Goal: Task Accomplishment & Management: Use online tool/utility

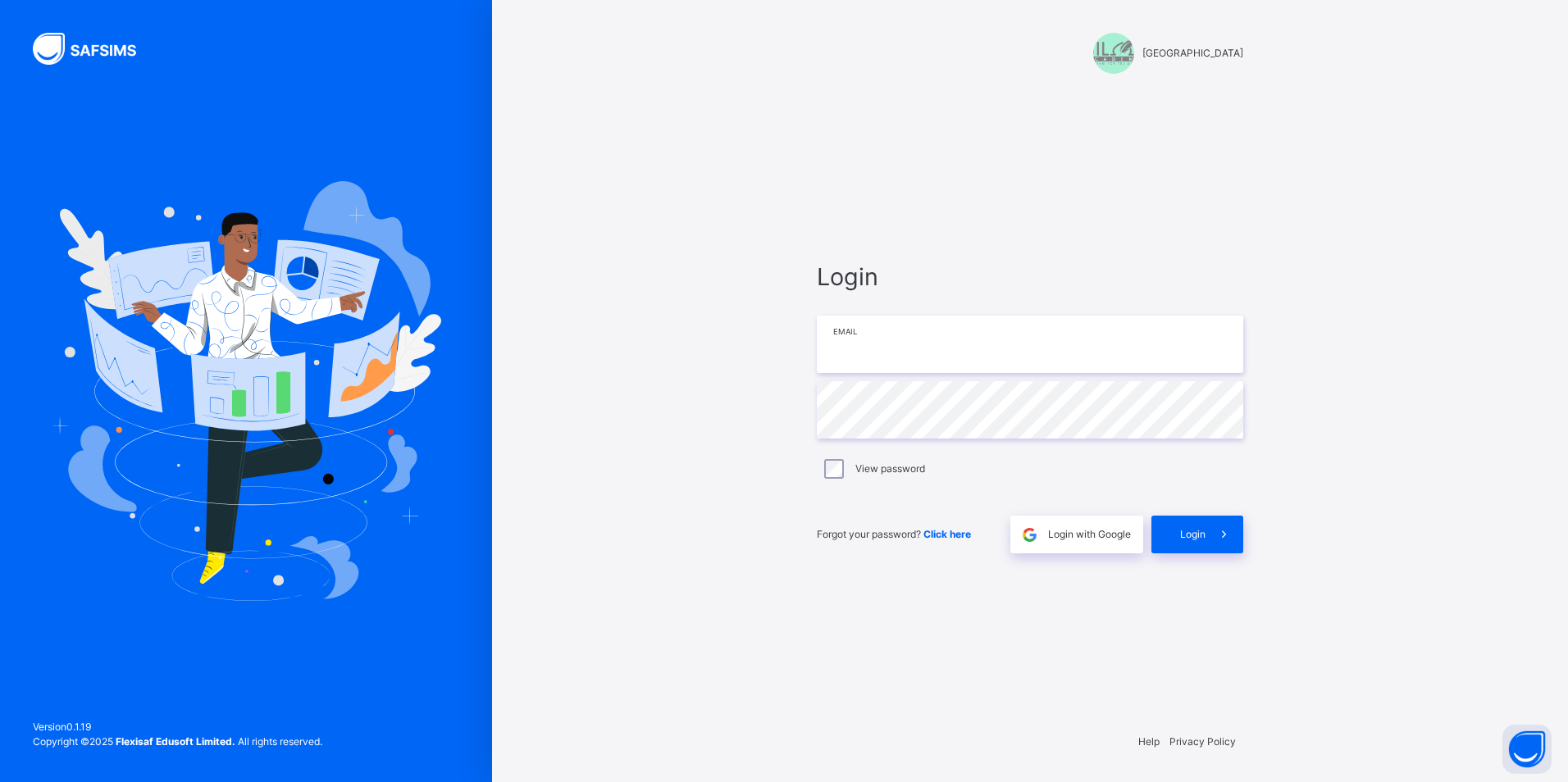
click at [988, 353] on input "email" at bounding box center [1030, 344] width 427 height 58
type input "**********"
click at [1216, 524] on span at bounding box center [1225, 535] width 38 height 38
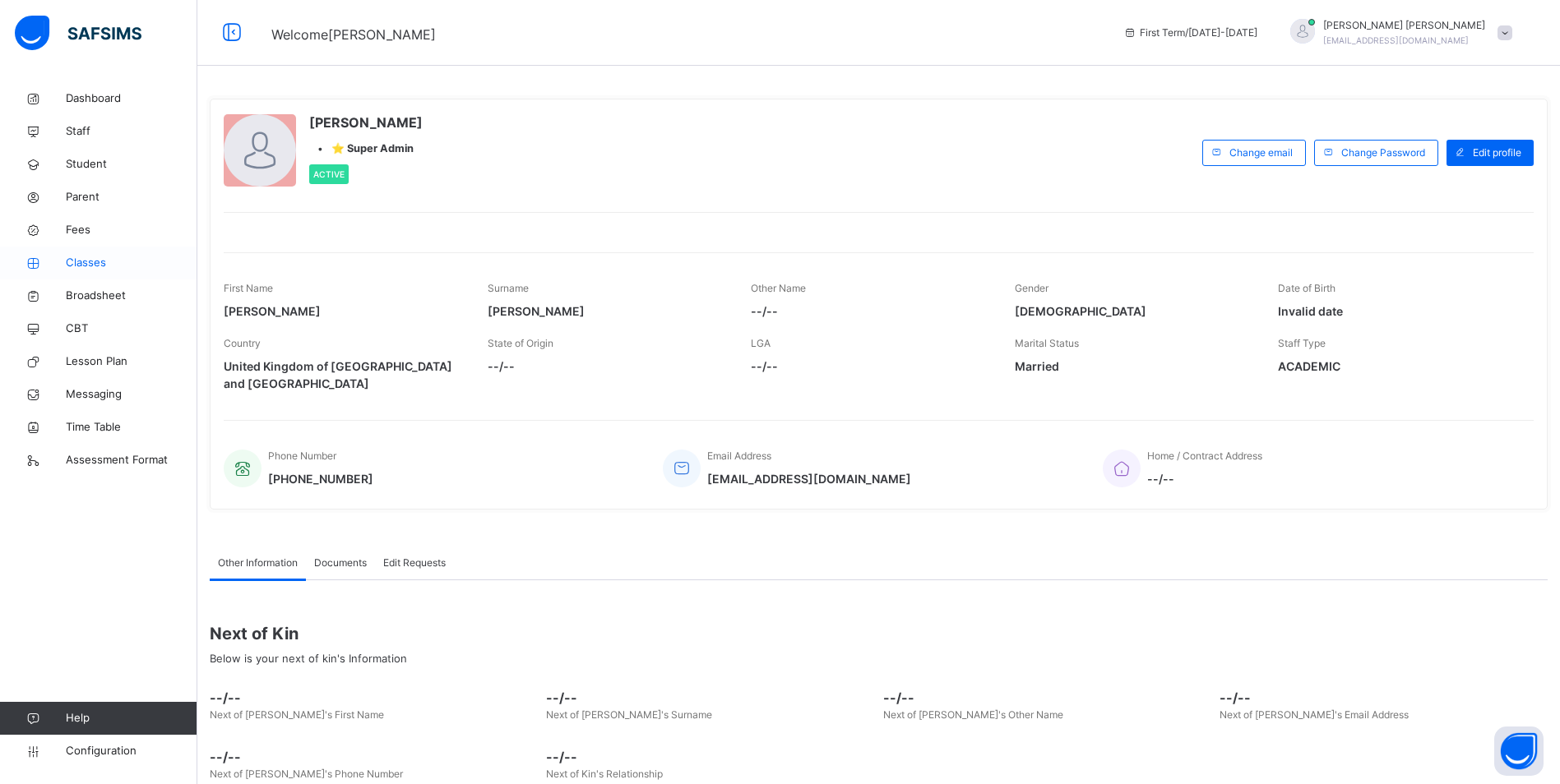
click at [96, 262] on span "Classes" at bounding box center [131, 262] width 132 height 16
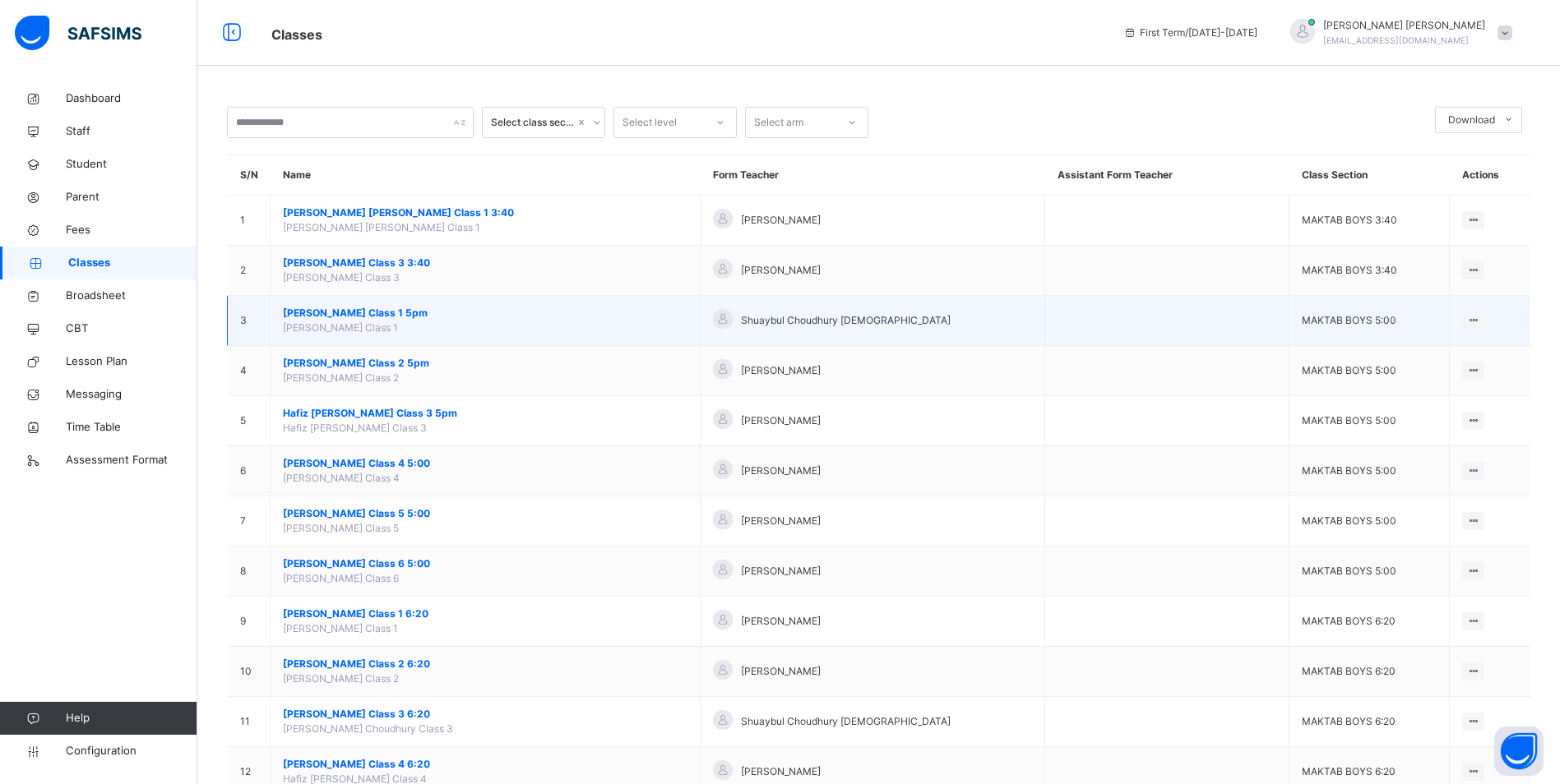
click at [397, 317] on span "[PERSON_NAME] Class 1 5pm" at bounding box center [486, 312] width 405 height 15
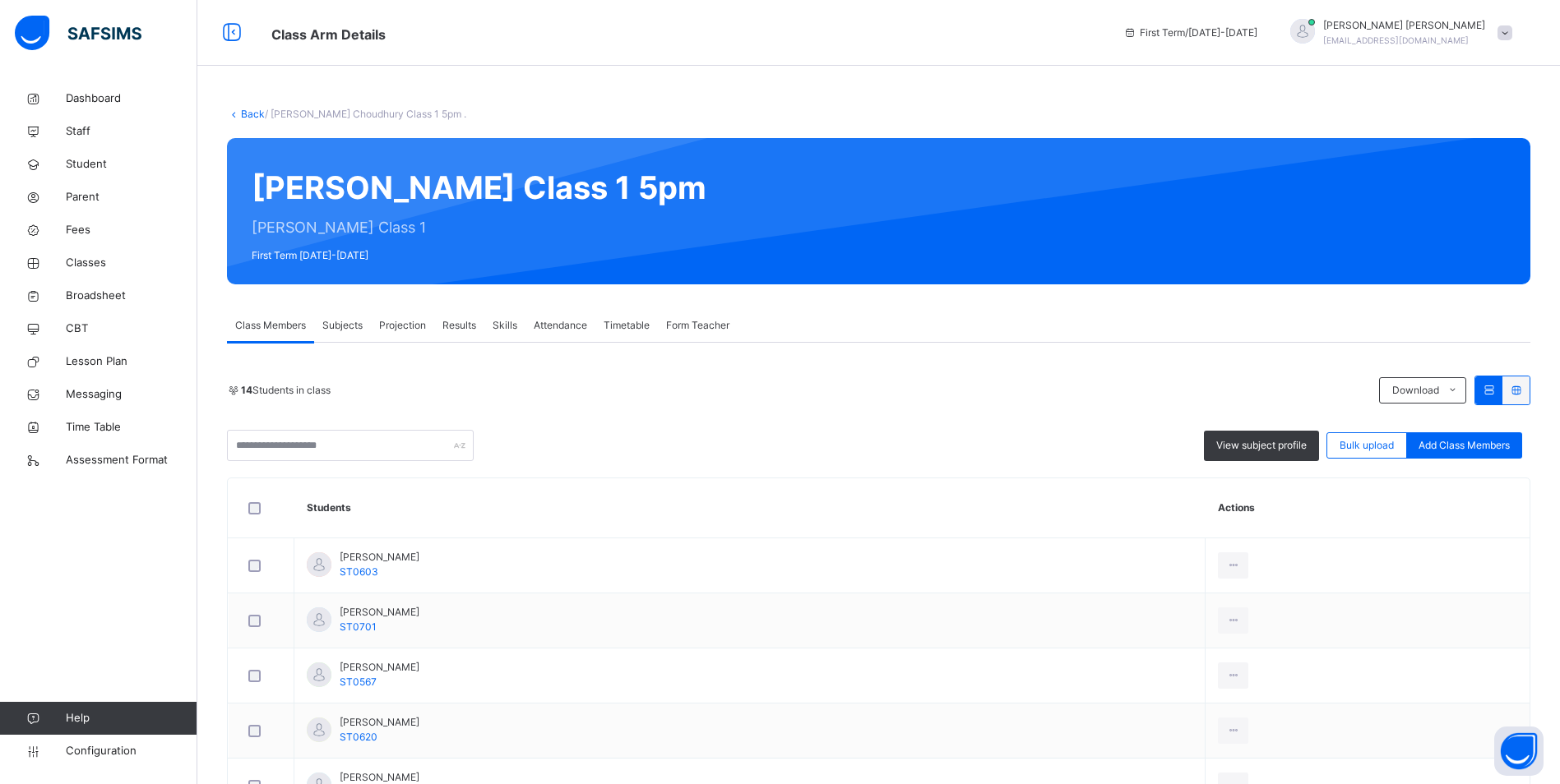
click at [562, 317] on div "Attendance" at bounding box center [560, 325] width 70 height 33
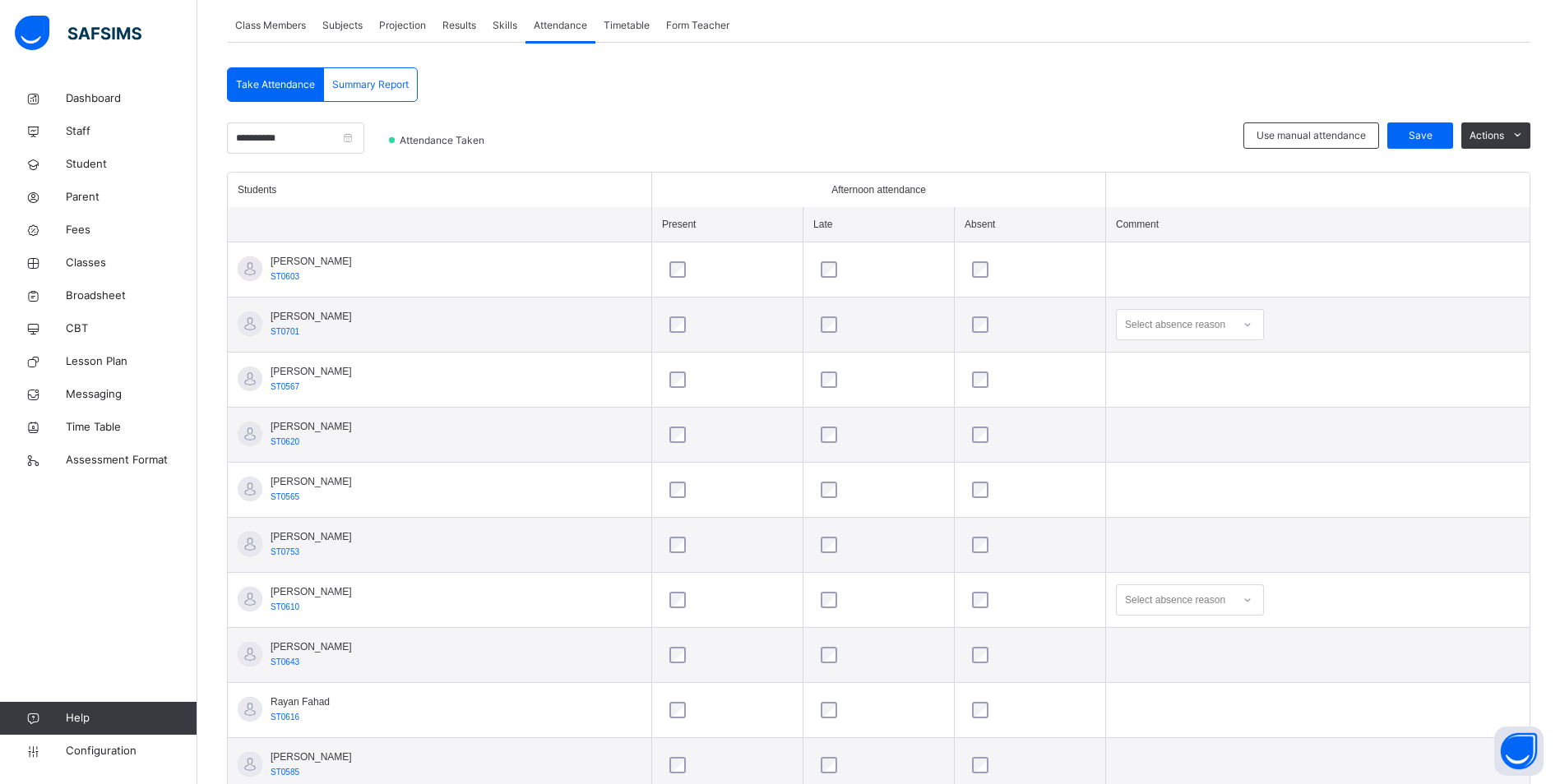
scroll to position [329, 0]
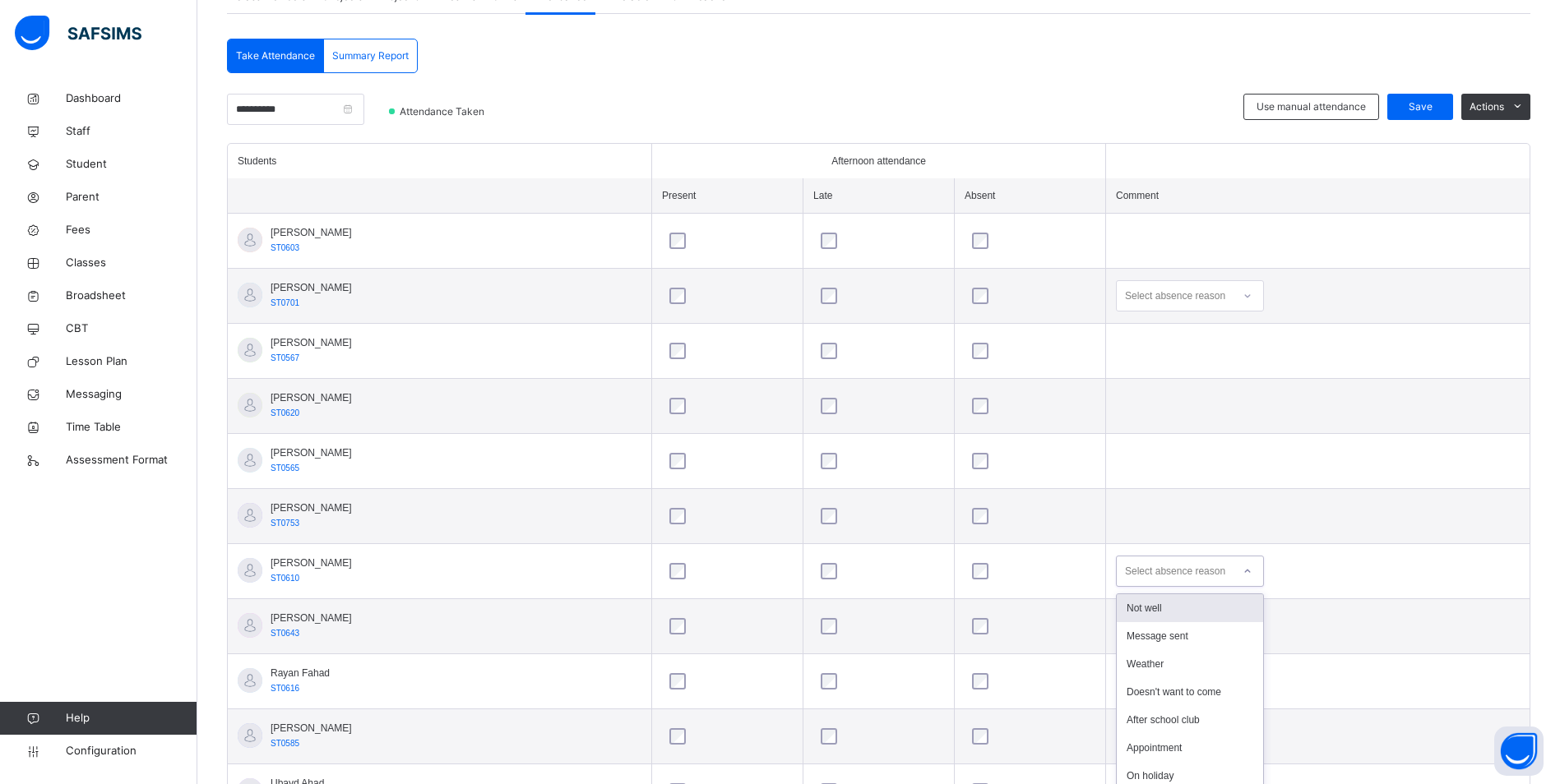
click at [1213, 570] on div "option Not well focused, 1 of 14. 14 results available. Use Up and Down to choo…" at bounding box center [1190, 571] width 148 height 31
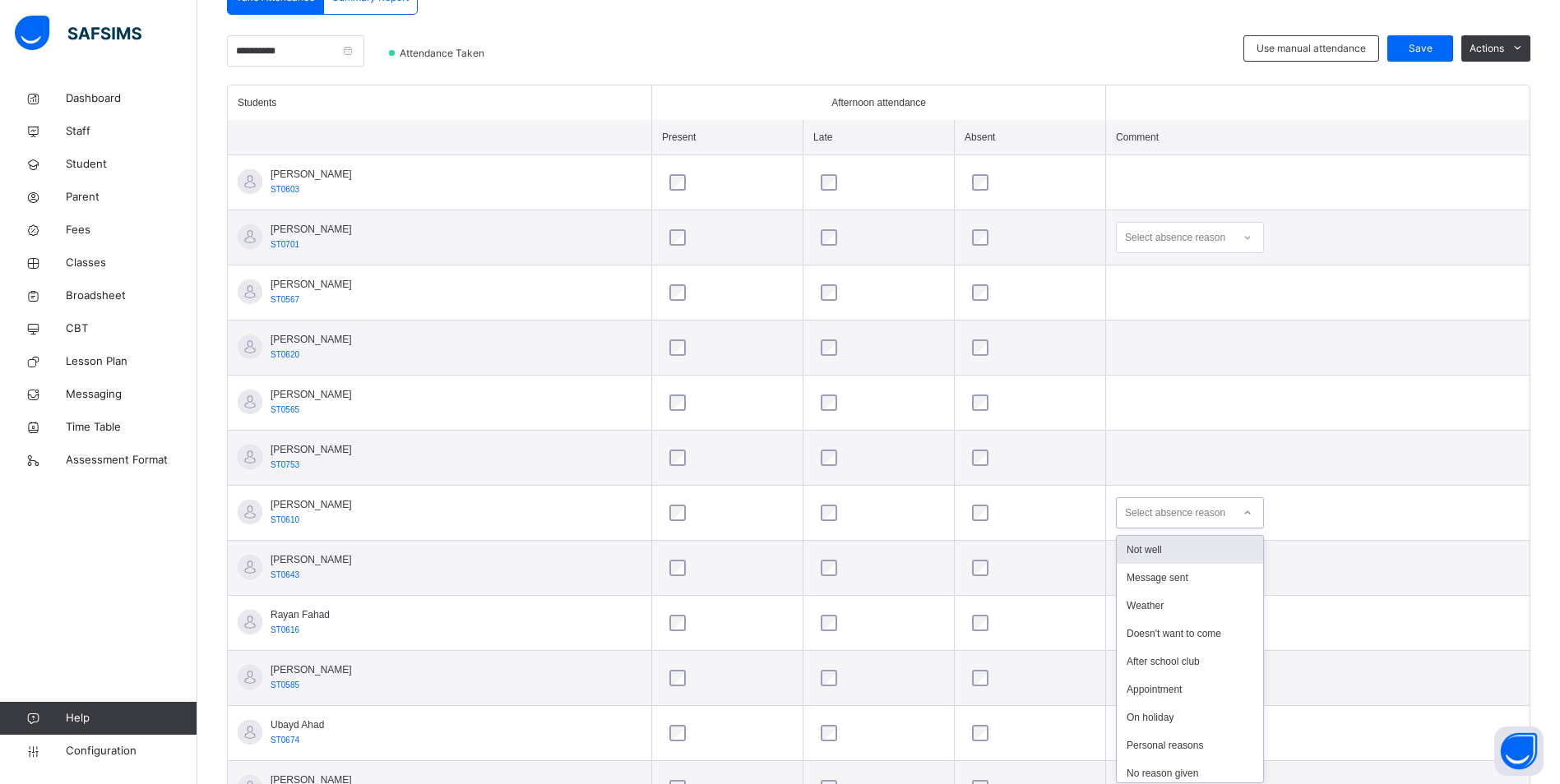
scroll to position [393, 0]
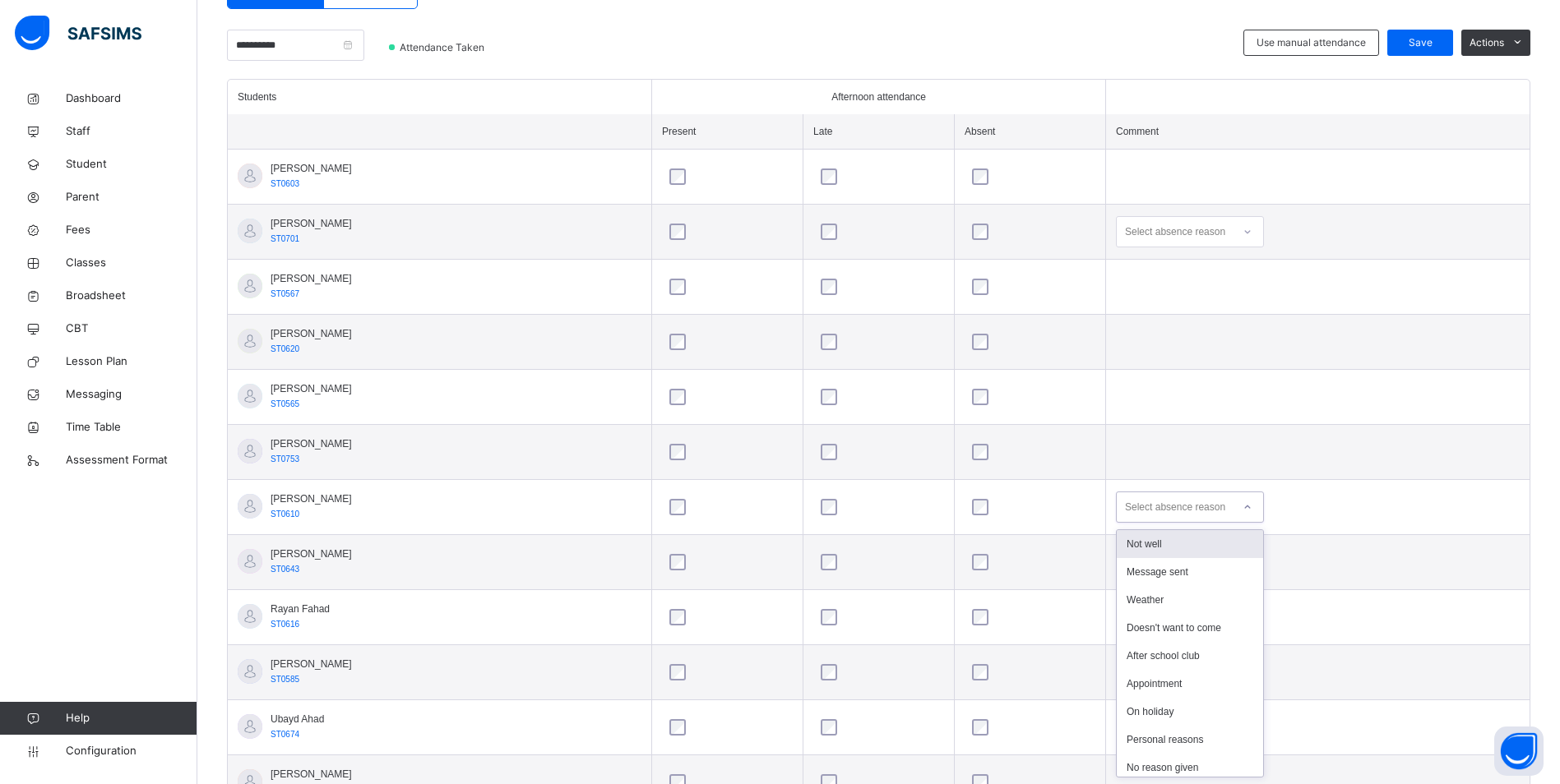
click at [1207, 544] on div "Not well" at bounding box center [1190, 544] width 146 height 28
click at [1177, 513] on div "Not well" at bounding box center [1179, 507] width 108 height 15
click at [1204, 571] on div "Message sent" at bounding box center [1190, 572] width 146 height 28
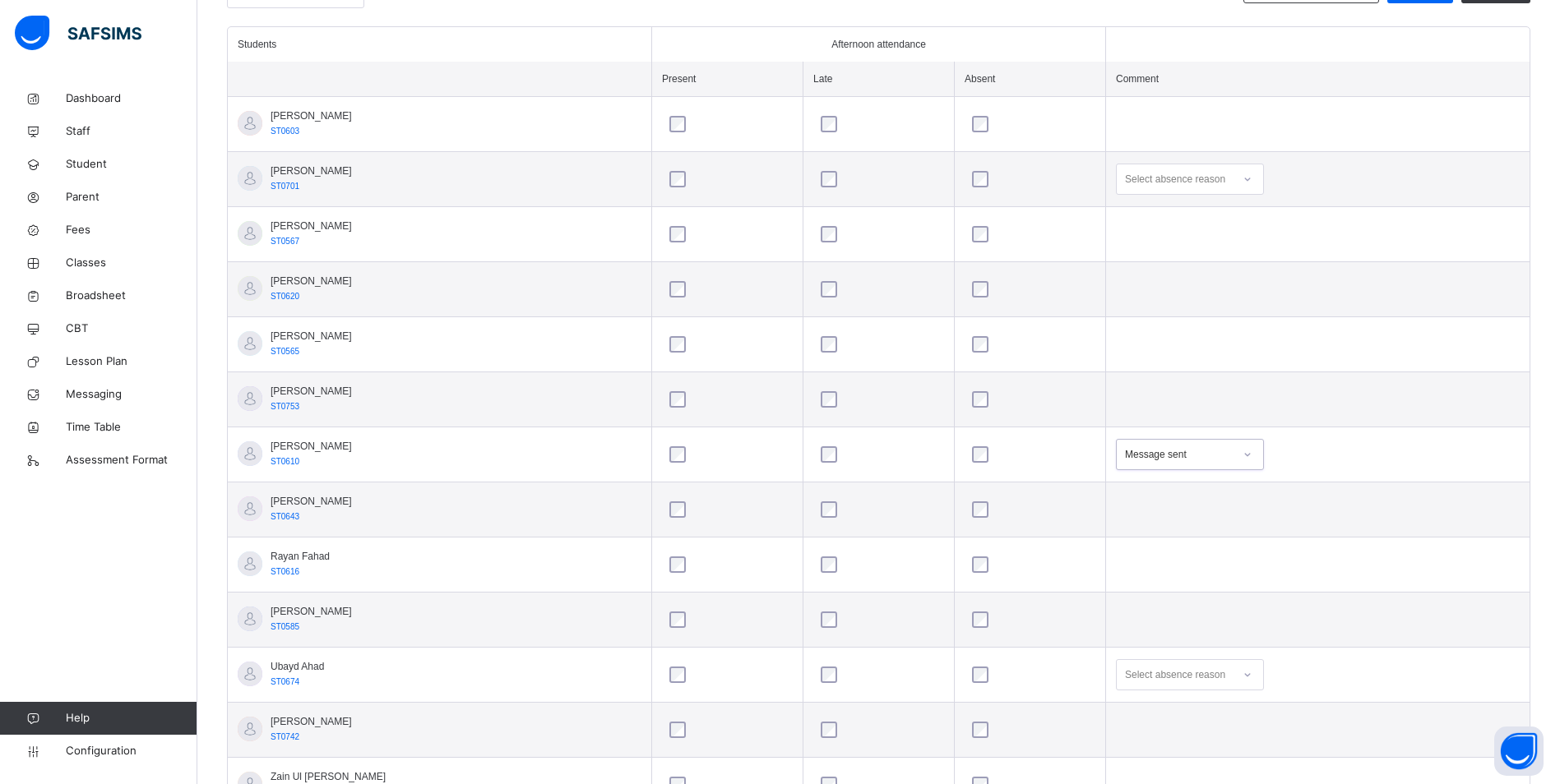
scroll to position [475, 0]
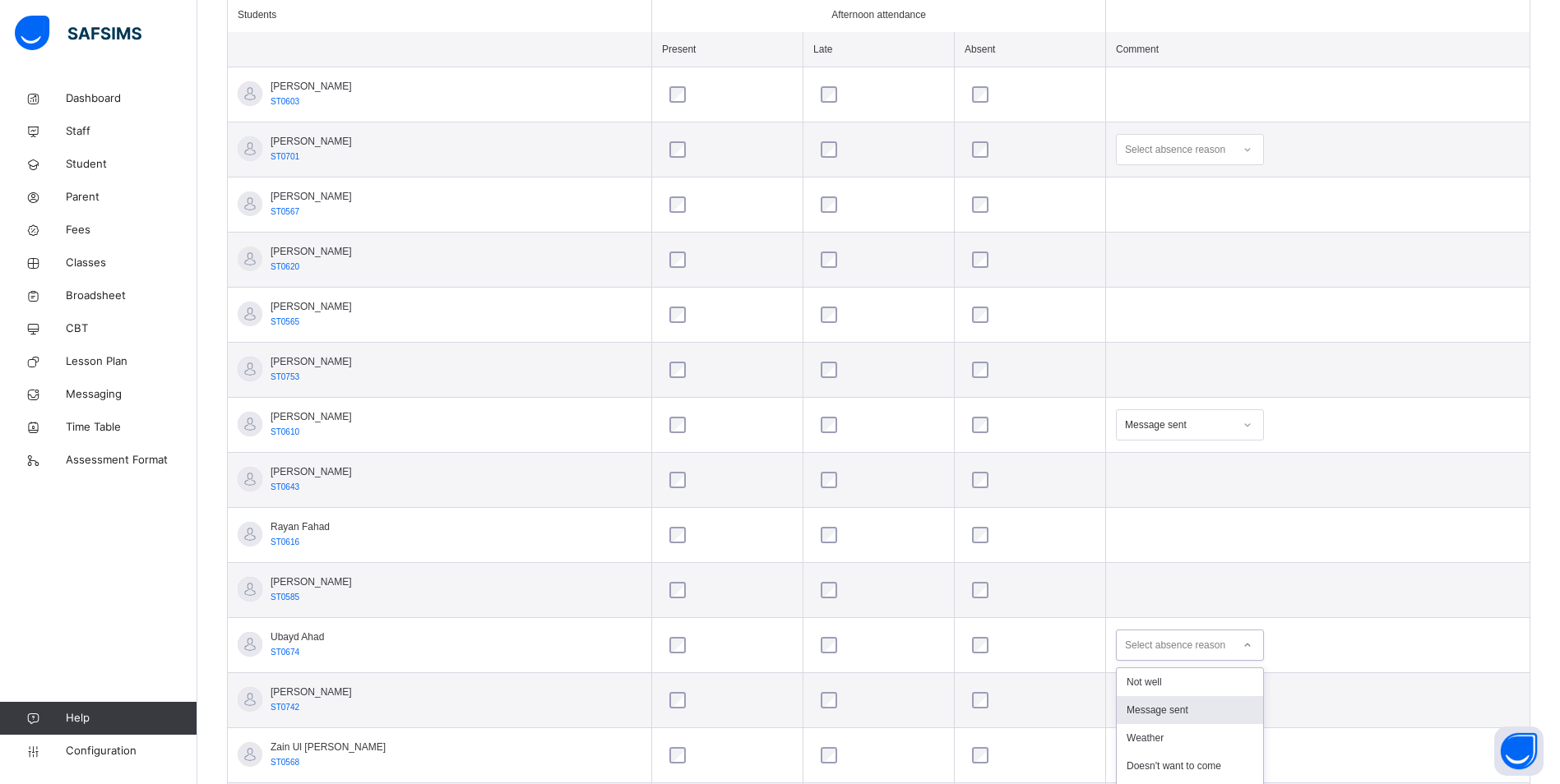
click at [1200, 650] on div "option Message sent focused, 2 of 14. 14 results available. Use Up and Down to …" at bounding box center [1190, 645] width 148 height 31
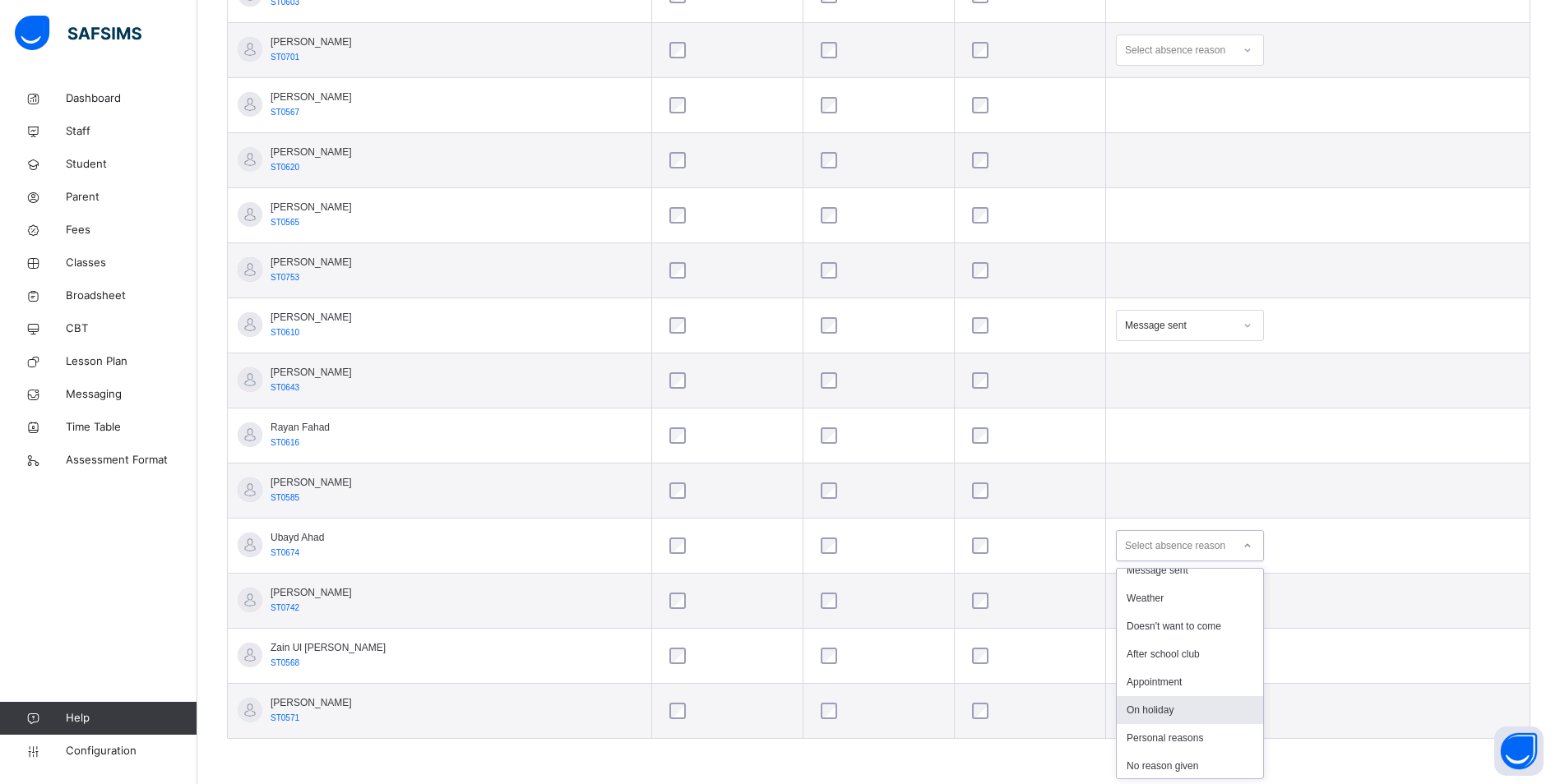
scroll to position [17, 0]
click at [1221, 651] on div "Doesn't want to come" at bounding box center [1190, 649] width 146 height 28
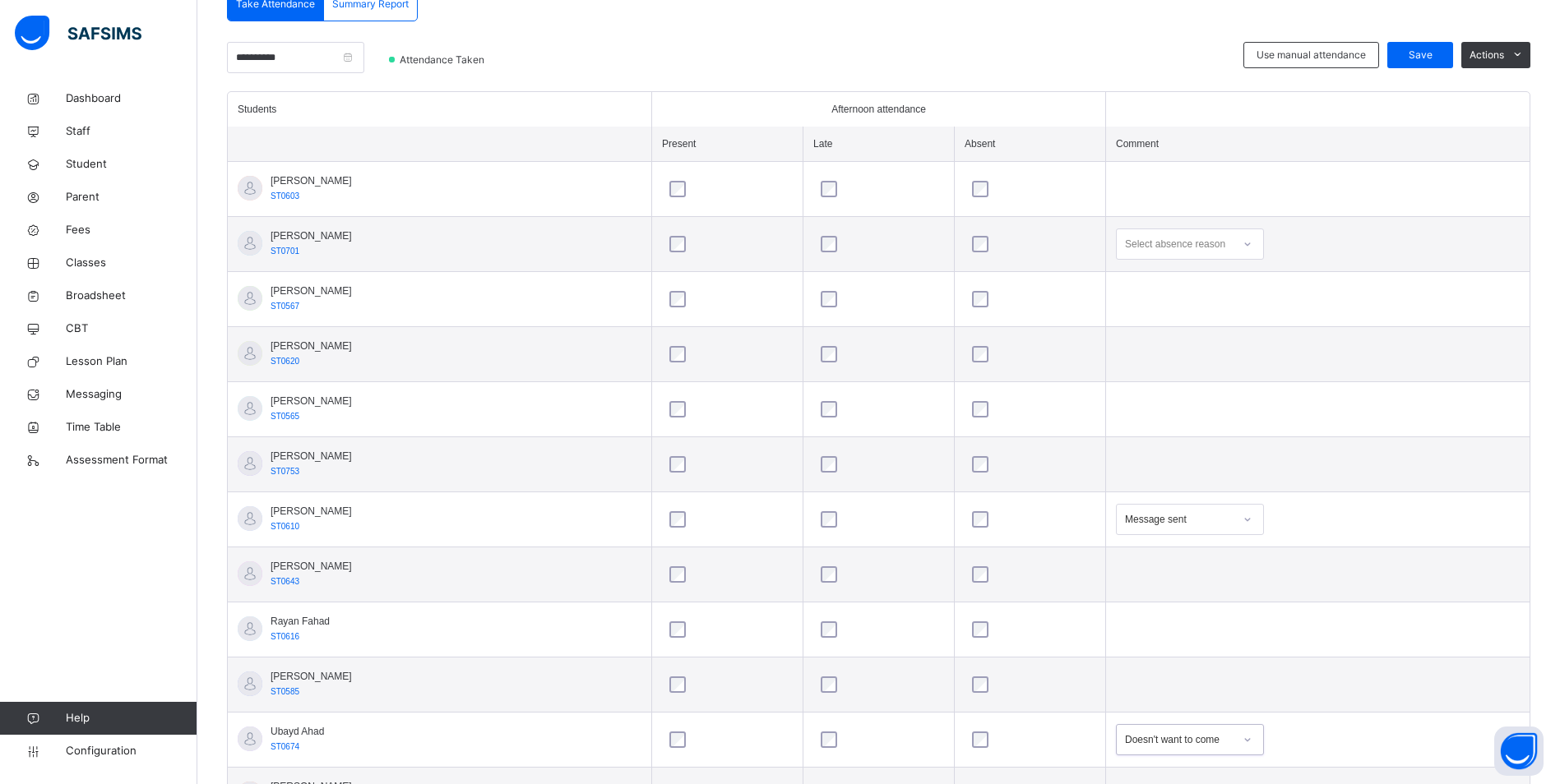
scroll to position [411, 0]
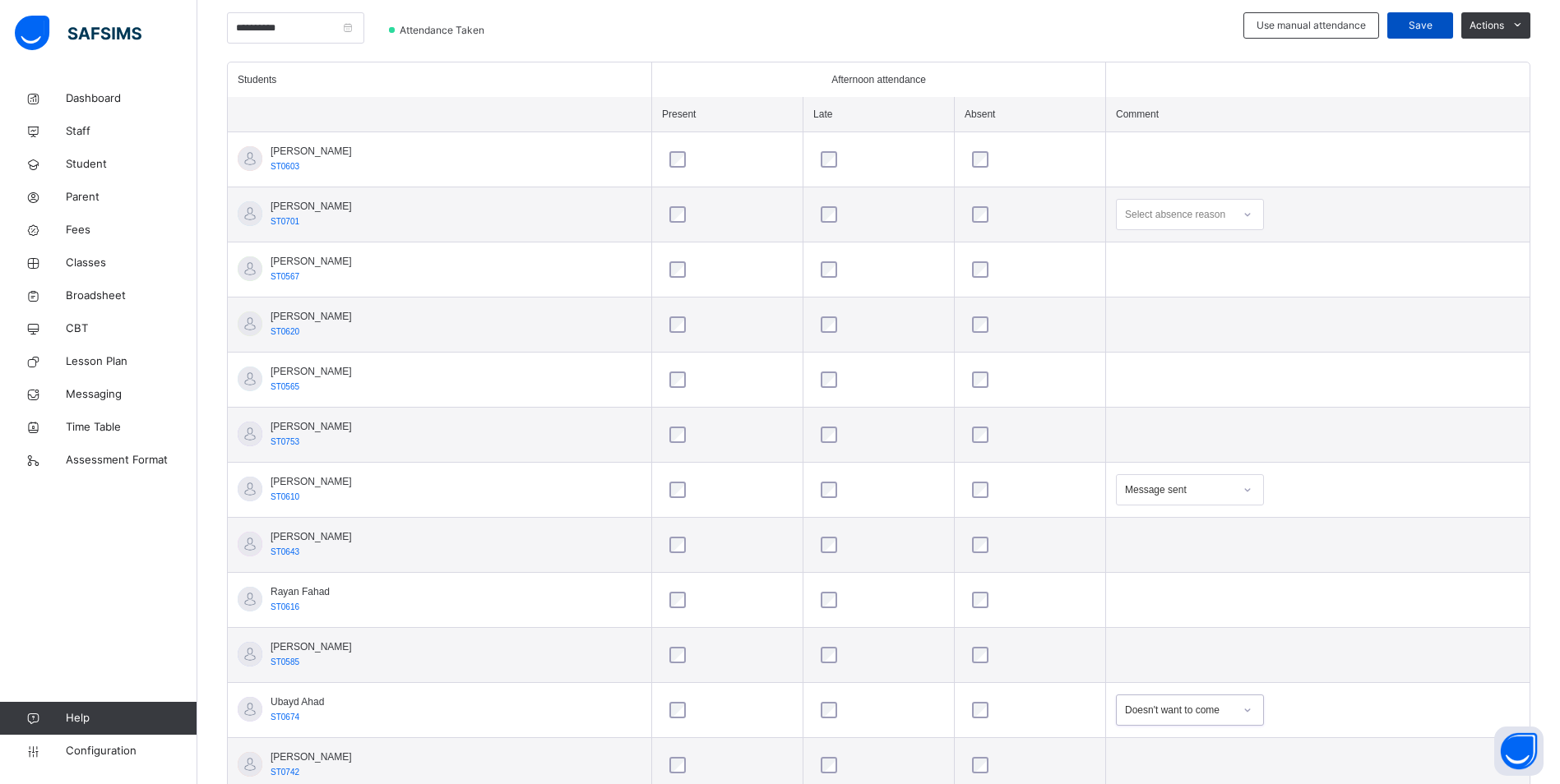
click at [1421, 22] on span "Save" at bounding box center [1421, 25] width 41 height 15
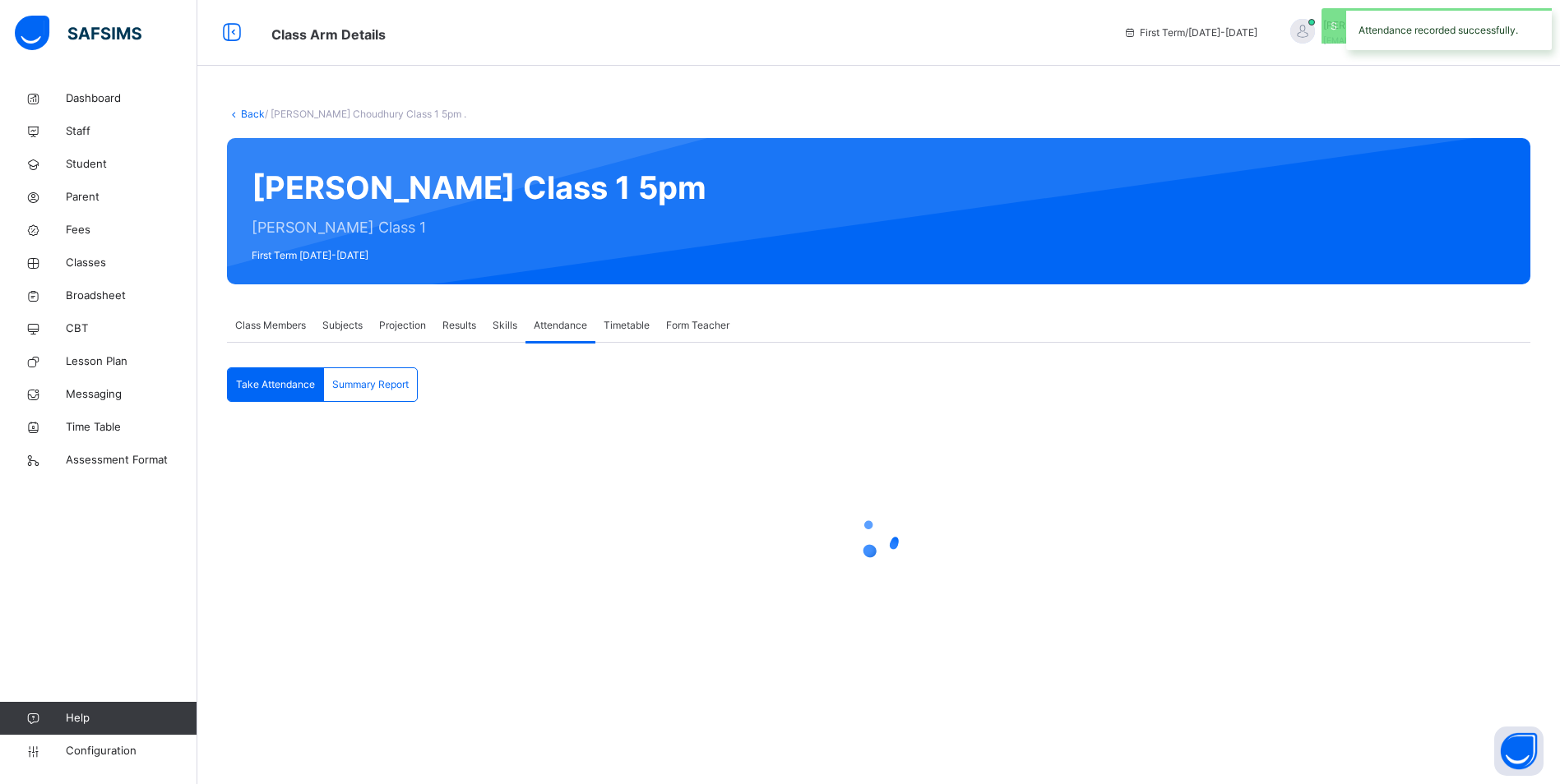
scroll to position [0, 0]
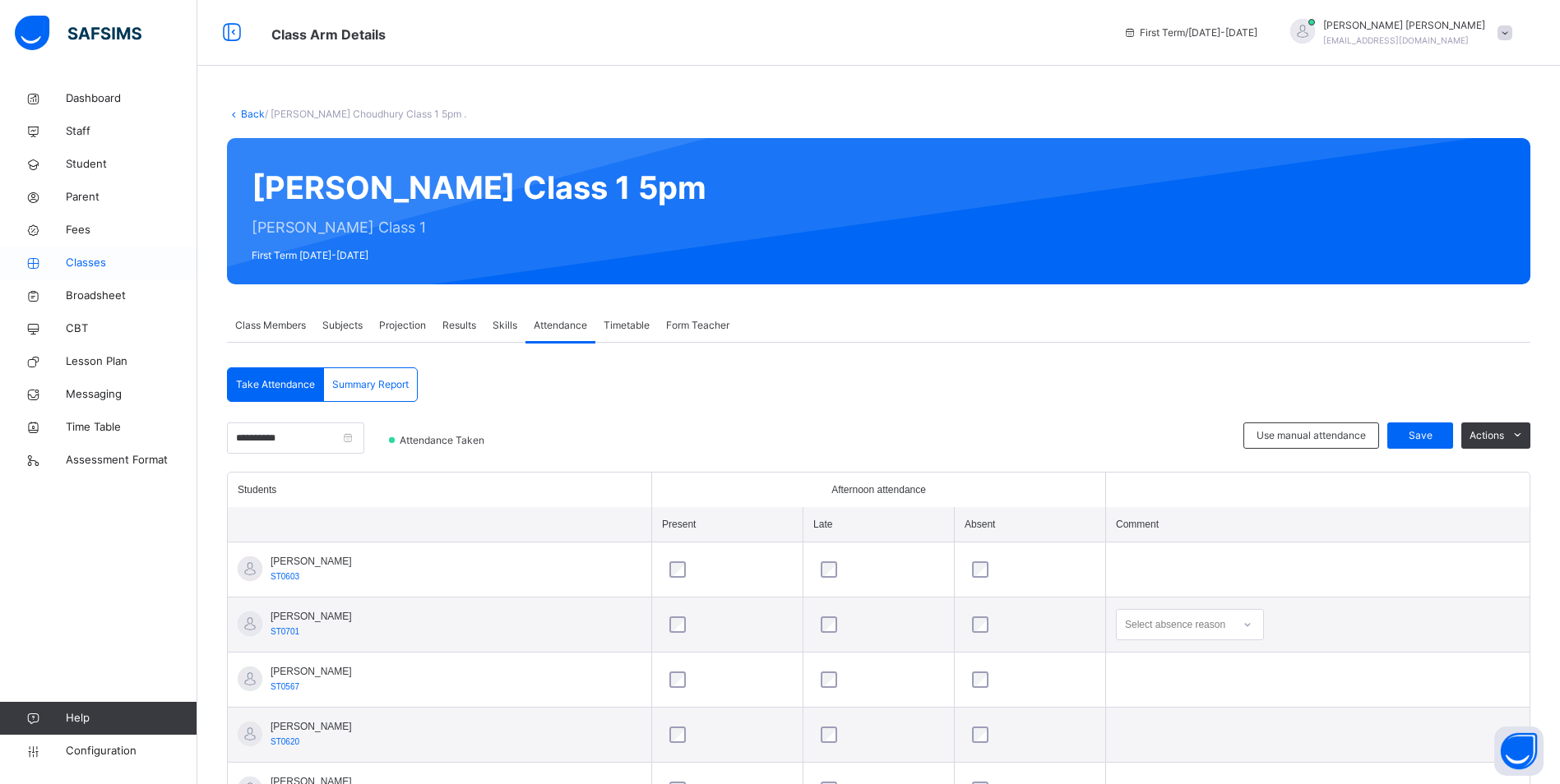
click at [83, 264] on span "Classes" at bounding box center [131, 262] width 132 height 16
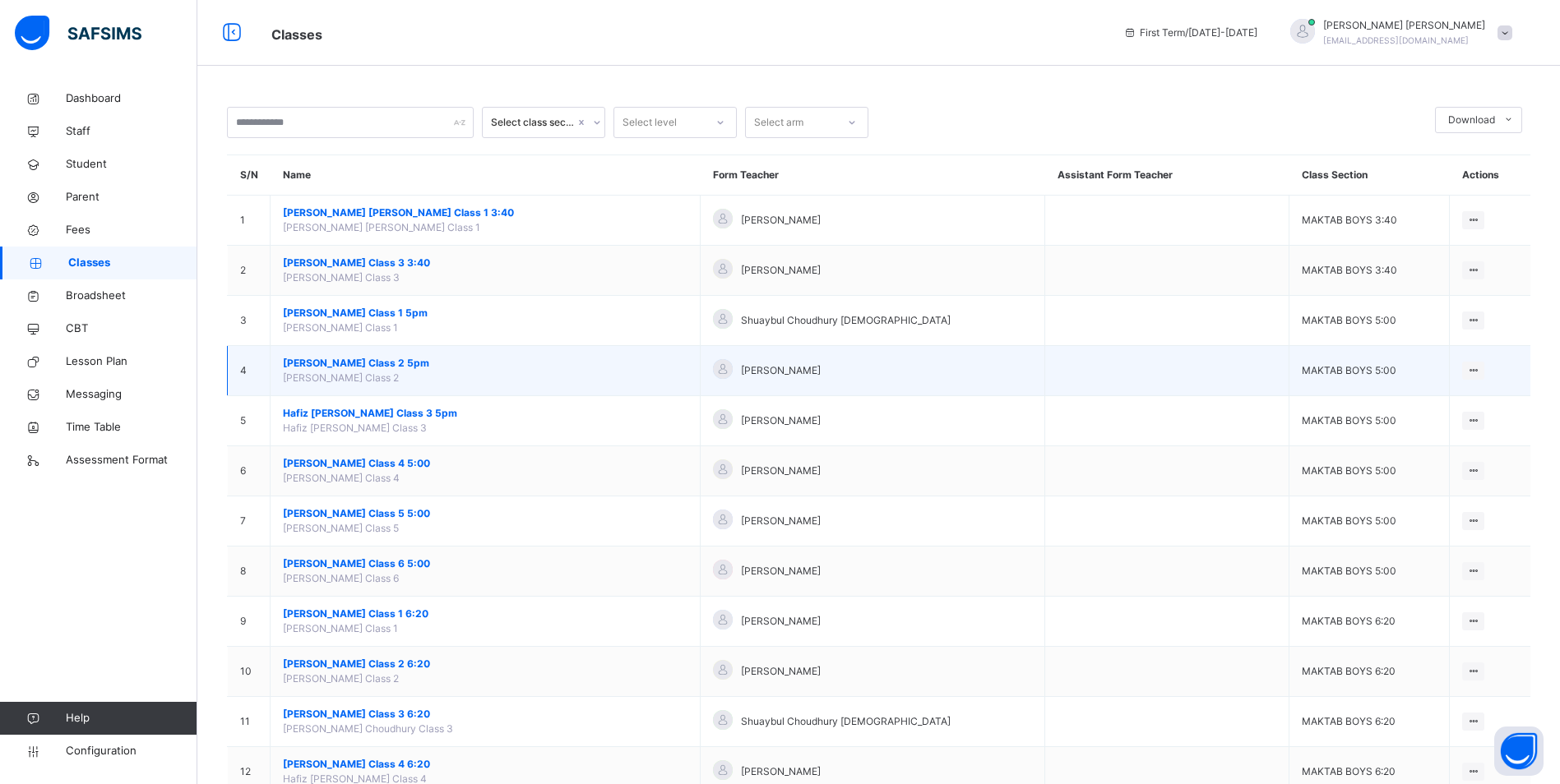
click at [386, 367] on span "[PERSON_NAME] Class 2 5pm" at bounding box center [486, 363] width 405 height 15
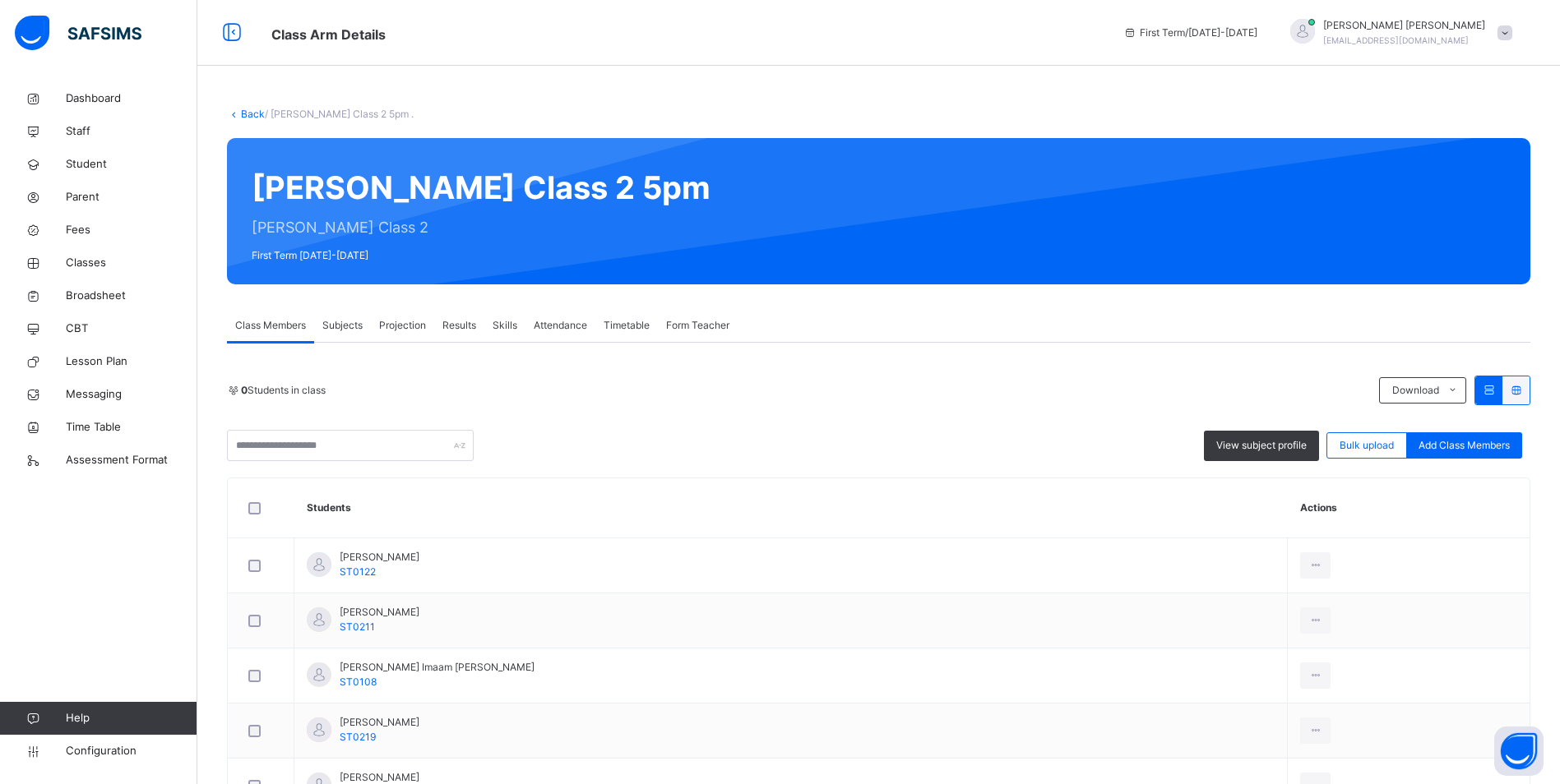
click at [554, 329] on span "Attendance" at bounding box center [560, 325] width 53 height 15
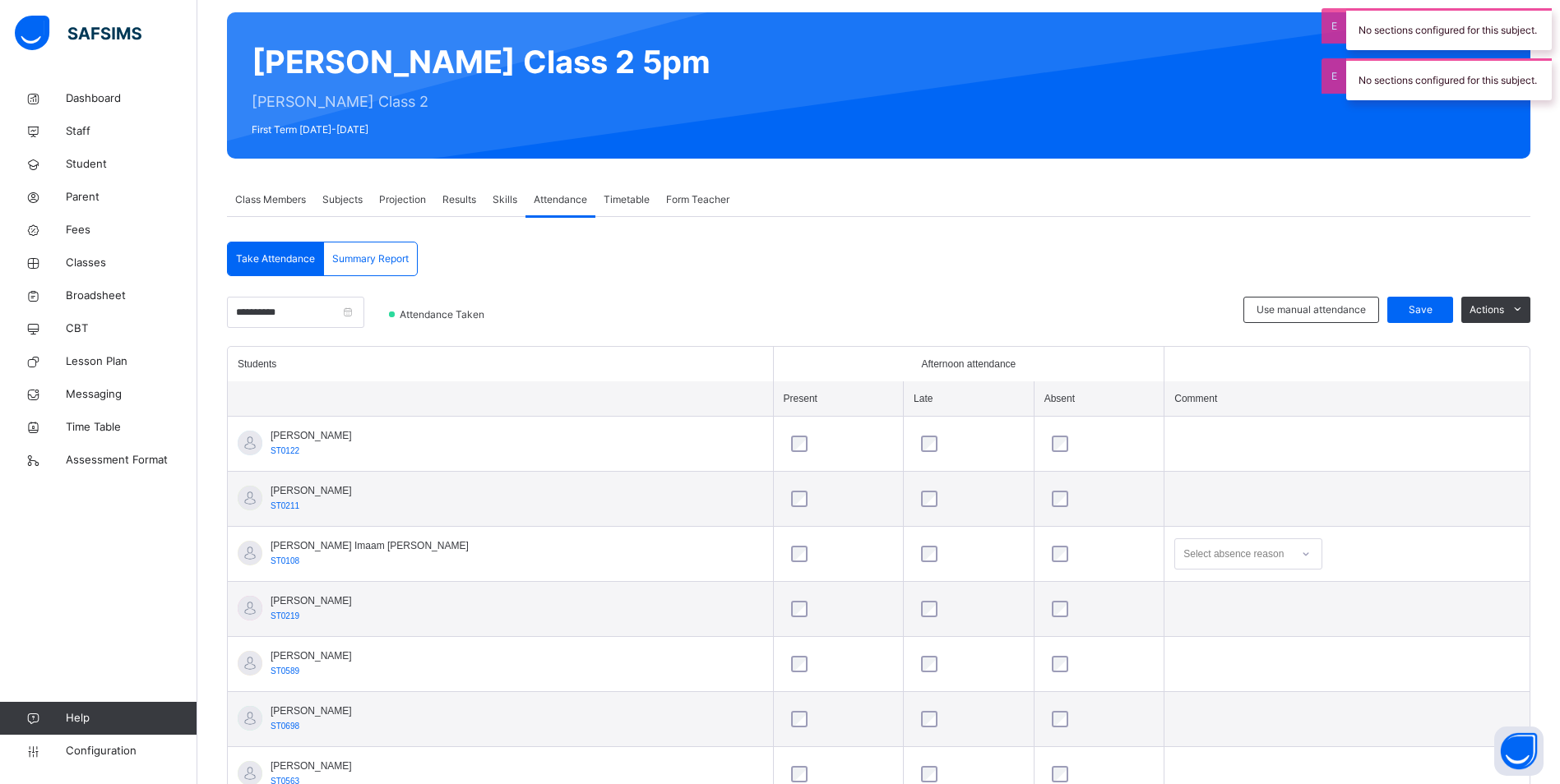
scroll to position [164, 0]
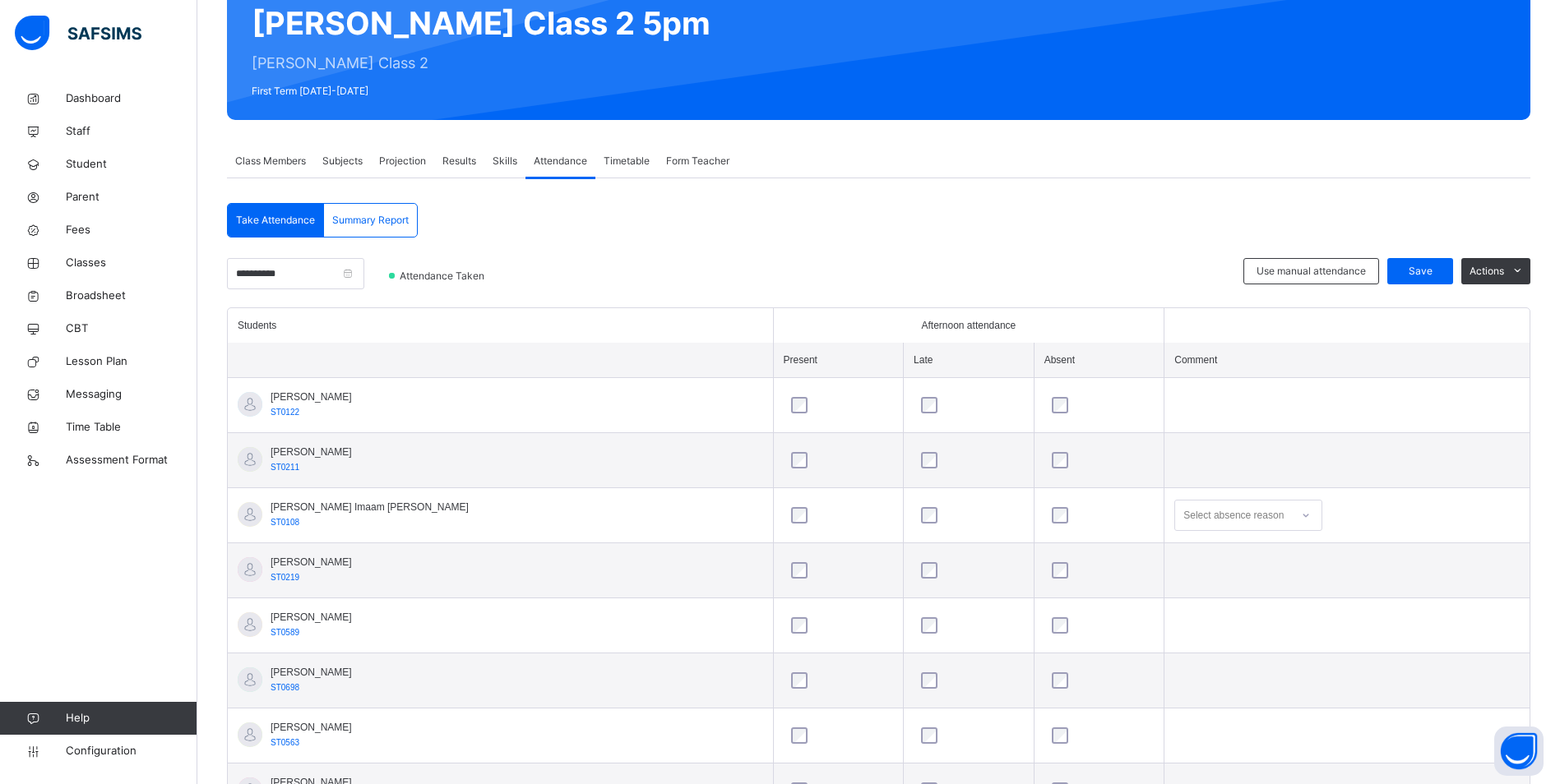
click at [1191, 513] on div "Select absence reason" at bounding box center [1233, 515] width 101 height 31
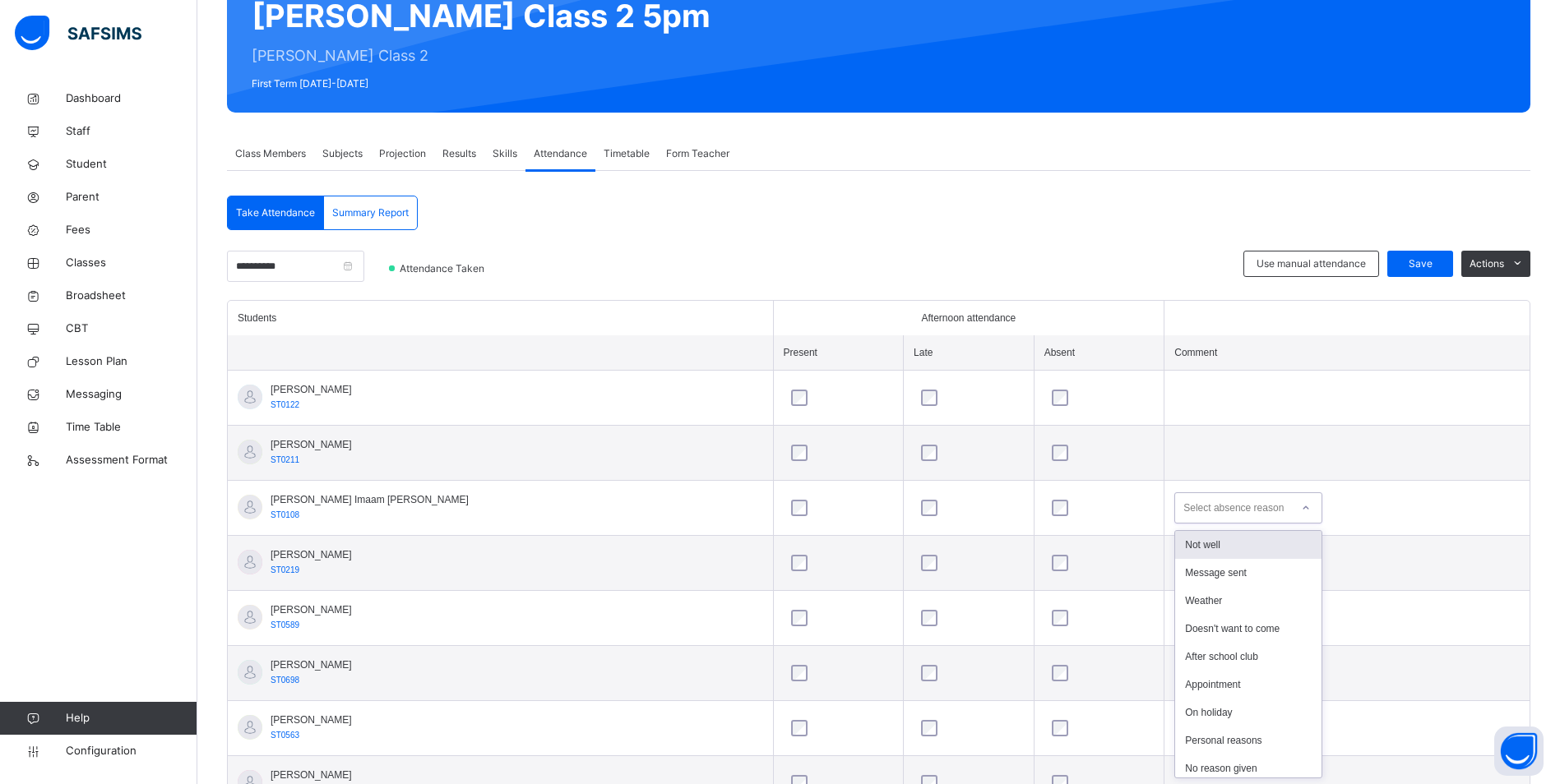
scroll to position [173, 0]
click at [1184, 574] on div "Message sent" at bounding box center [1248, 572] width 146 height 28
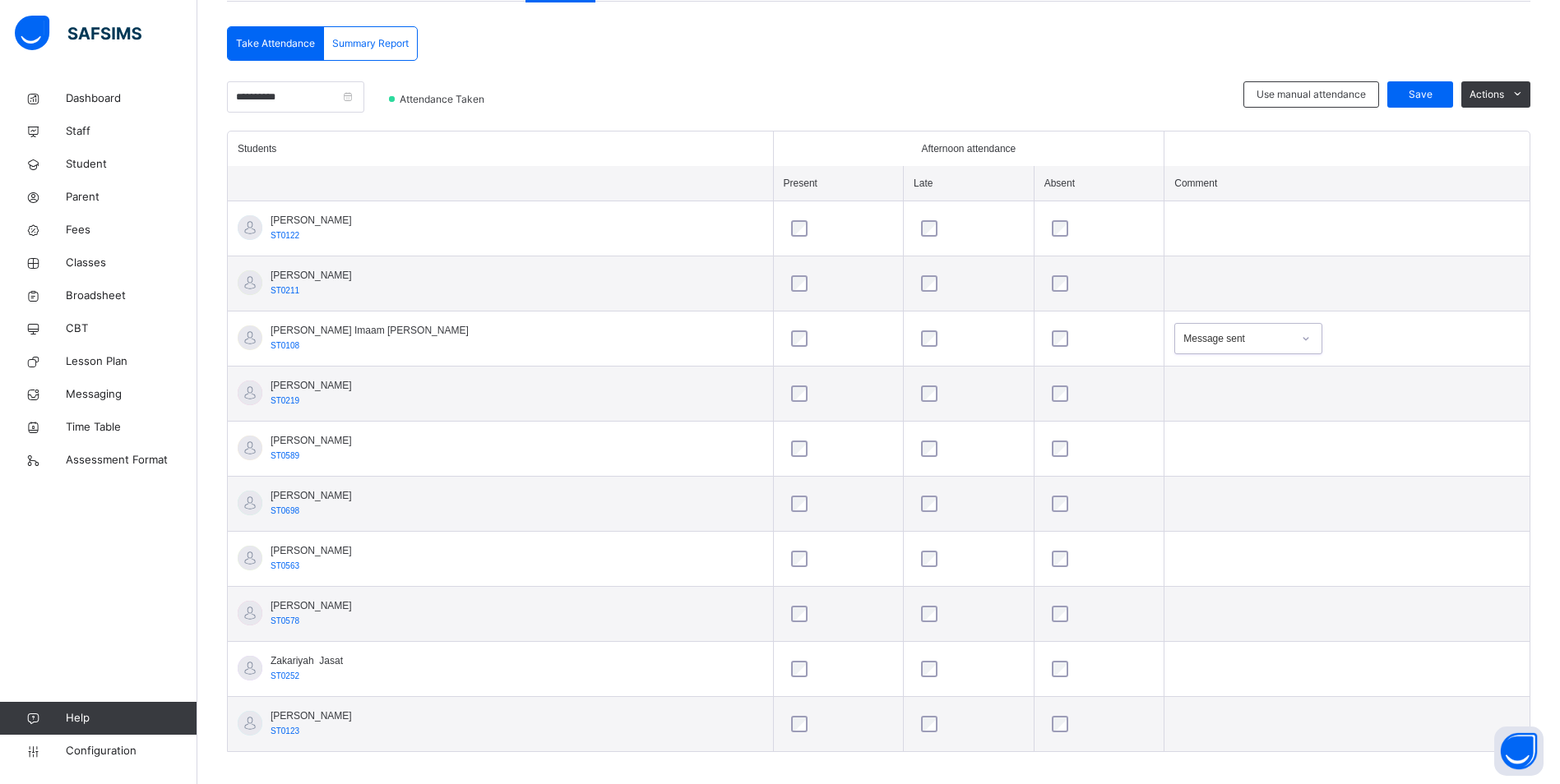
scroll to position [355, 0]
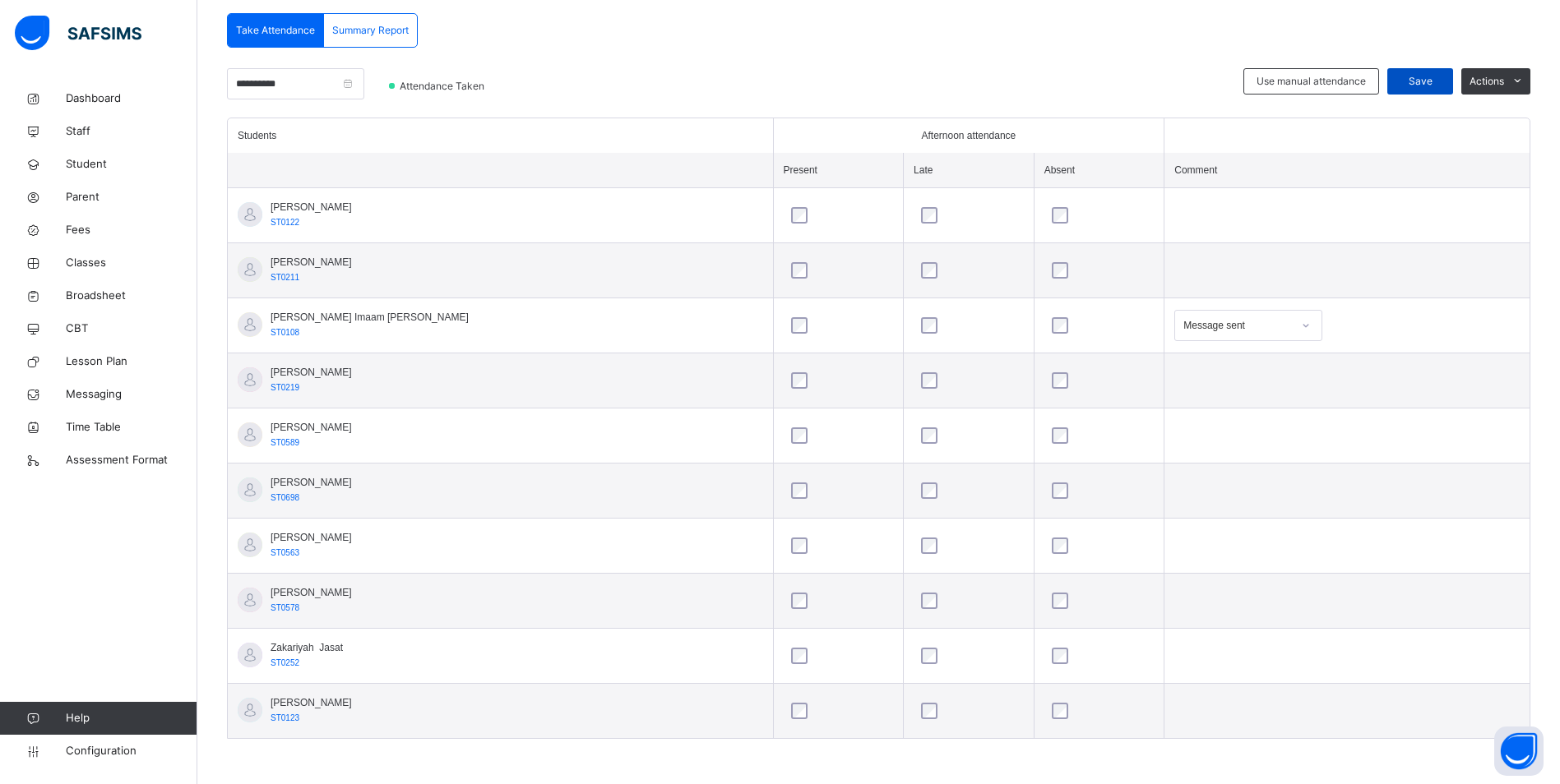
click at [1440, 81] on span "Save" at bounding box center [1421, 81] width 41 height 15
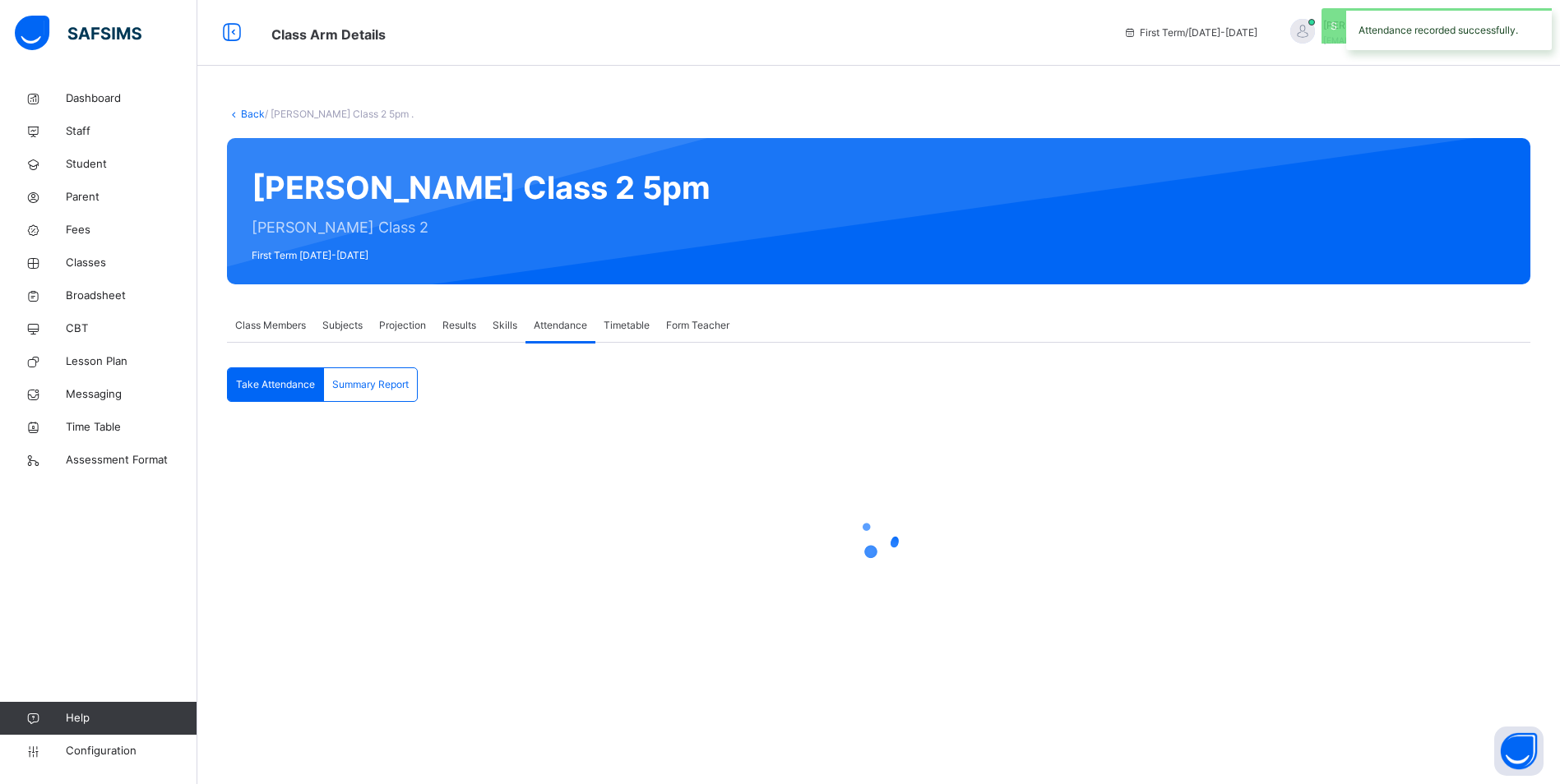
scroll to position [0, 0]
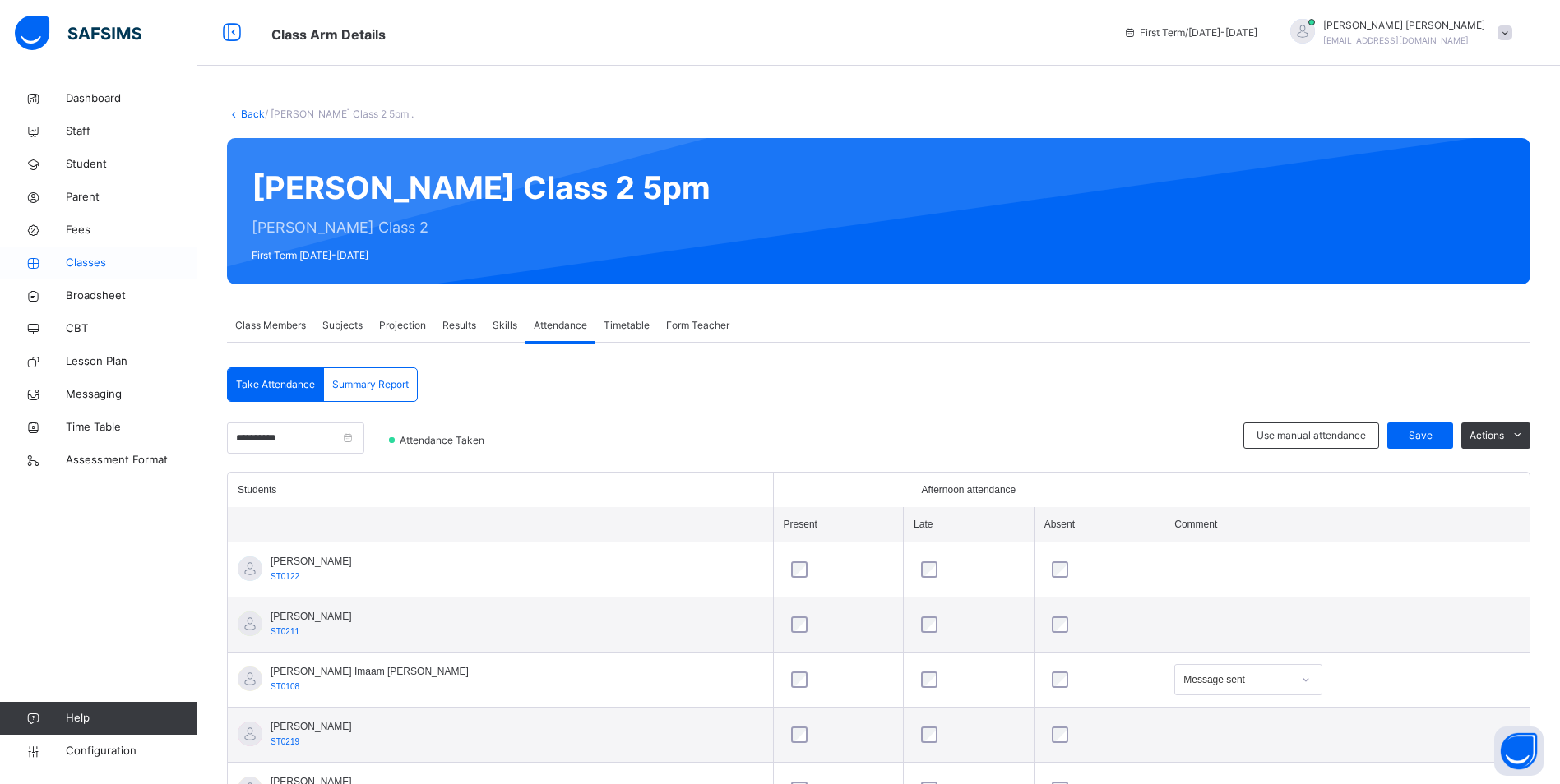
click at [71, 265] on span "Classes" at bounding box center [131, 262] width 132 height 16
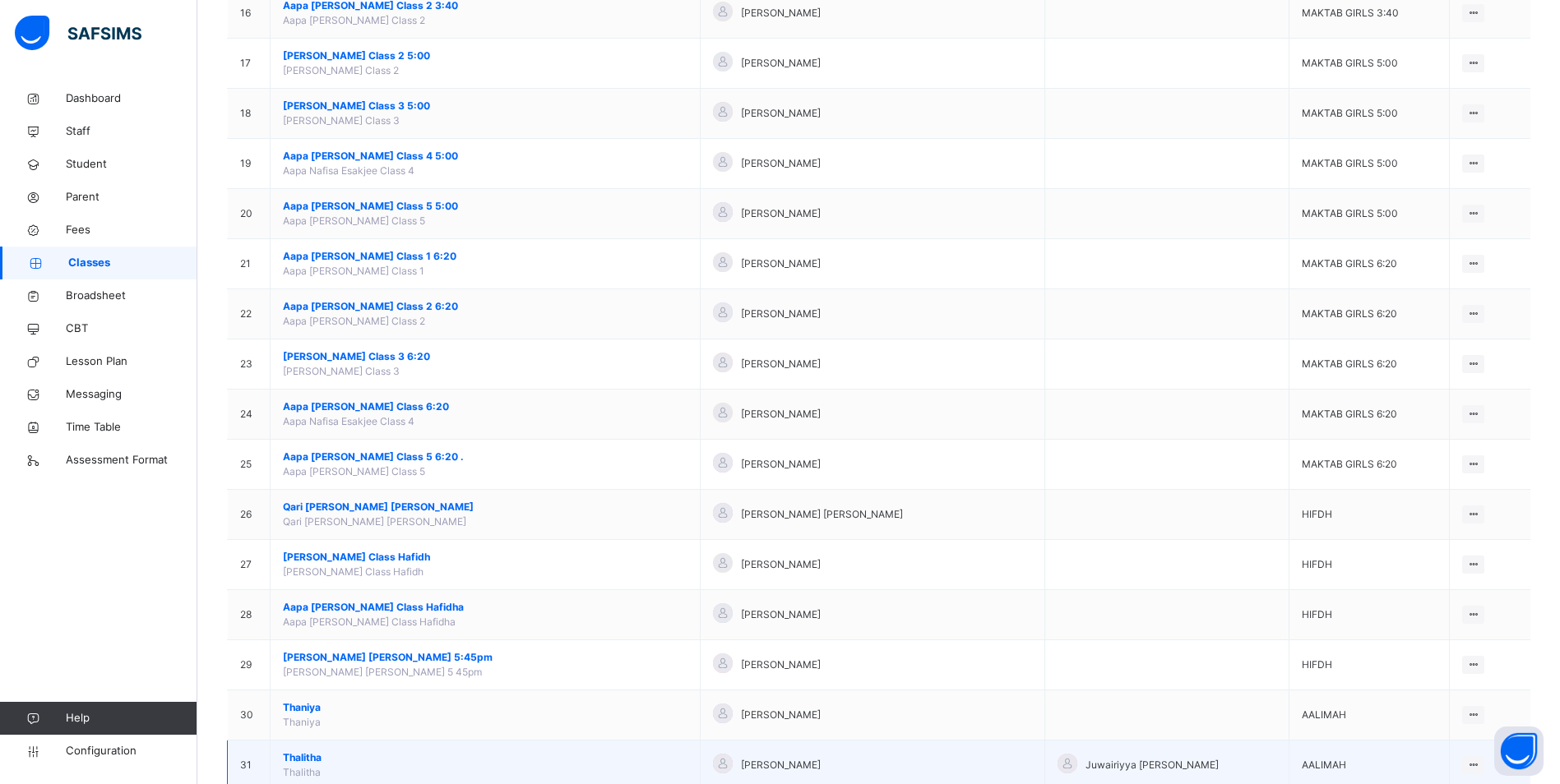
scroll to position [986, 0]
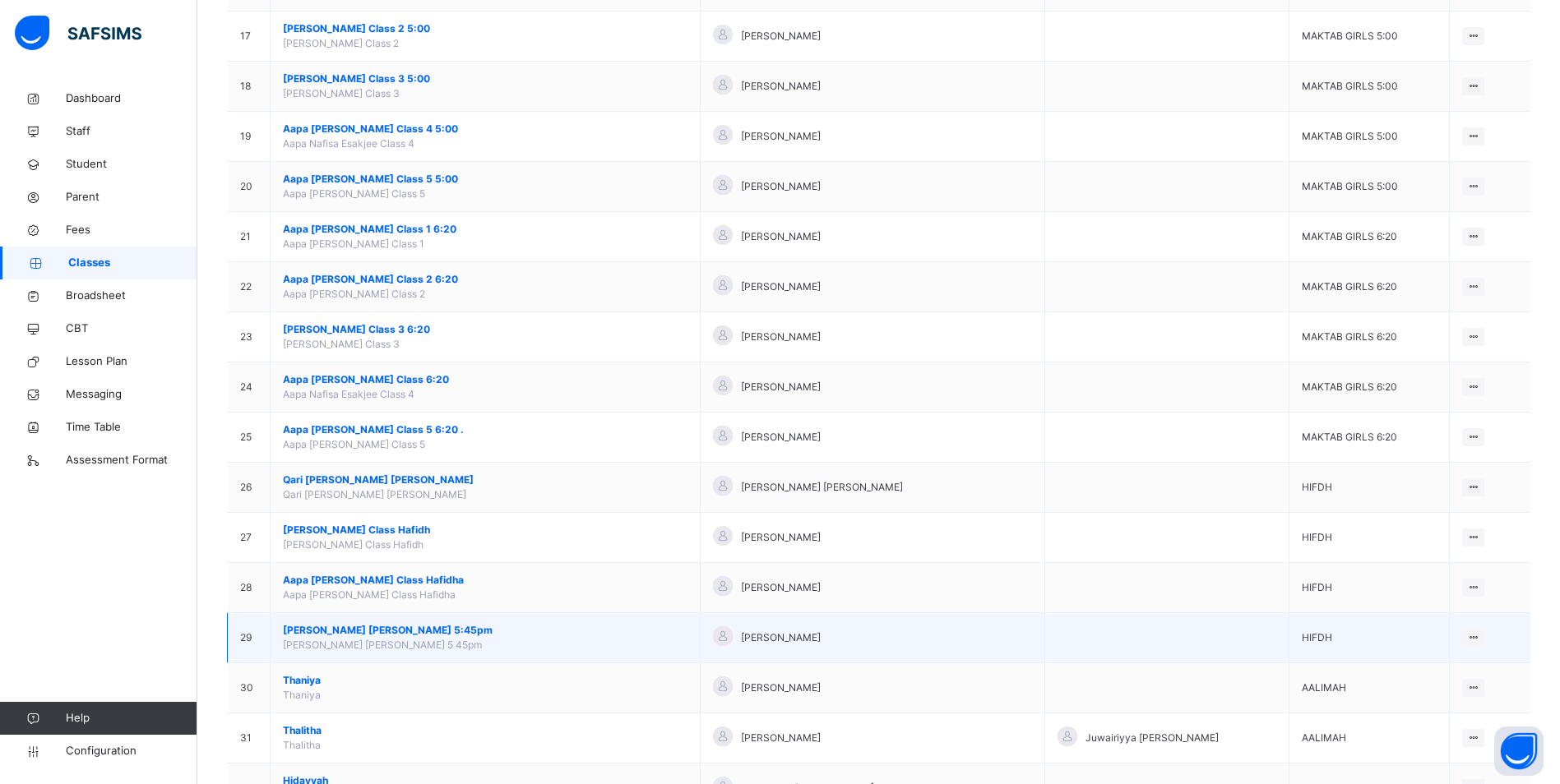
click at [339, 627] on span "[PERSON_NAME] [PERSON_NAME] 5:45pm" at bounding box center [486, 630] width 405 height 15
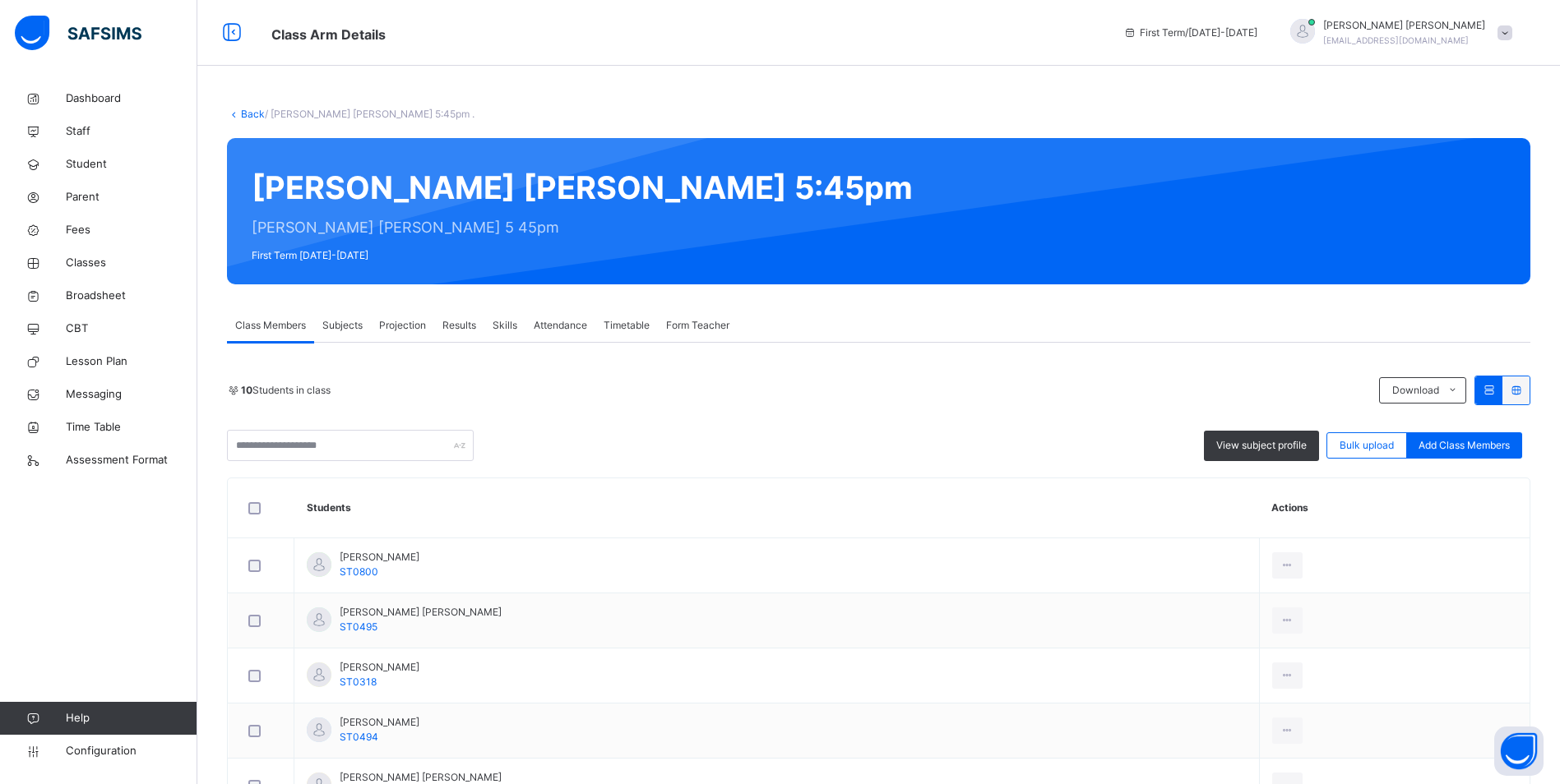
click at [575, 318] on span "Attendance" at bounding box center [560, 325] width 53 height 15
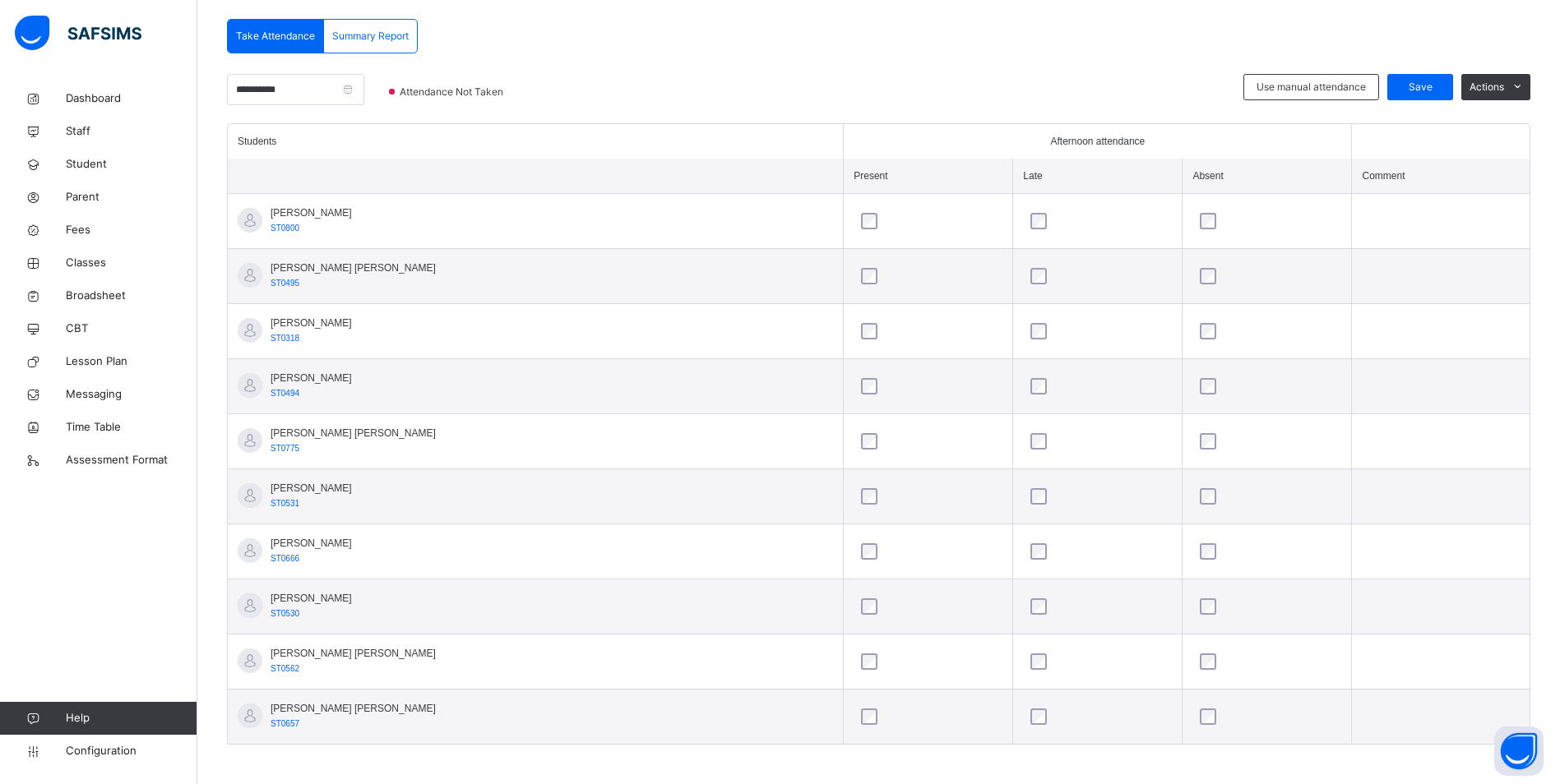
scroll to position [355, 0]
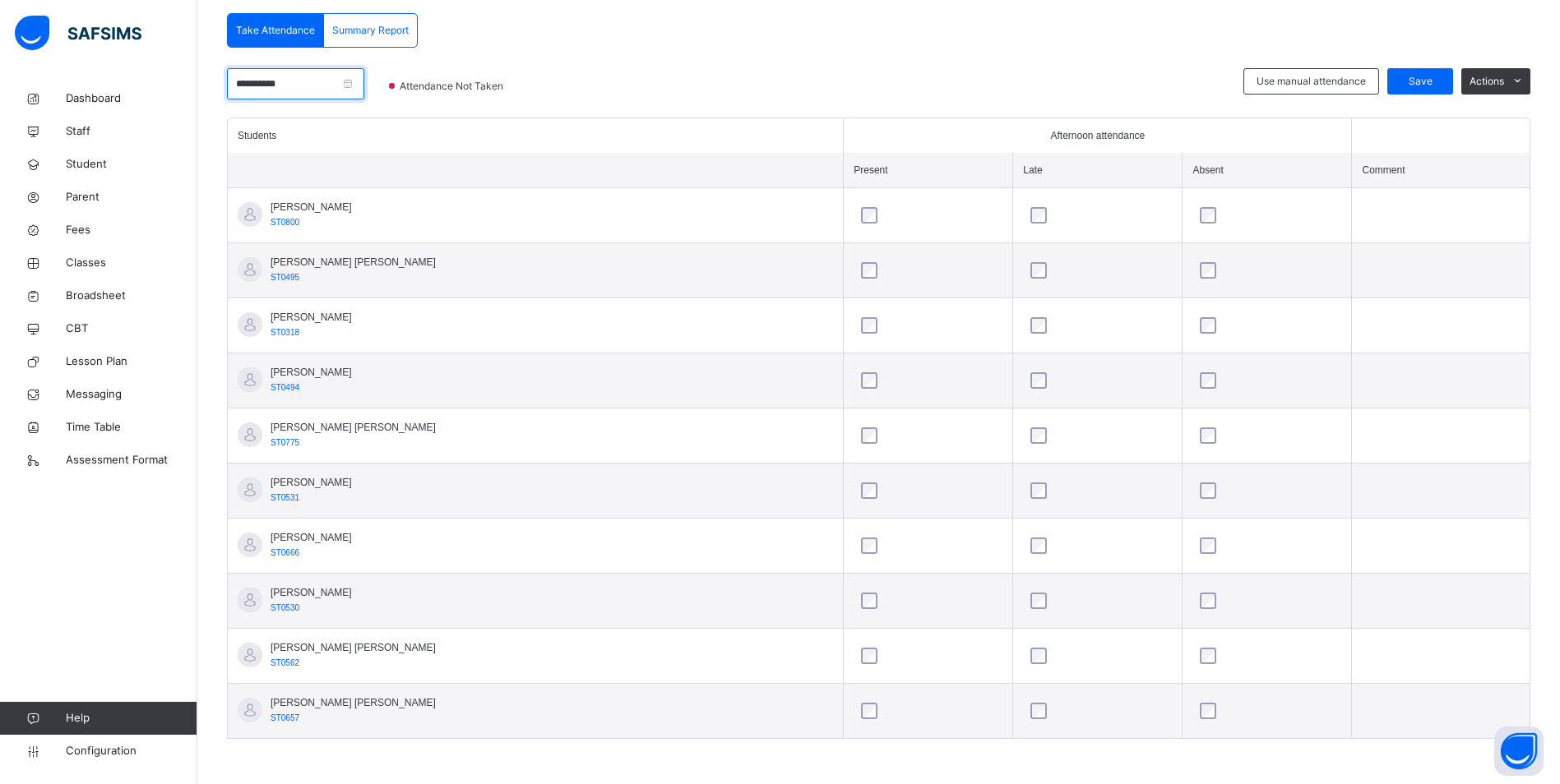
click at [364, 85] on input "**********" at bounding box center [296, 83] width 138 height 31
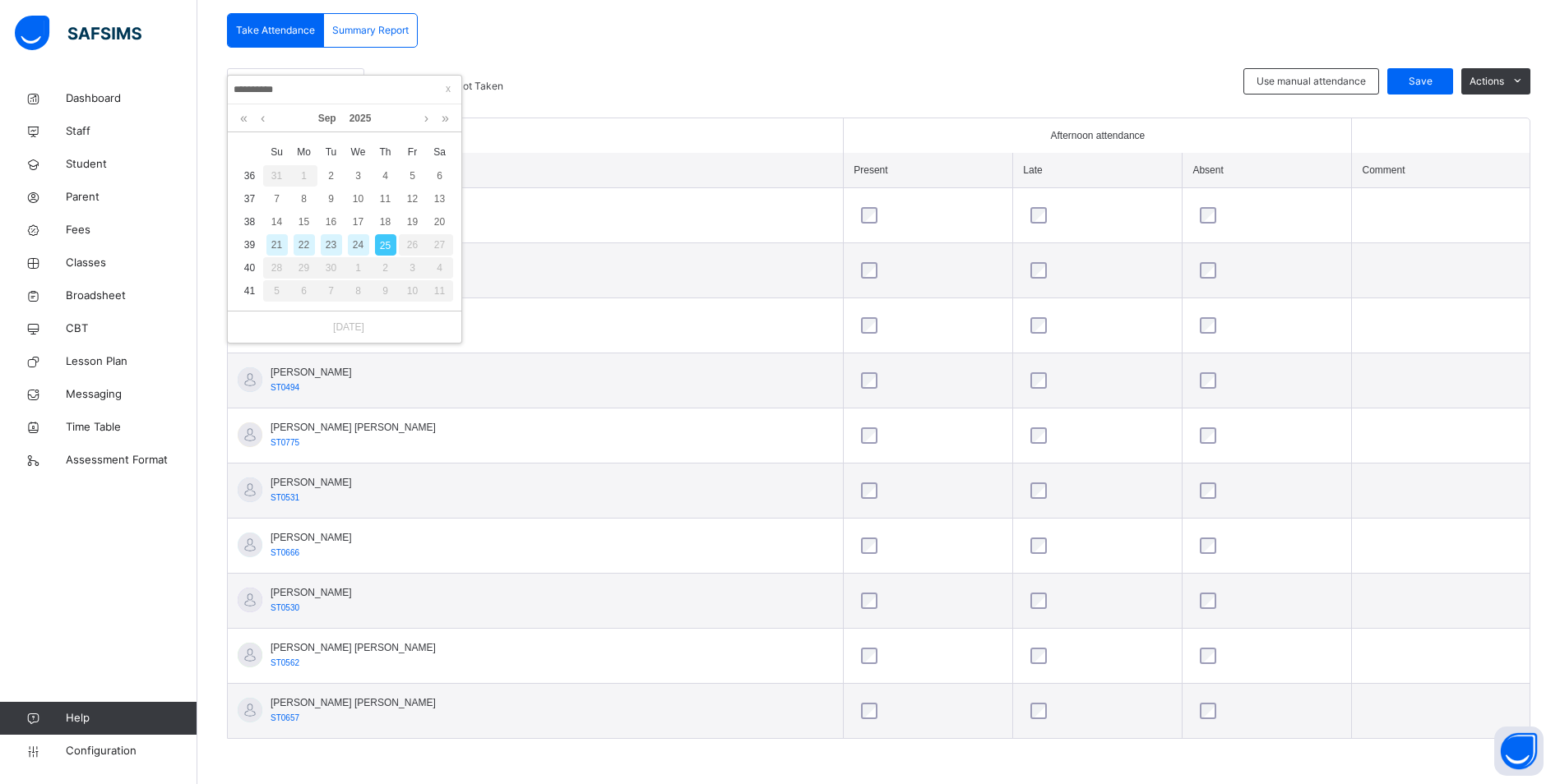
click at [355, 244] on div "24" at bounding box center [358, 244] width 22 height 22
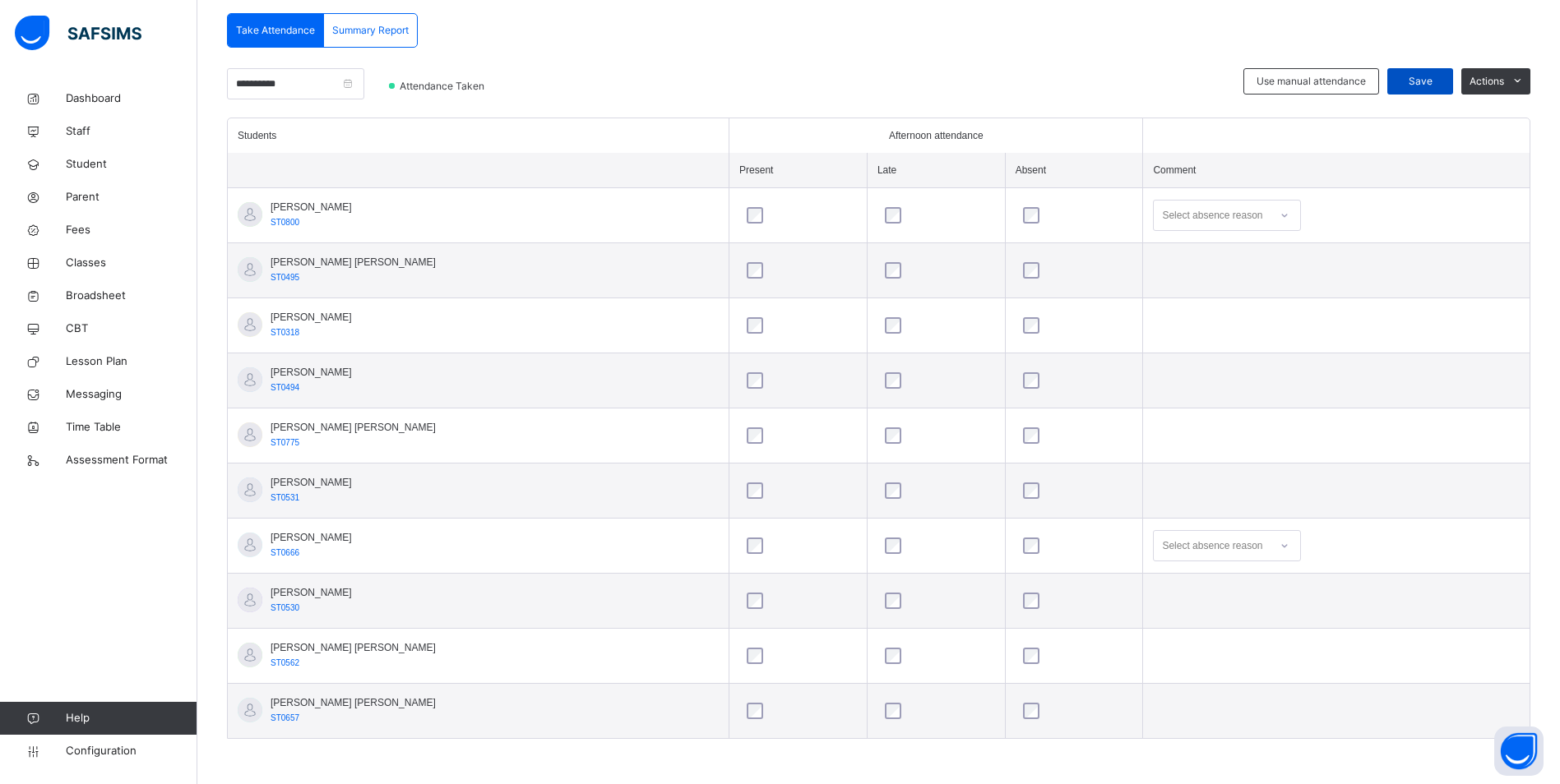
click at [1433, 80] on span "Save" at bounding box center [1421, 81] width 41 height 15
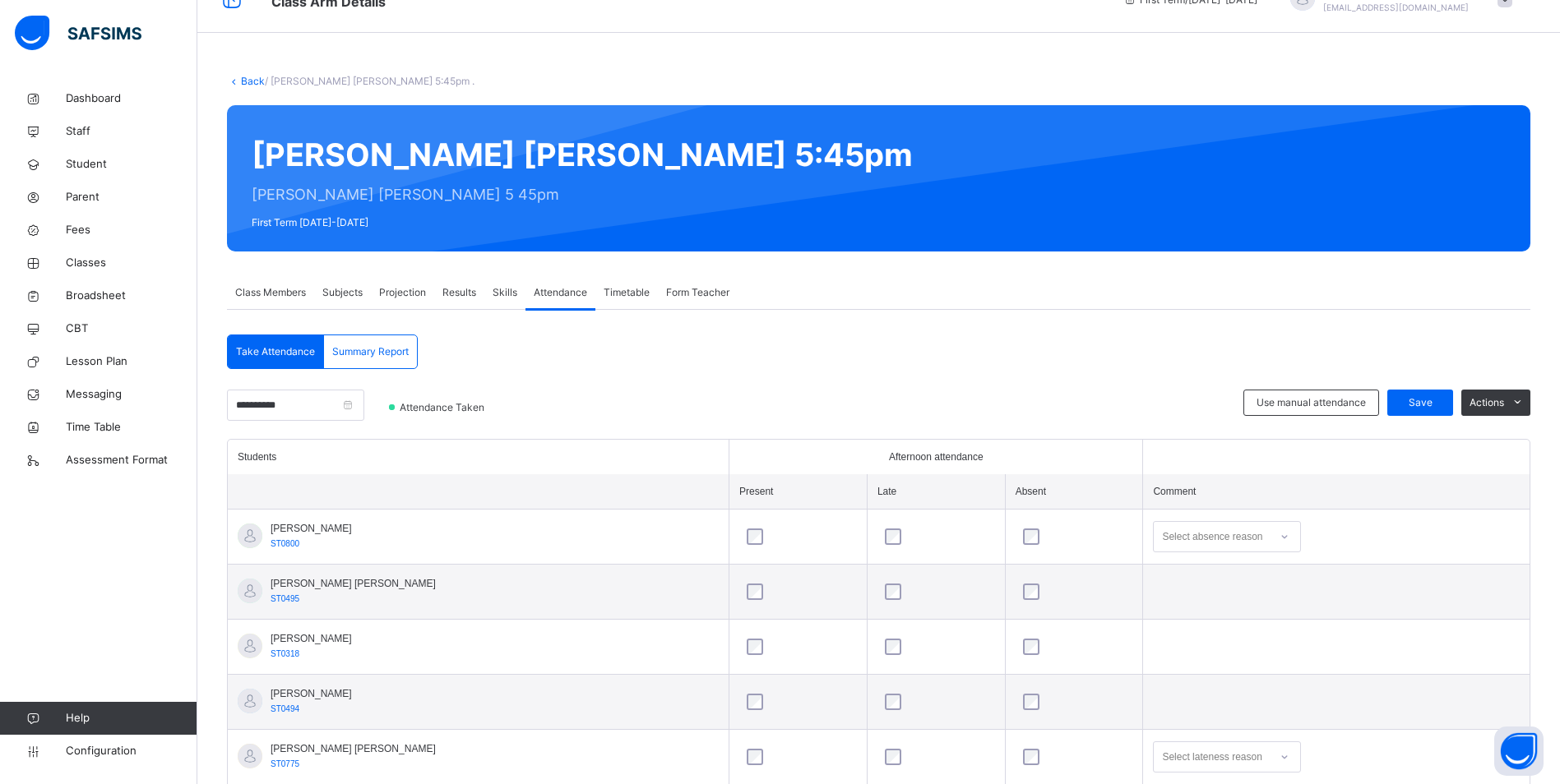
scroll to position [26, 0]
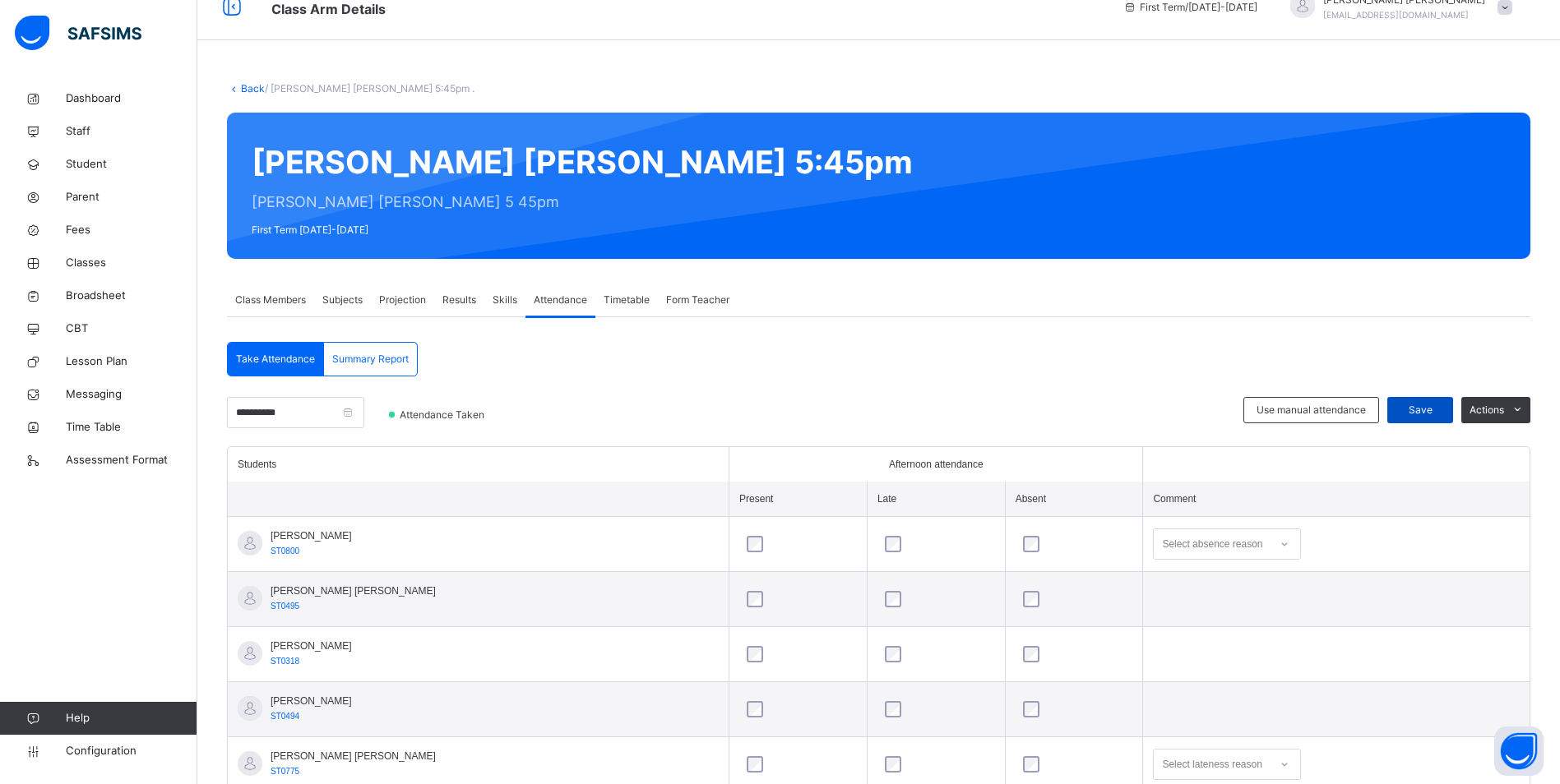
click at [1430, 404] on span "Save" at bounding box center [1421, 410] width 41 height 15
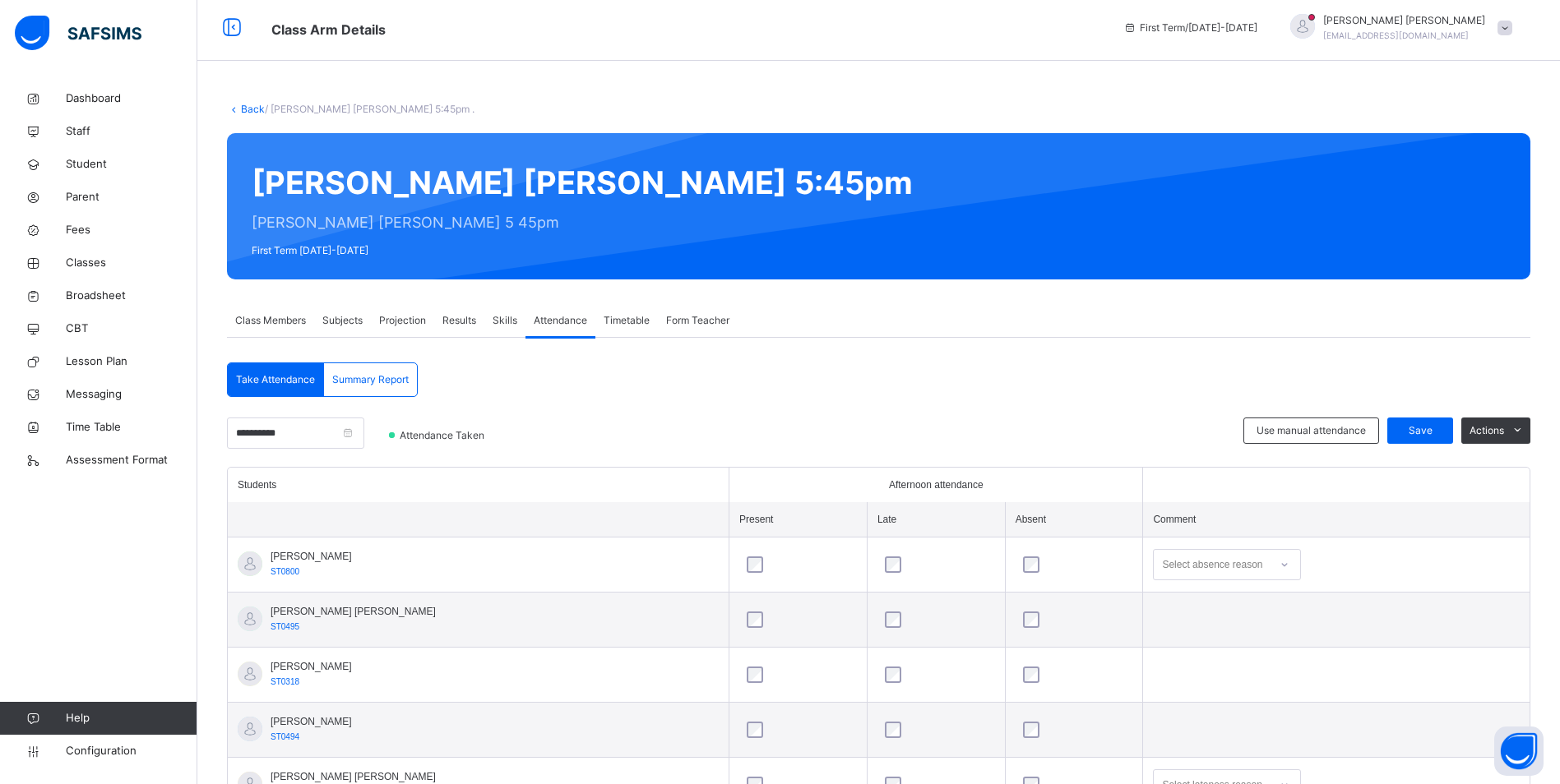
scroll to position [0, 0]
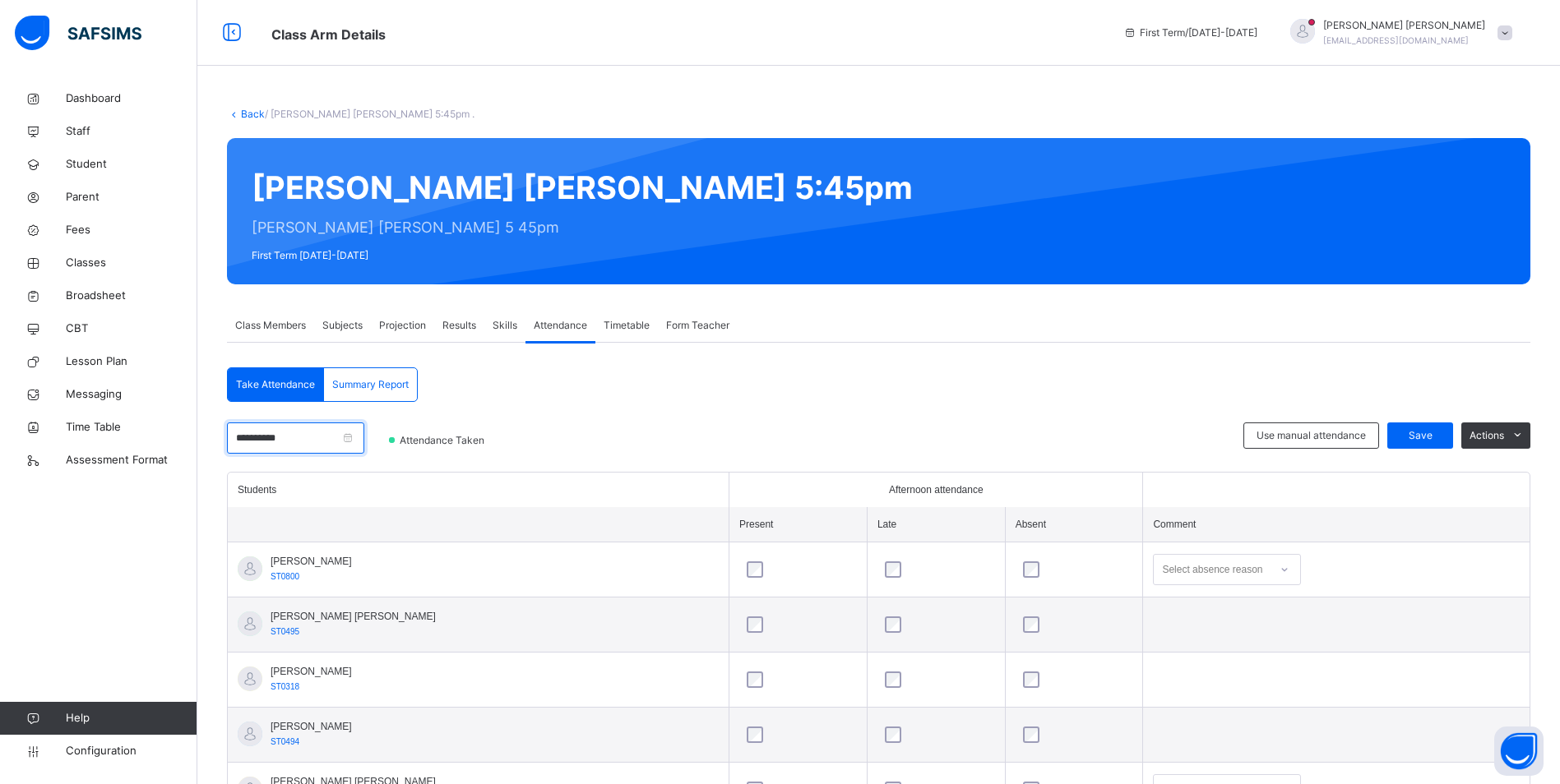
click at [364, 437] on input "**********" at bounding box center [296, 438] width 138 height 31
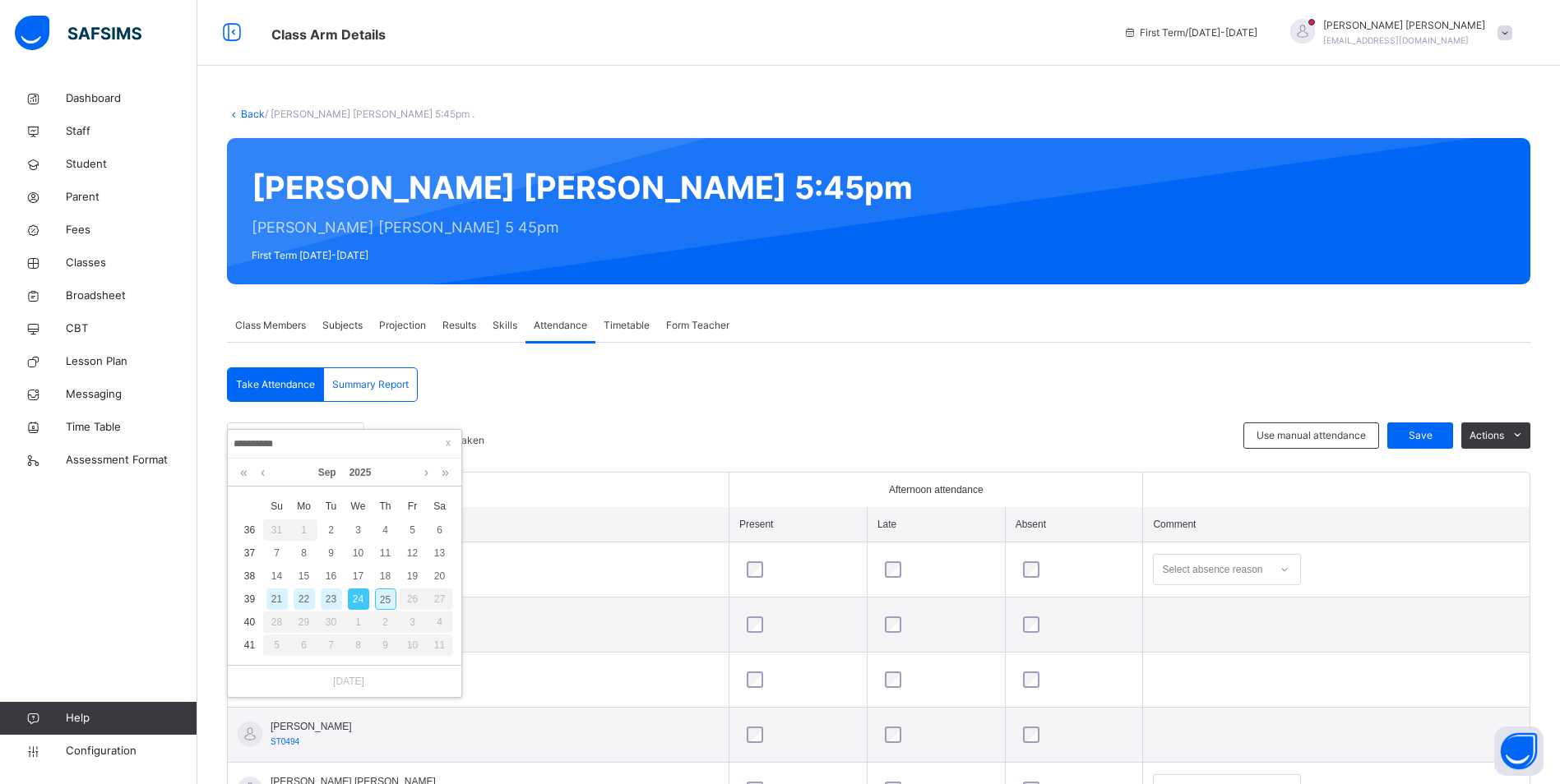
click at [381, 606] on div "25" at bounding box center [386, 599] width 22 height 22
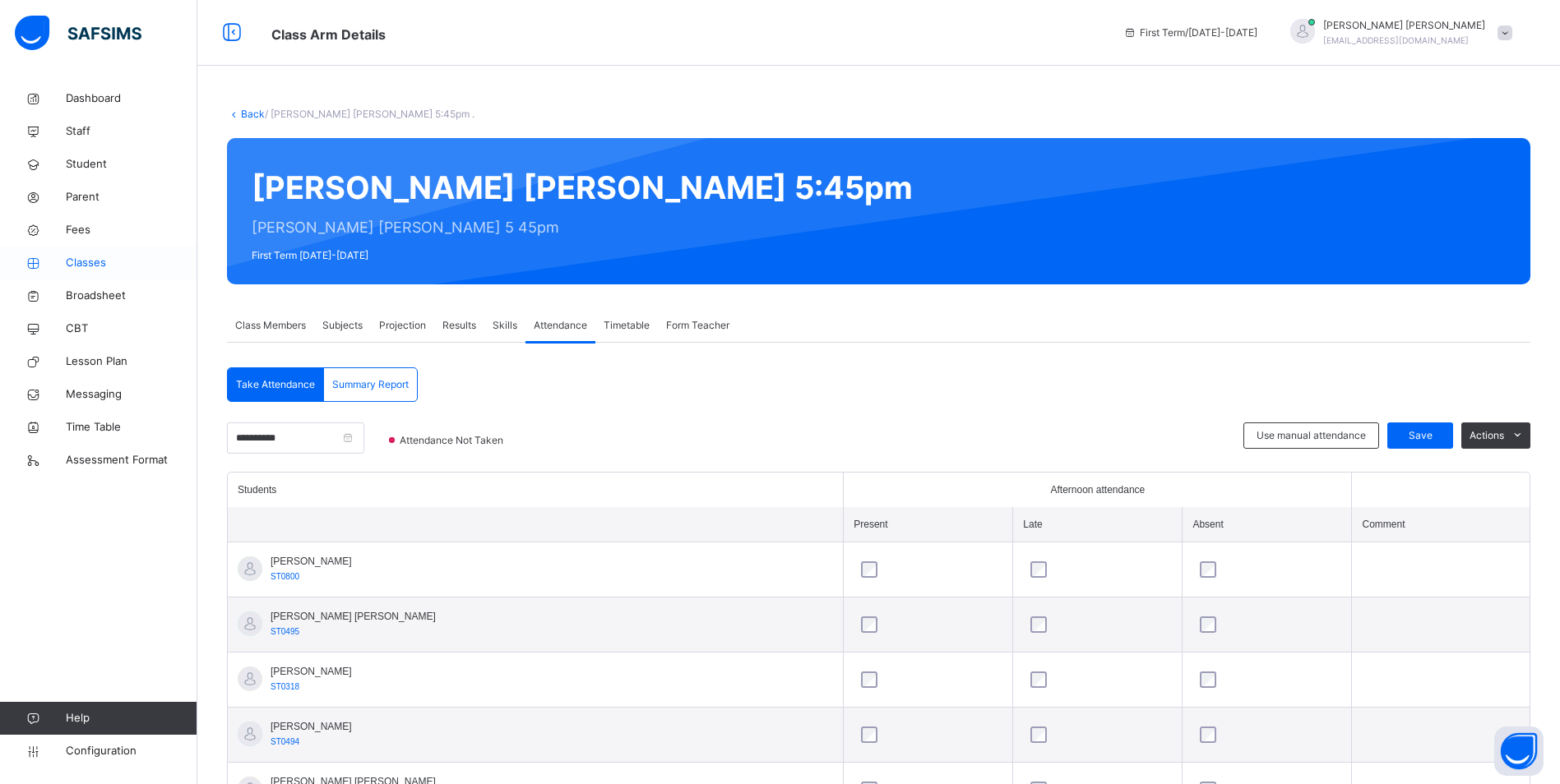
click at [56, 262] on icon at bounding box center [33, 263] width 65 height 12
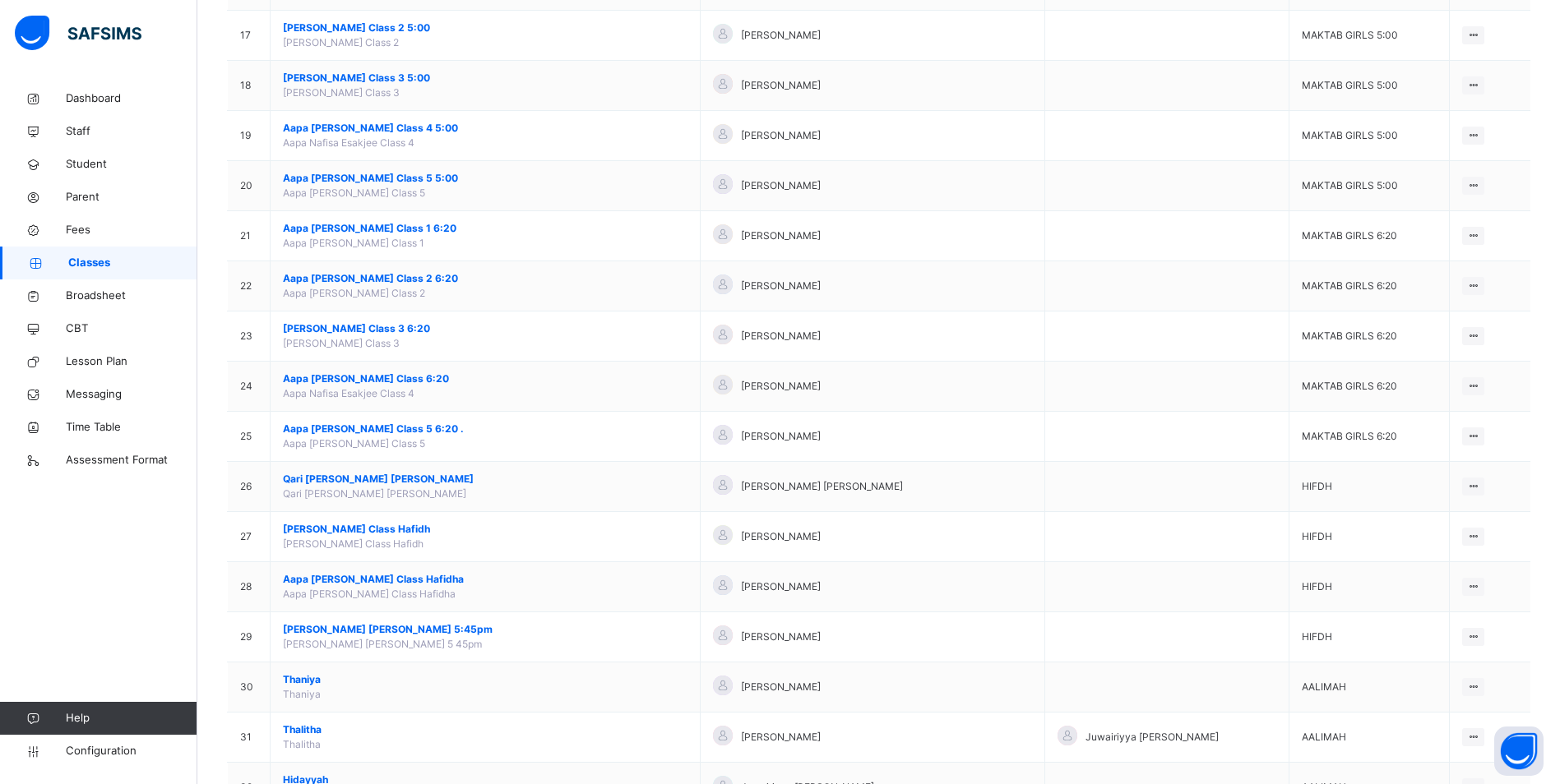
scroll to position [1151, 0]
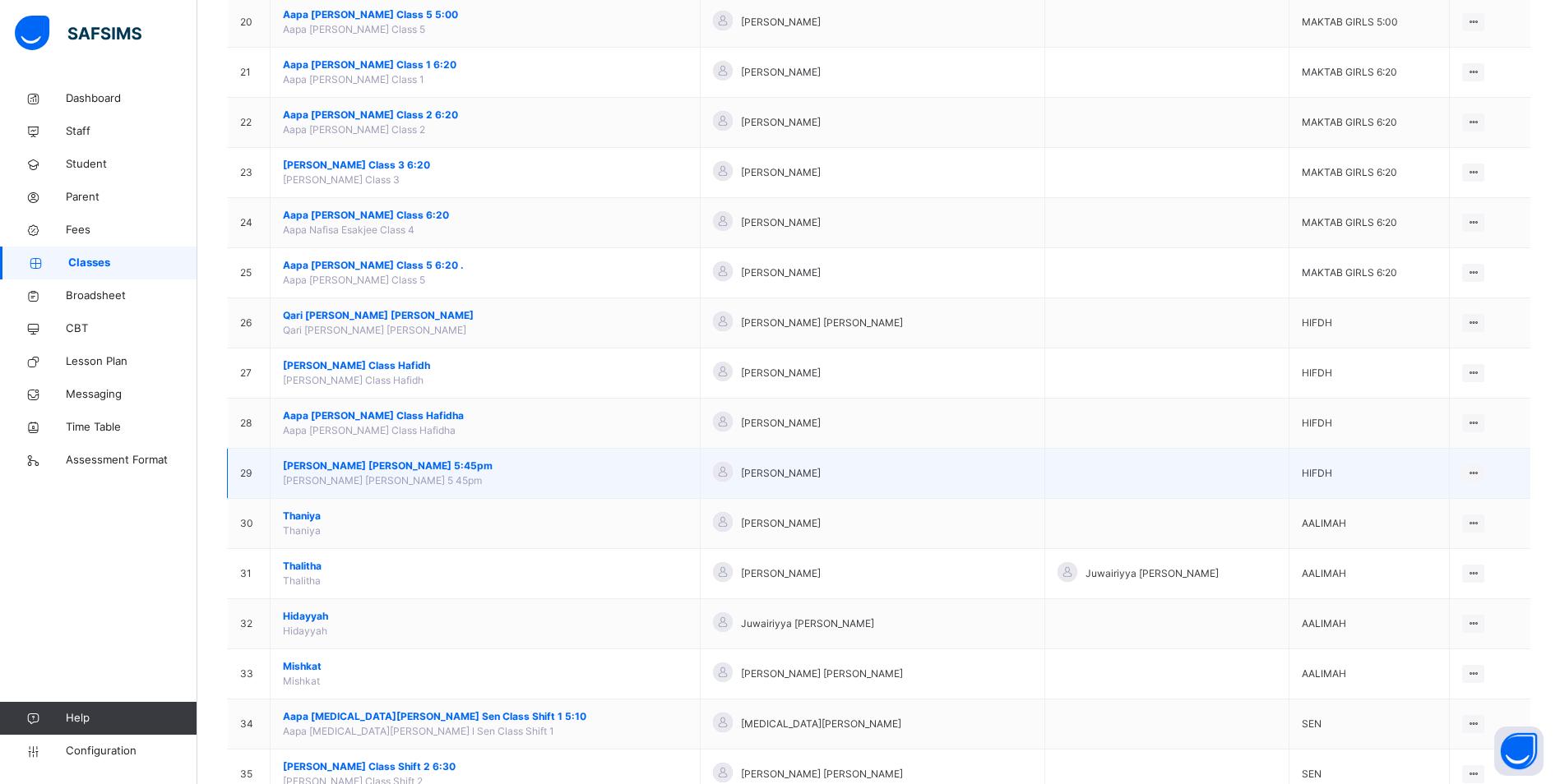
click at [340, 468] on span "[PERSON_NAME] [PERSON_NAME] 5:45pm" at bounding box center [486, 466] width 405 height 15
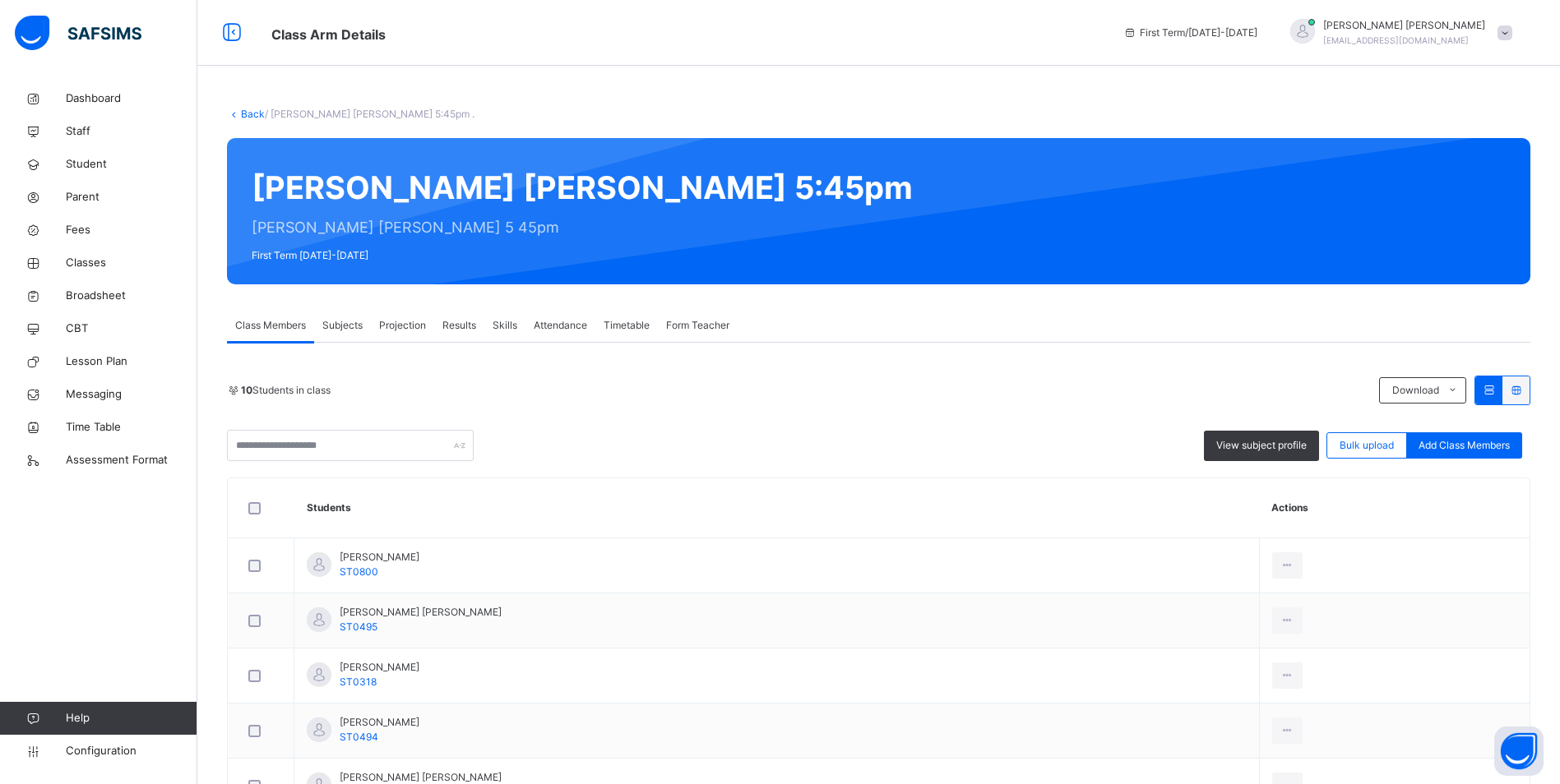
click at [559, 318] on span "Attendance" at bounding box center [560, 325] width 53 height 15
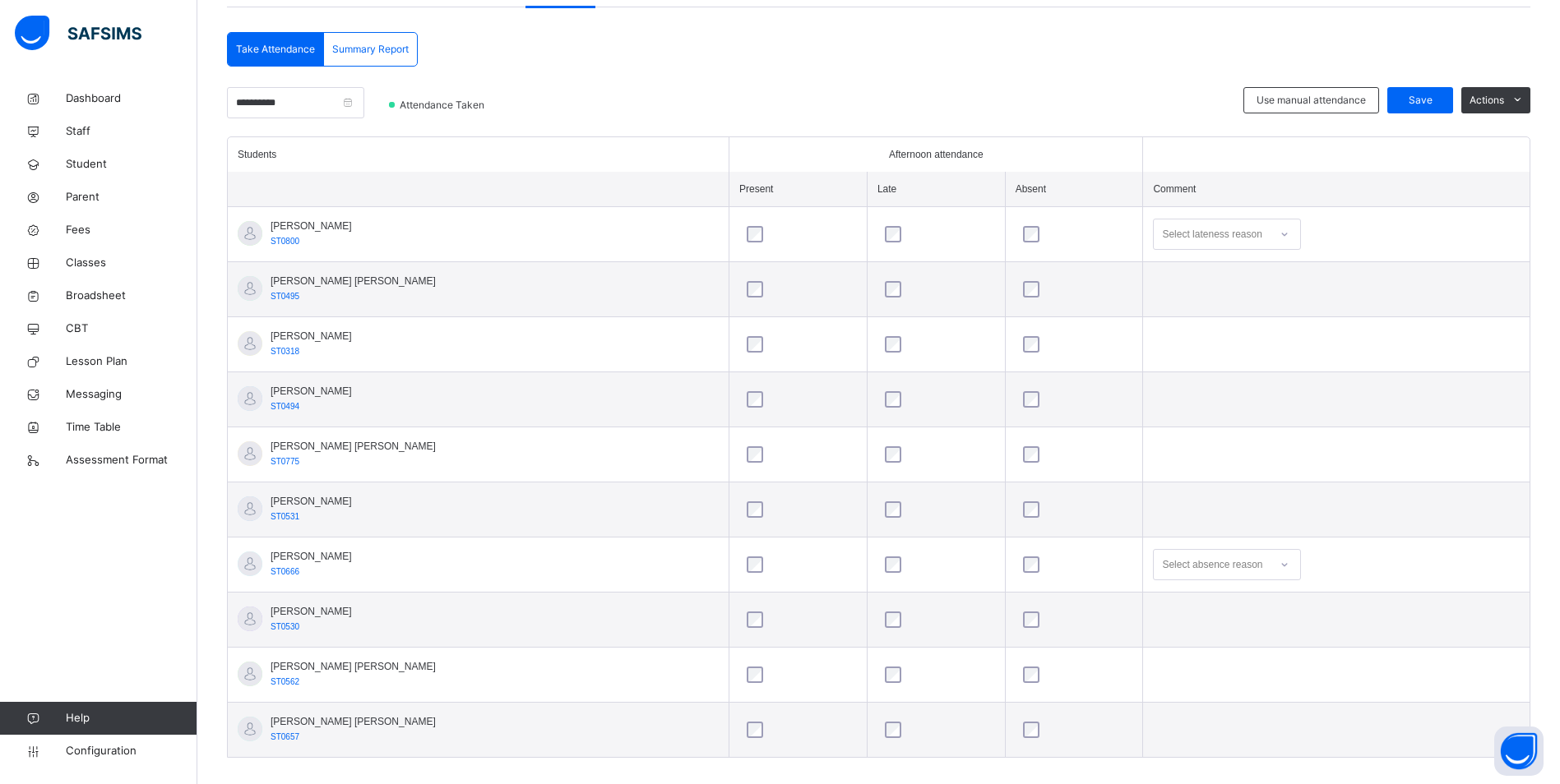
scroll to position [355, 0]
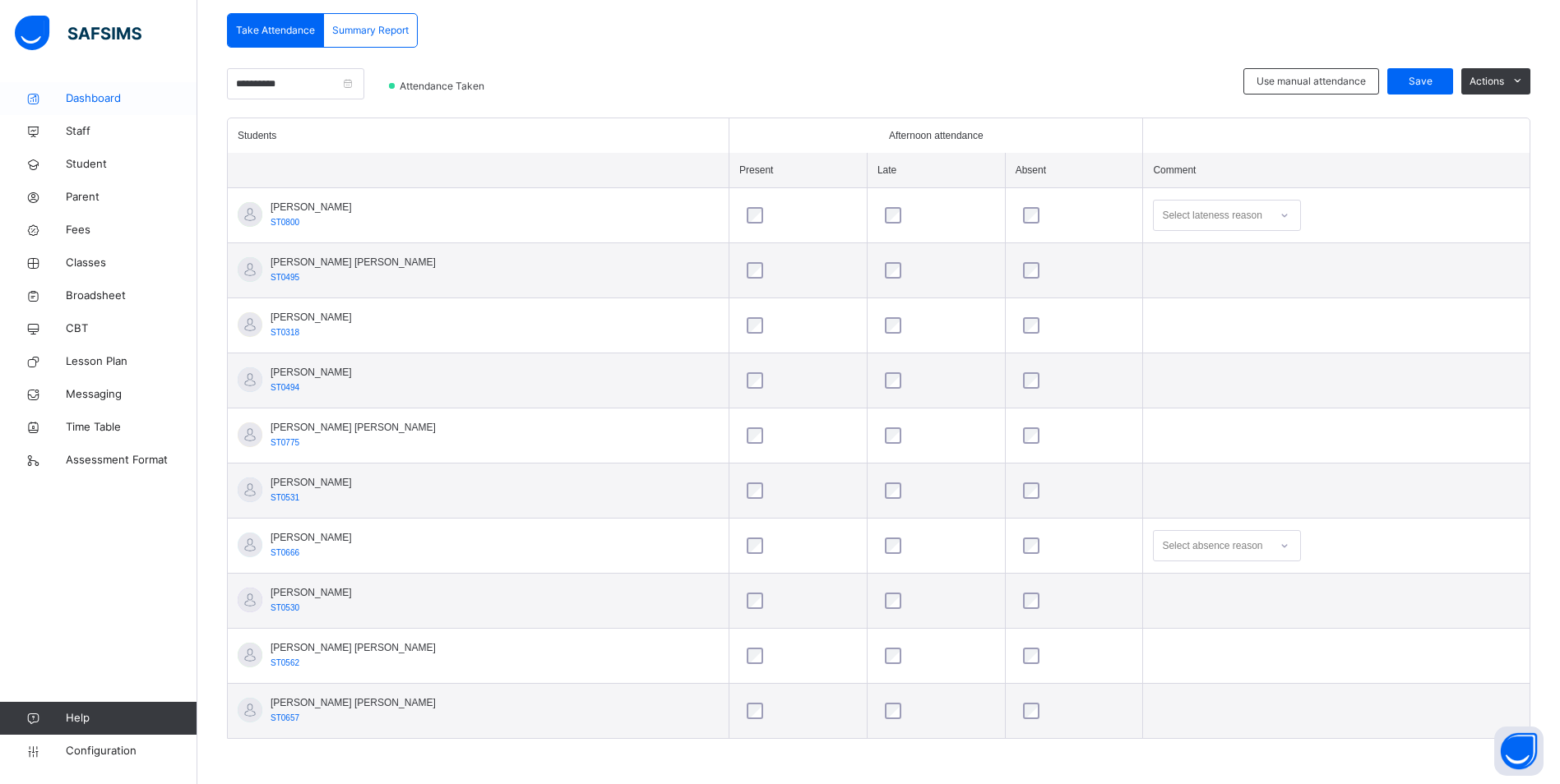
click at [102, 104] on span "Dashboard" at bounding box center [131, 98] width 132 height 16
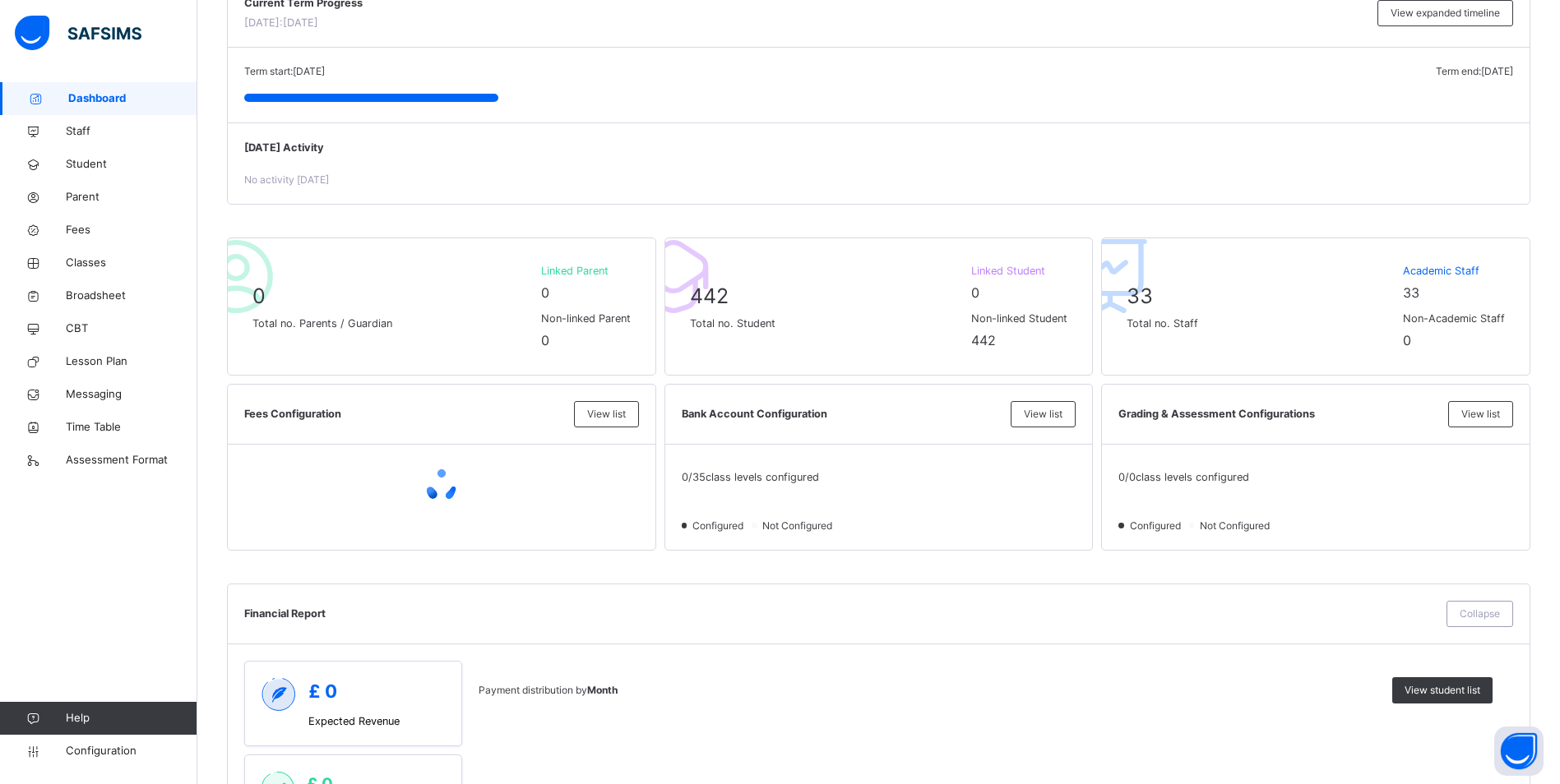
scroll to position [247, 0]
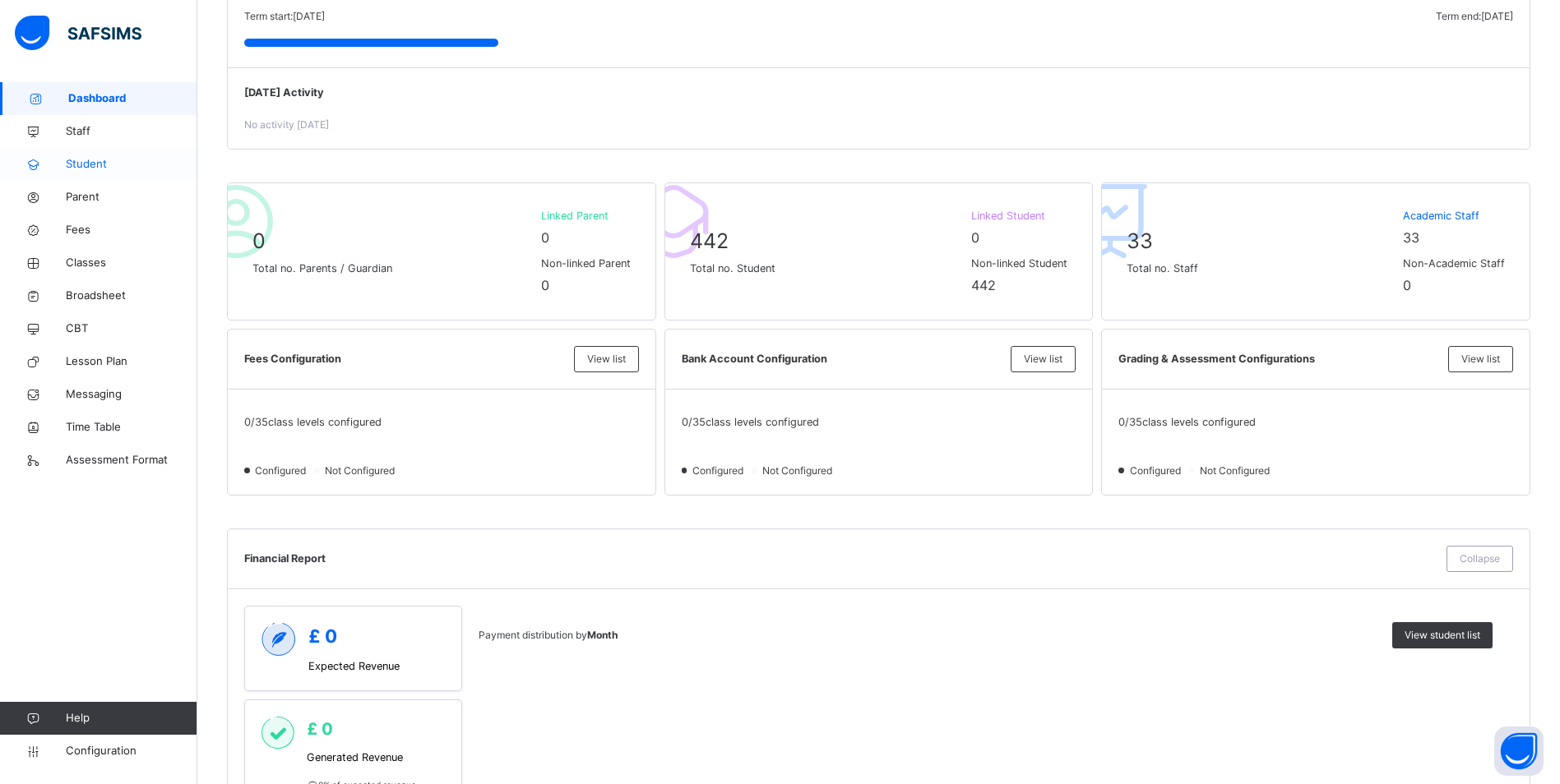
click at [89, 169] on span "Student" at bounding box center [131, 164] width 132 height 16
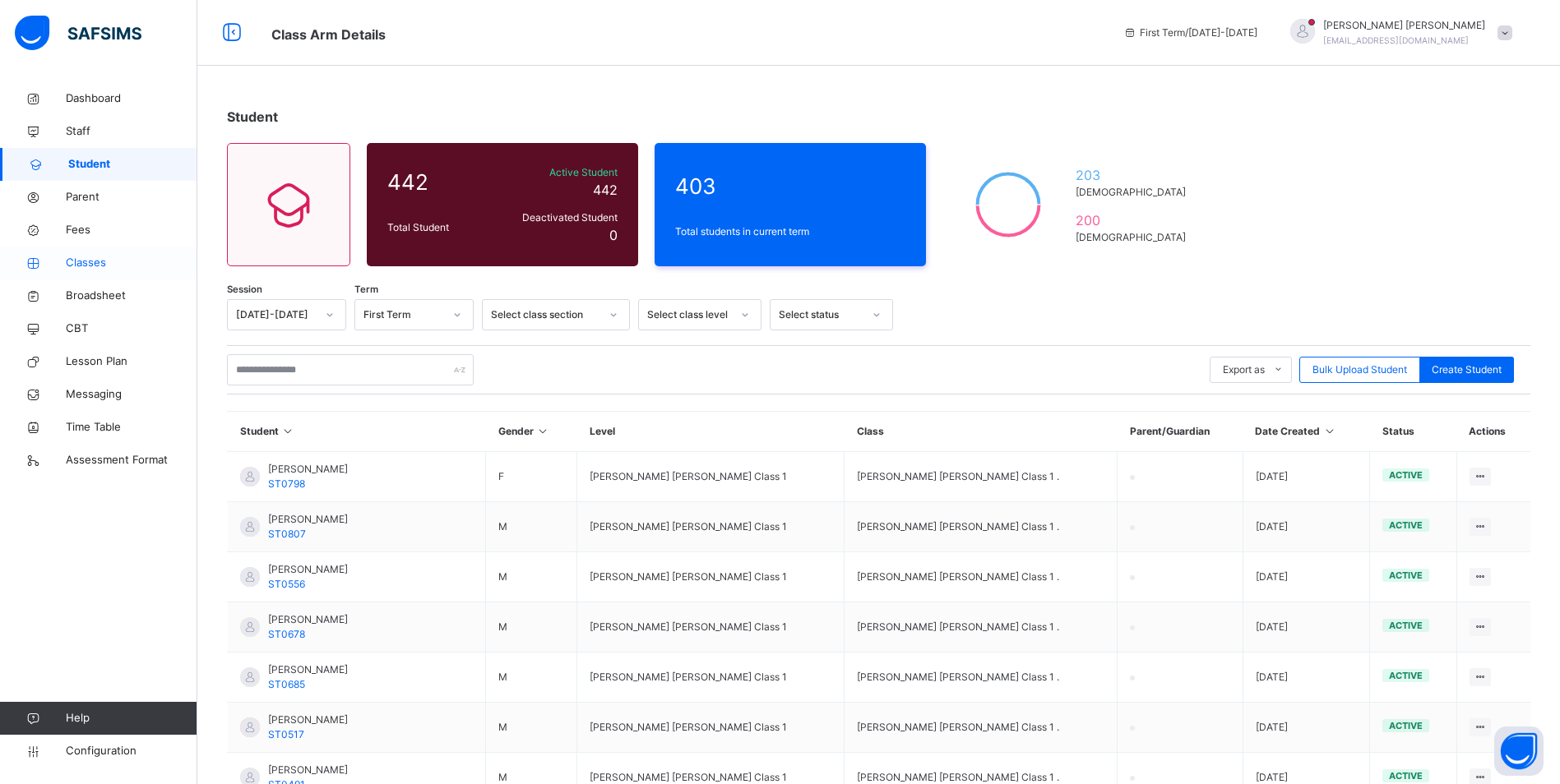
click at [96, 266] on span "Classes" at bounding box center [131, 262] width 132 height 16
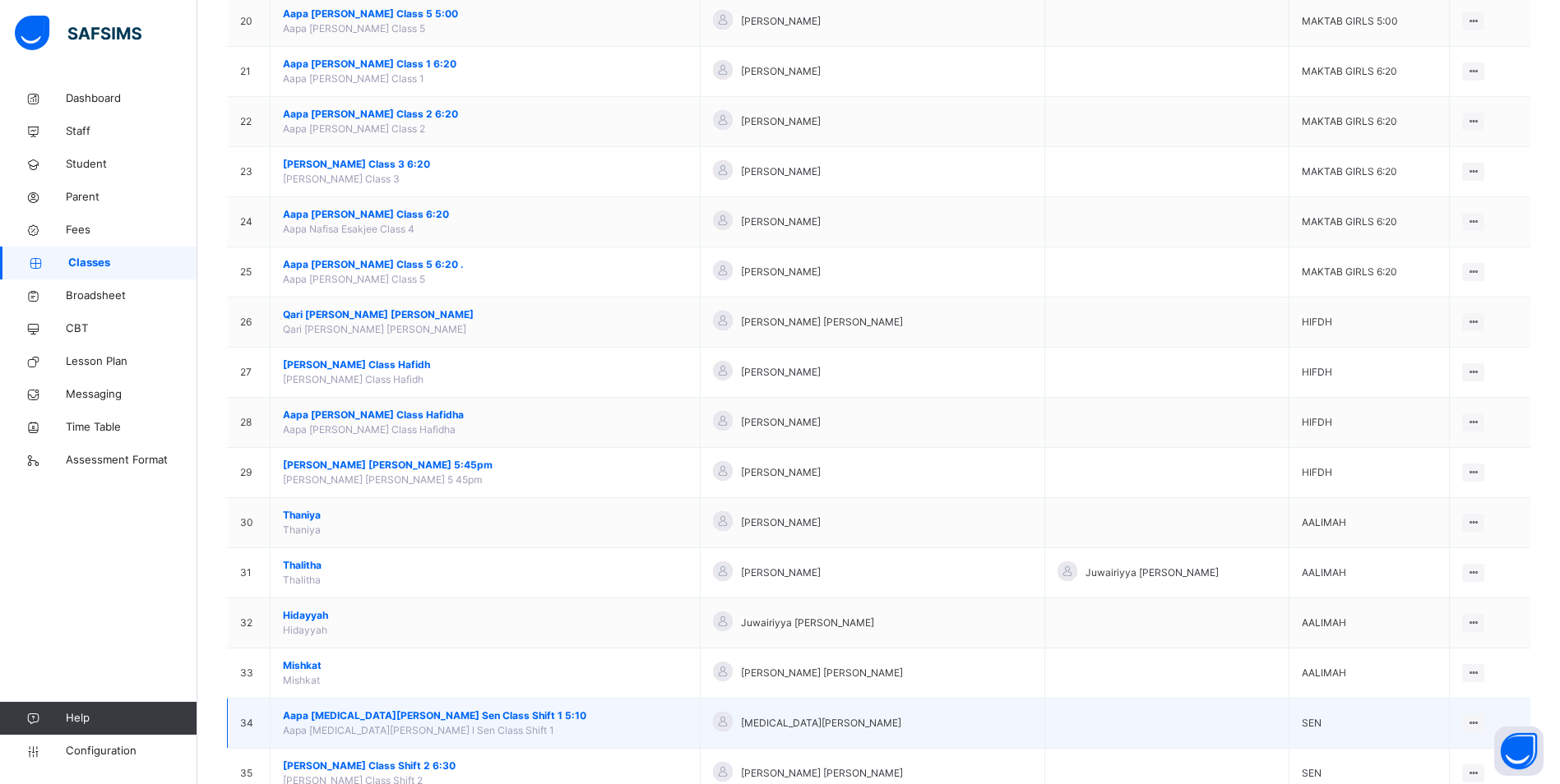
scroll to position [1207, 0]
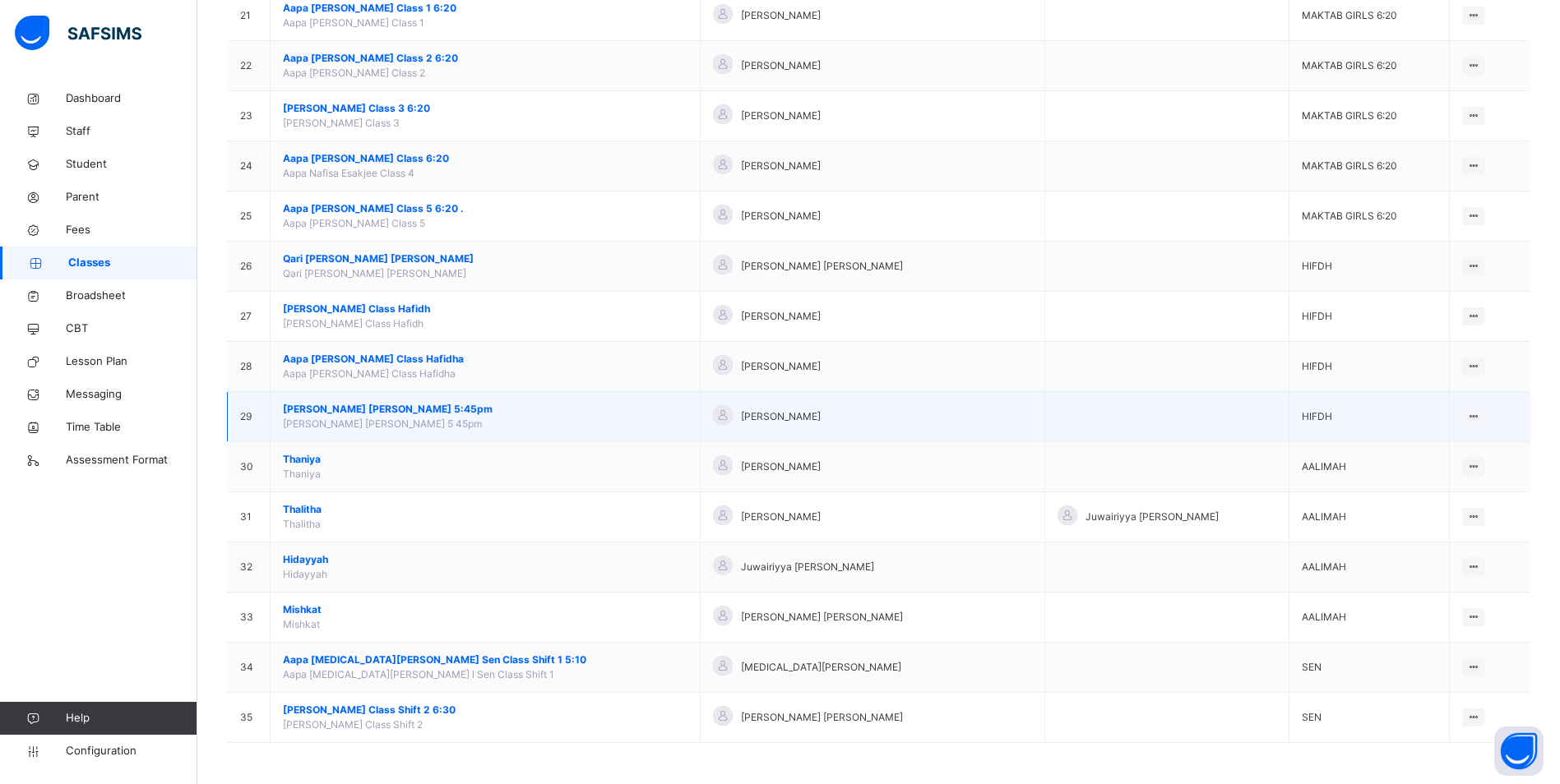
click at [366, 402] on span "[PERSON_NAME] [PERSON_NAME] 5:45pm" at bounding box center [486, 409] width 405 height 15
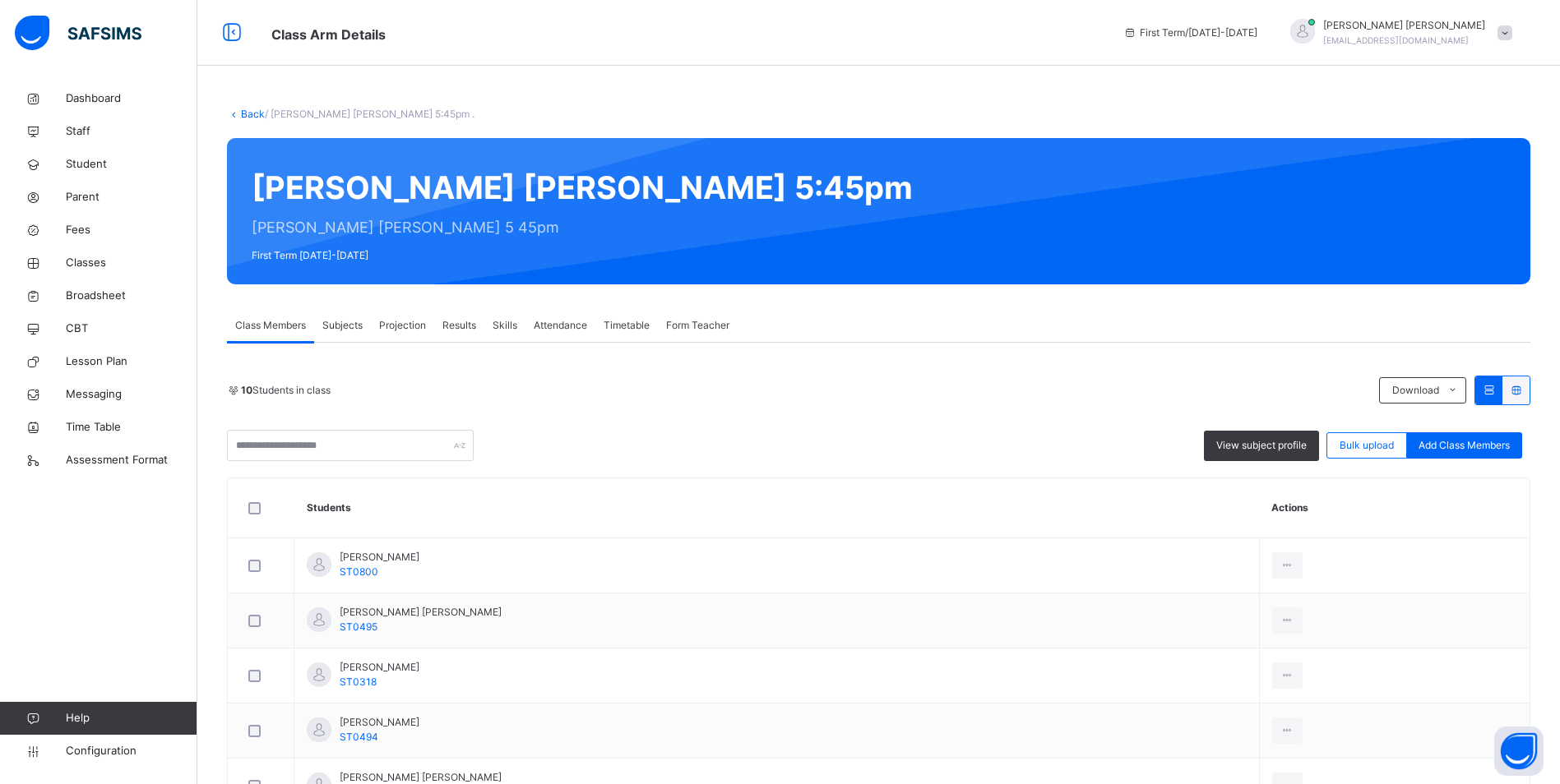
click at [575, 324] on span "Attendance" at bounding box center [560, 325] width 53 height 15
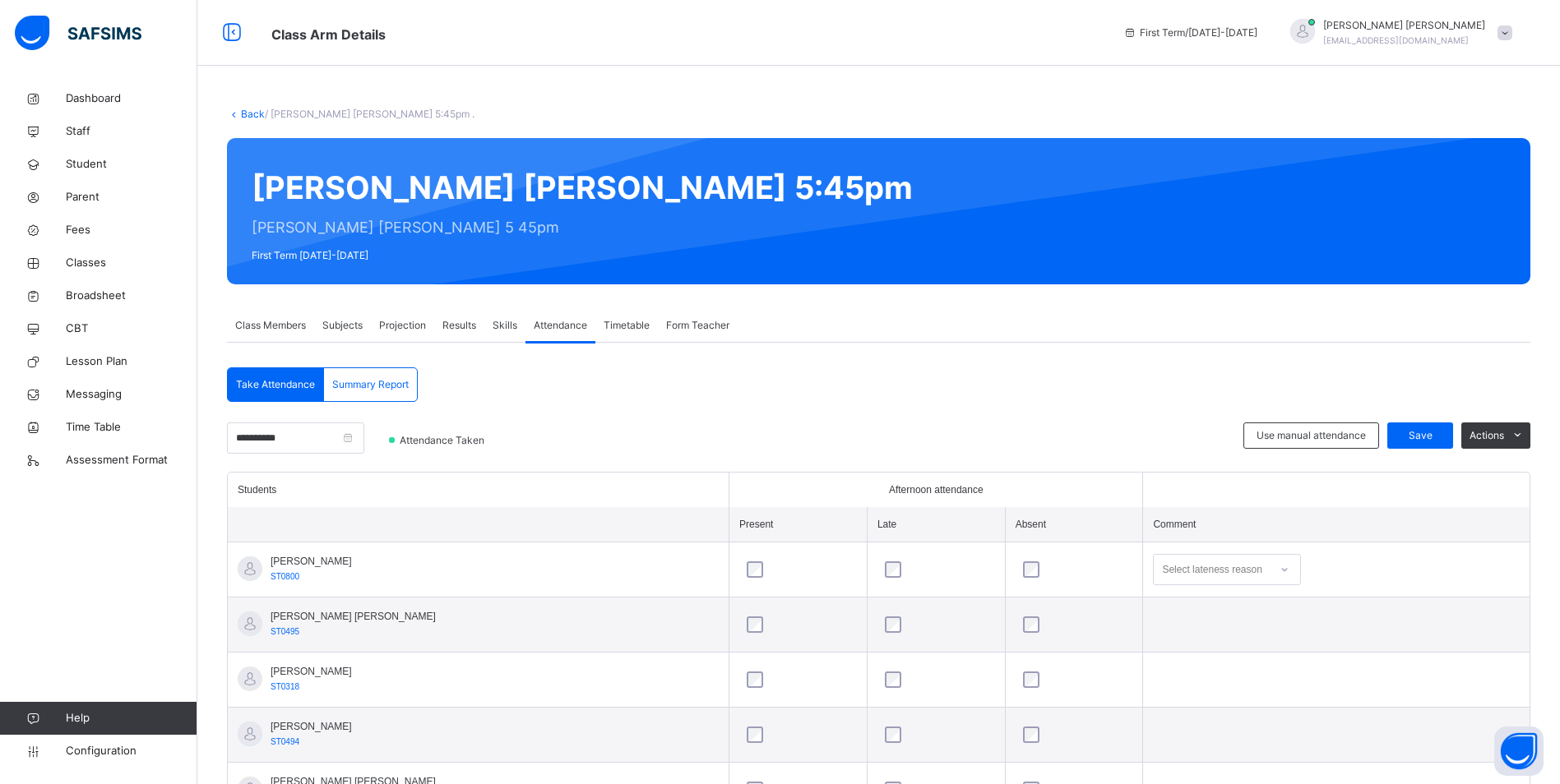
click at [381, 386] on span "Summary Report" at bounding box center [370, 384] width 77 height 15
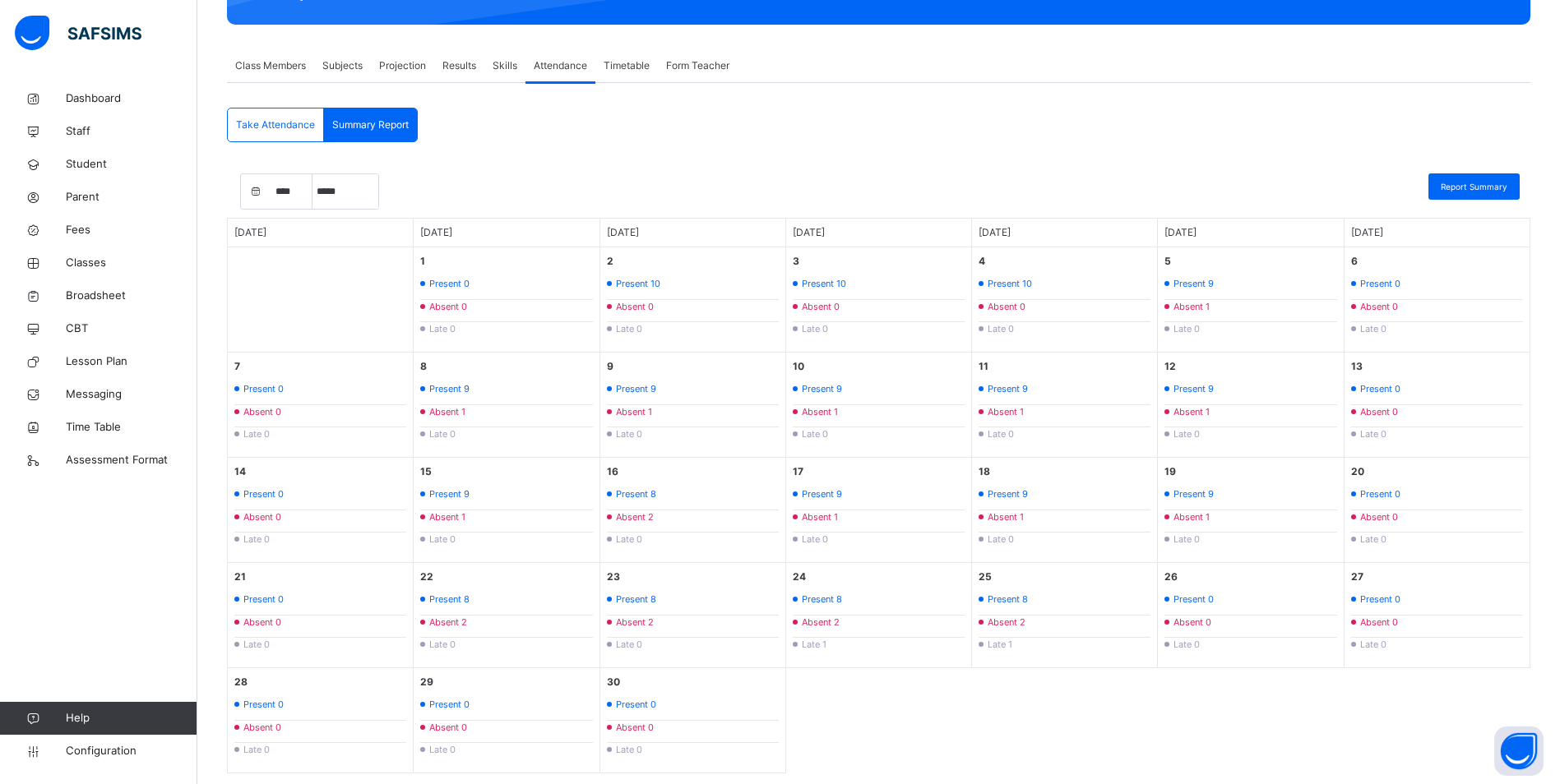
scroll to position [294, 0]
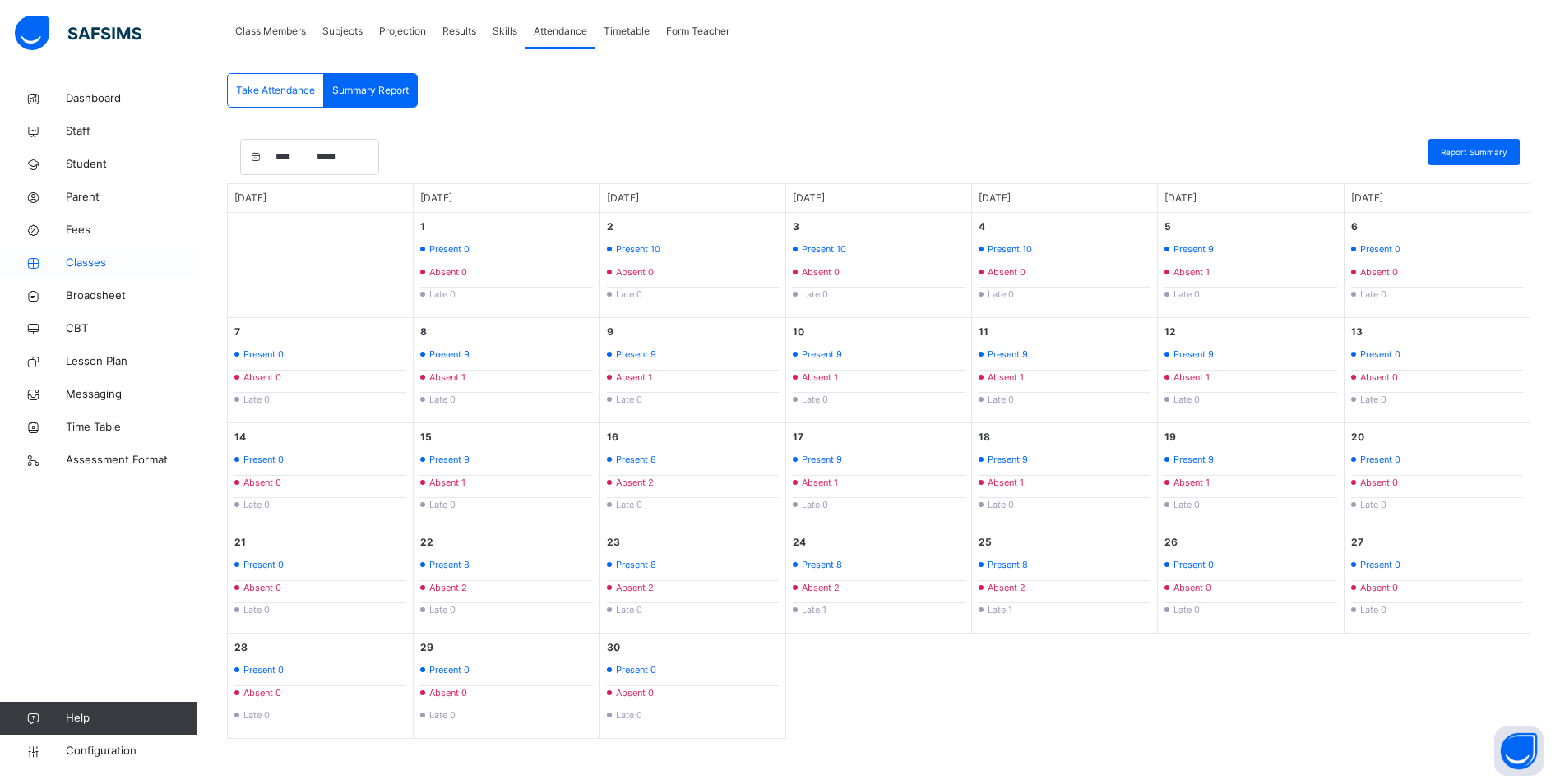
click at [97, 266] on span "Classes" at bounding box center [131, 262] width 132 height 16
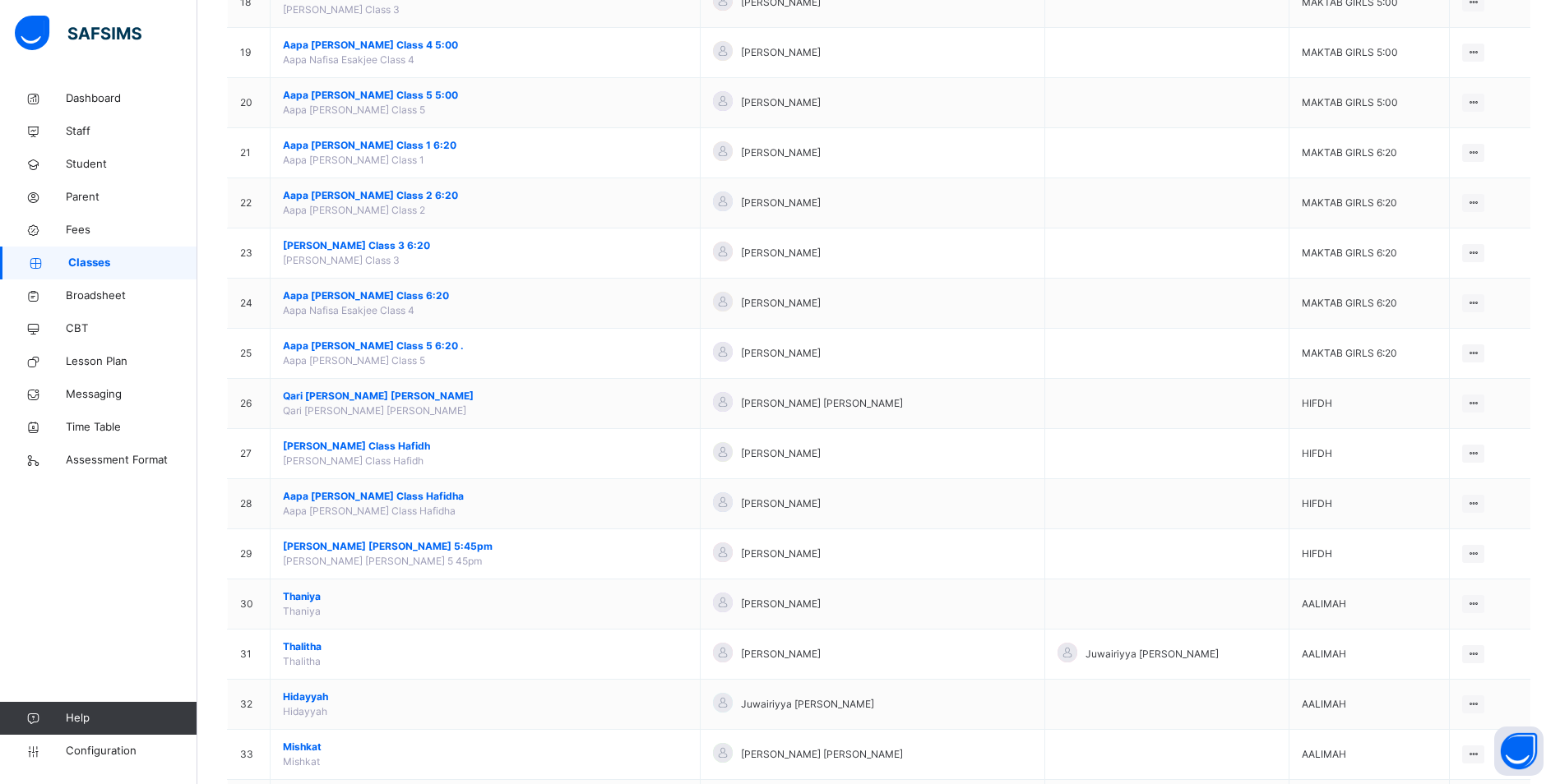
scroll to position [1151, 0]
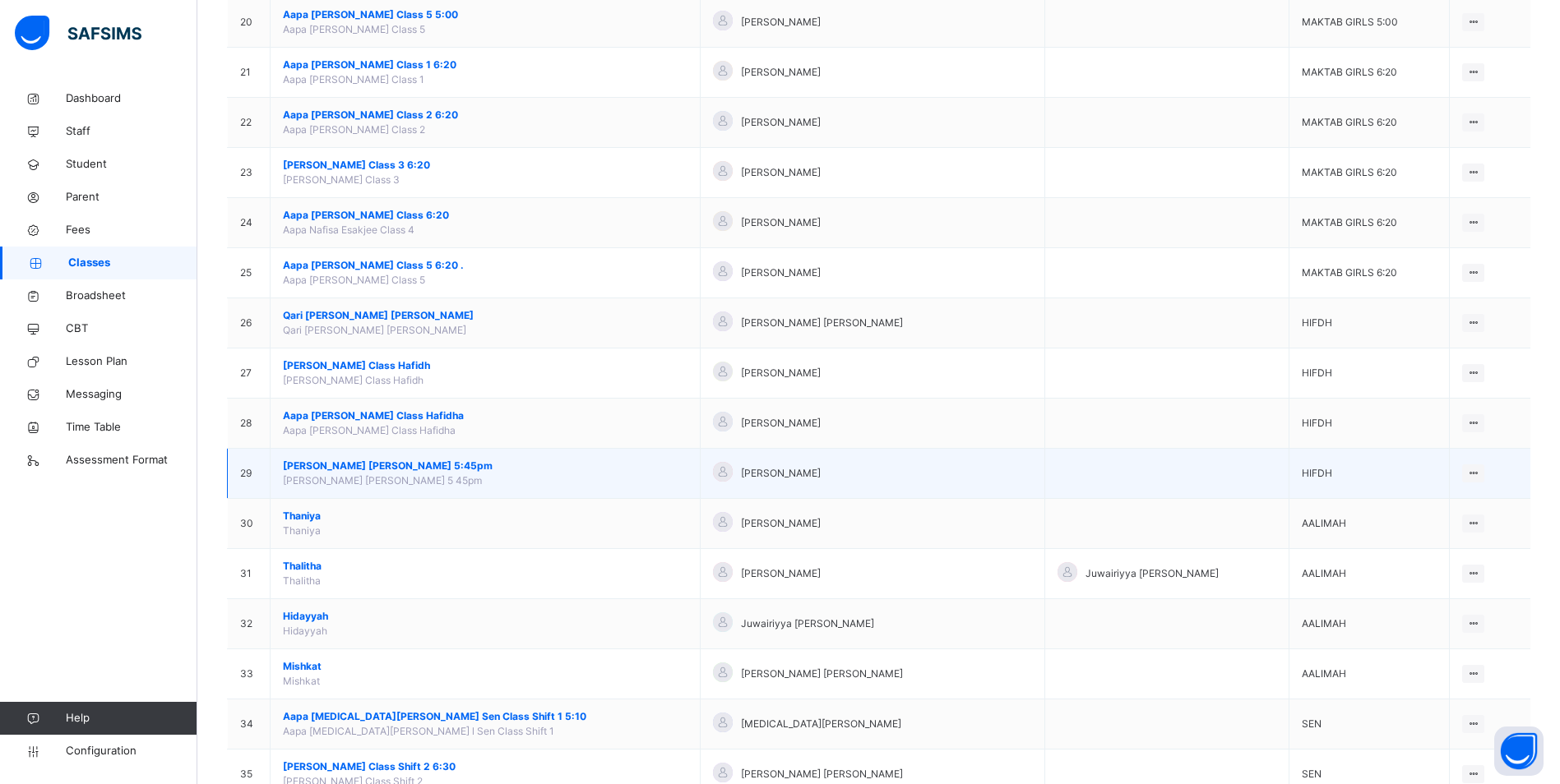
click at [351, 457] on td "[PERSON_NAME] [PERSON_NAME] 5:45pm [PERSON_NAME] [PERSON_NAME] 5 45pm" at bounding box center [486, 473] width 430 height 50
click at [348, 465] on span "[PERSON_NAME] [PERSON_NAME] 5:45pm" at bounding box center [486, 466] width 405 height 15
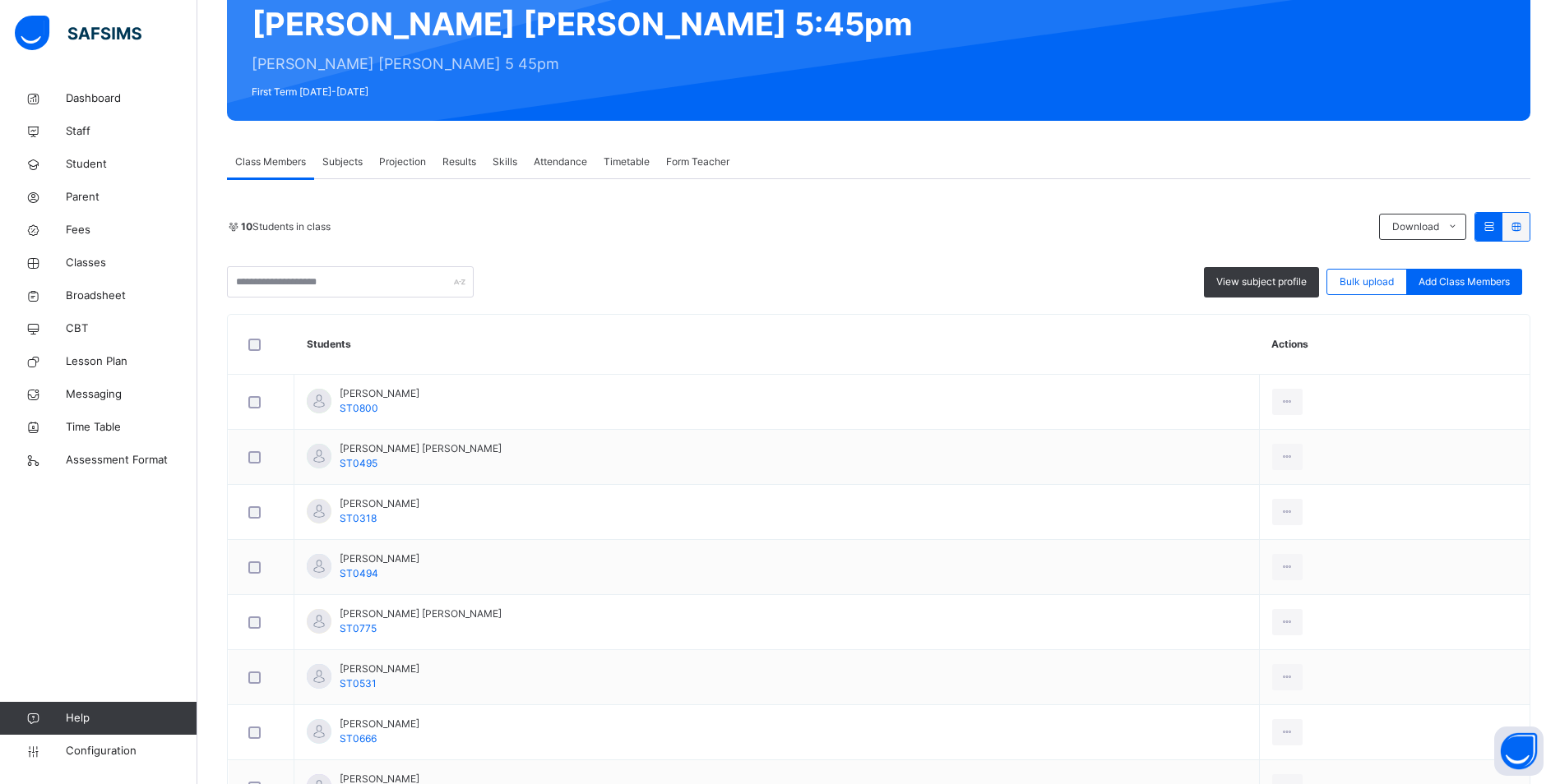
scroll to position [164, 0]
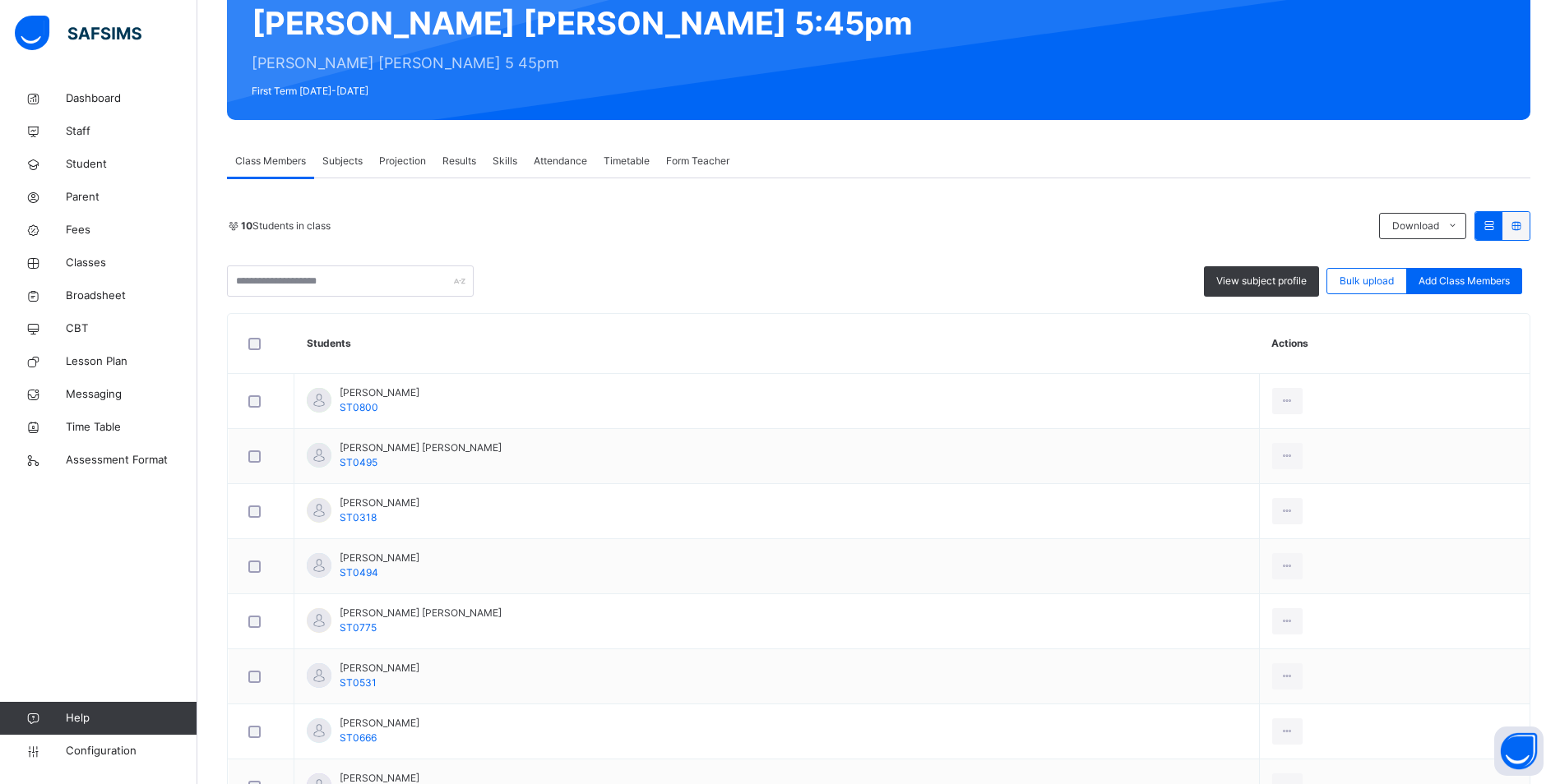
click at [554, 159] on span "Attendance" at bounding box center [560, 161] width 53 height 15
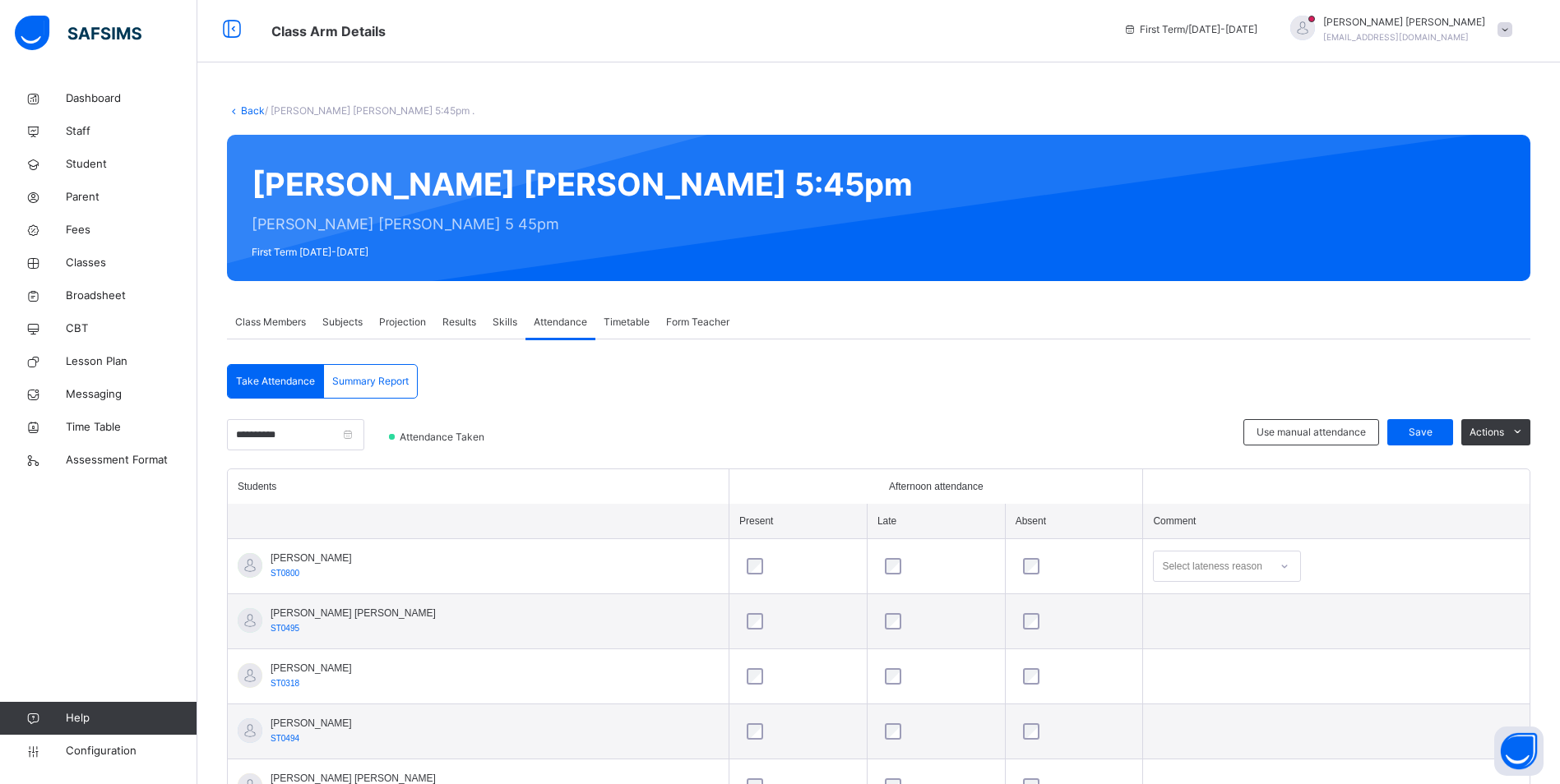
scroll to position [0, 0]
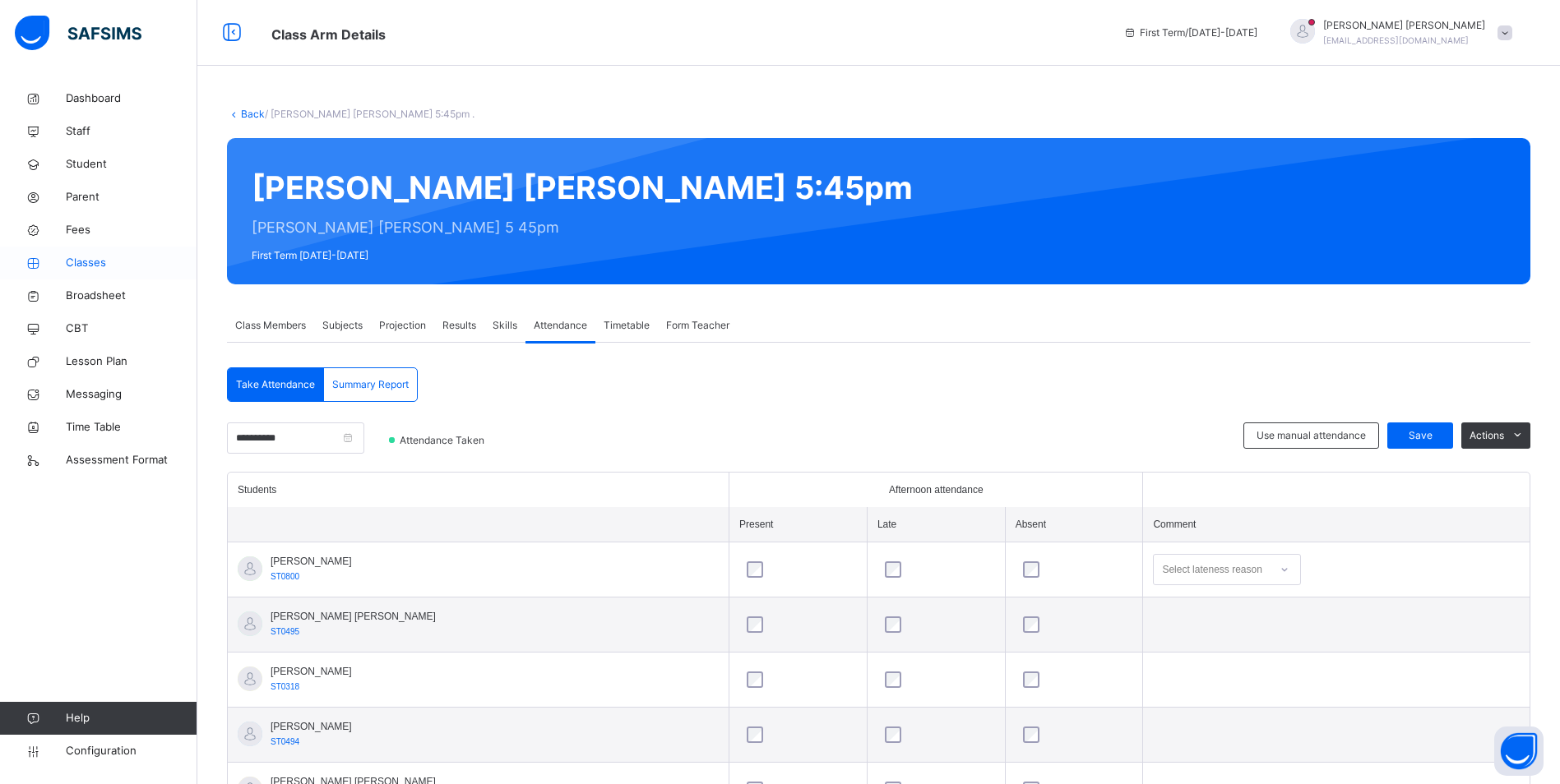
click at [53, 262] on icon at bounding box center [33, 263] width 65 height 12
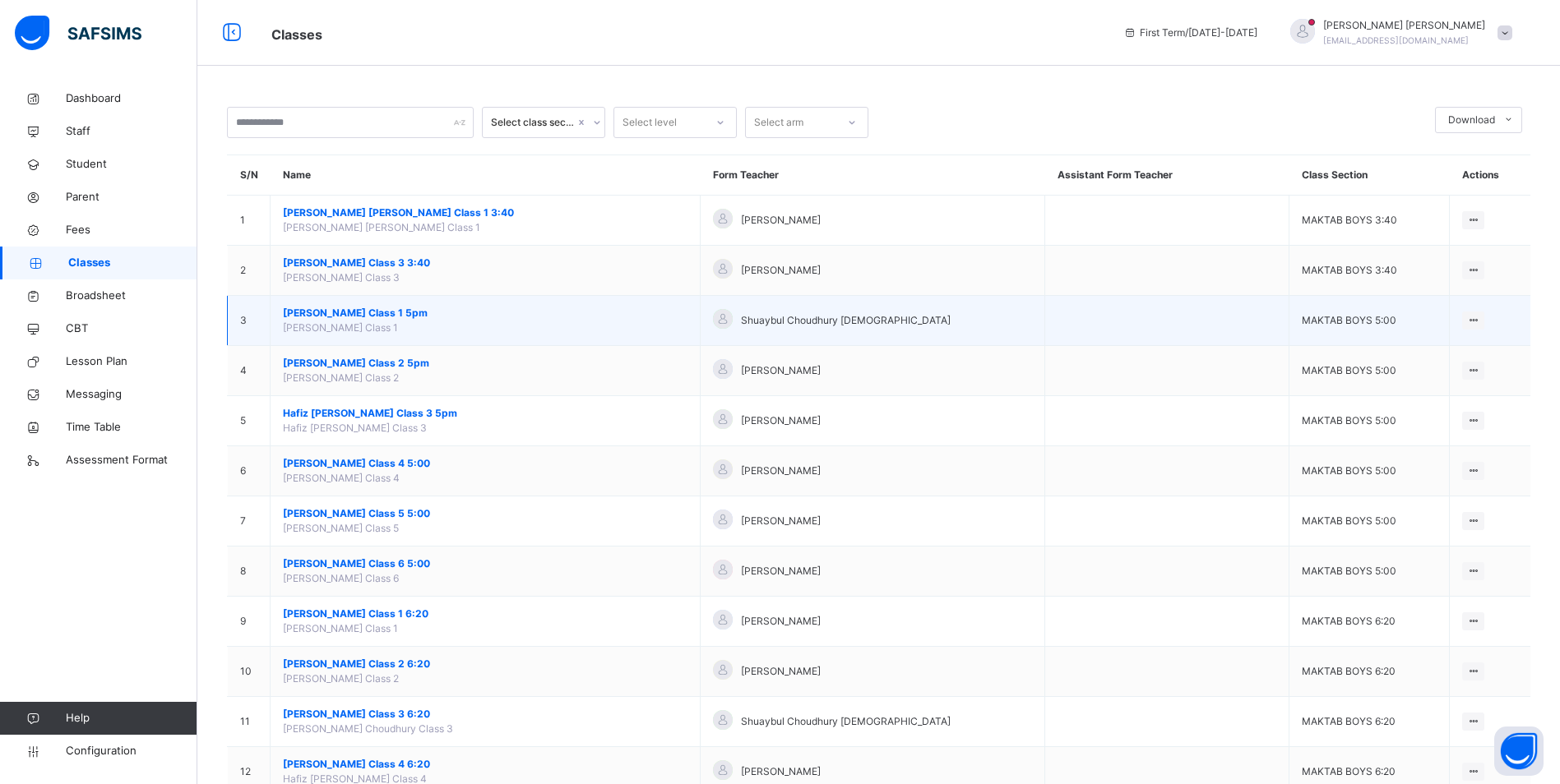
click at [429, 308] on span "[PERSON_NAME] Class 1 5pm" at bounding box center [486, 312] width 405 height 15
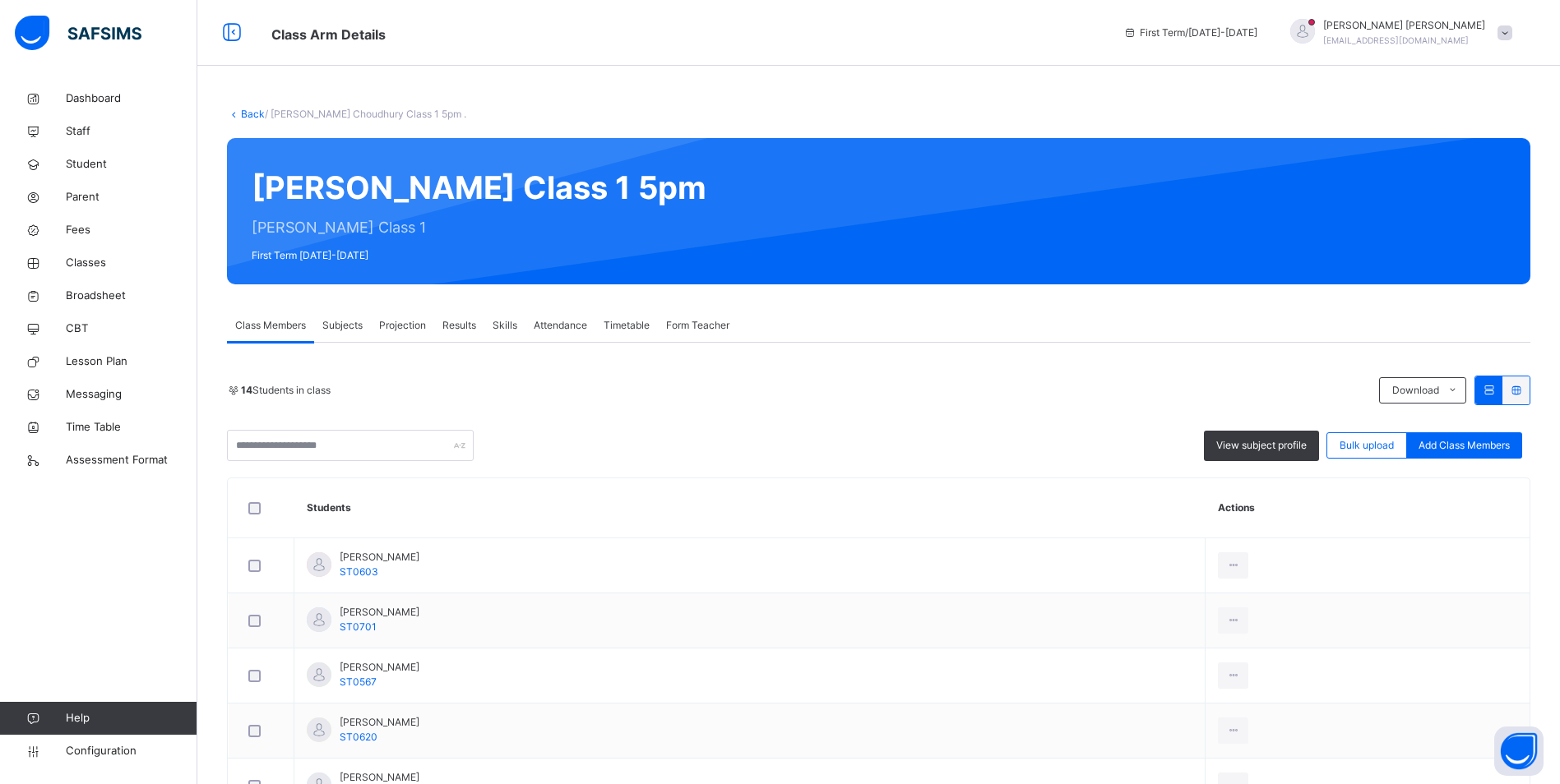
click at [537, 325] on span "Attendance" at bounding box center [560, 325] width 53 height 15
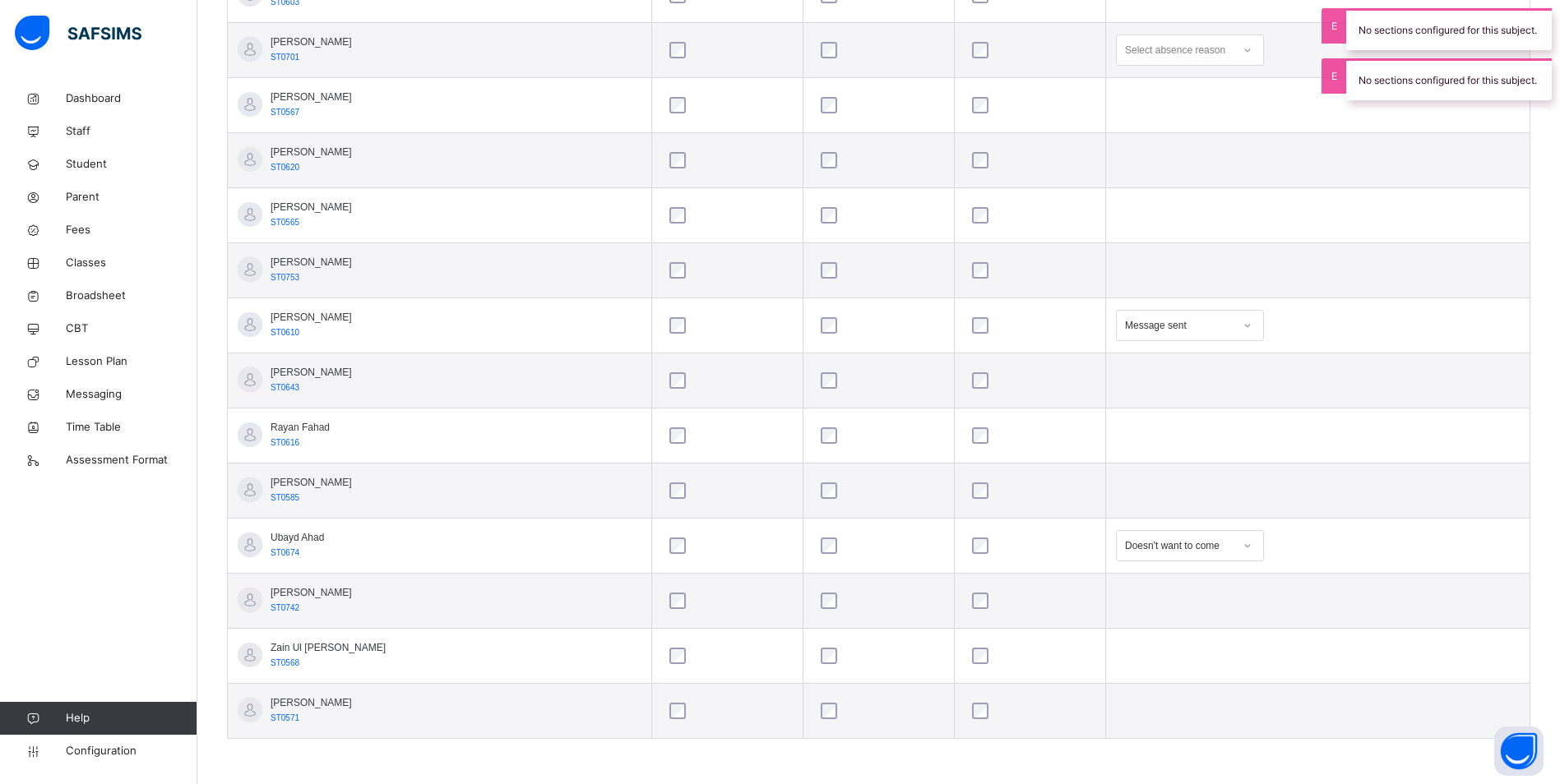
scroll to position [164, 0]
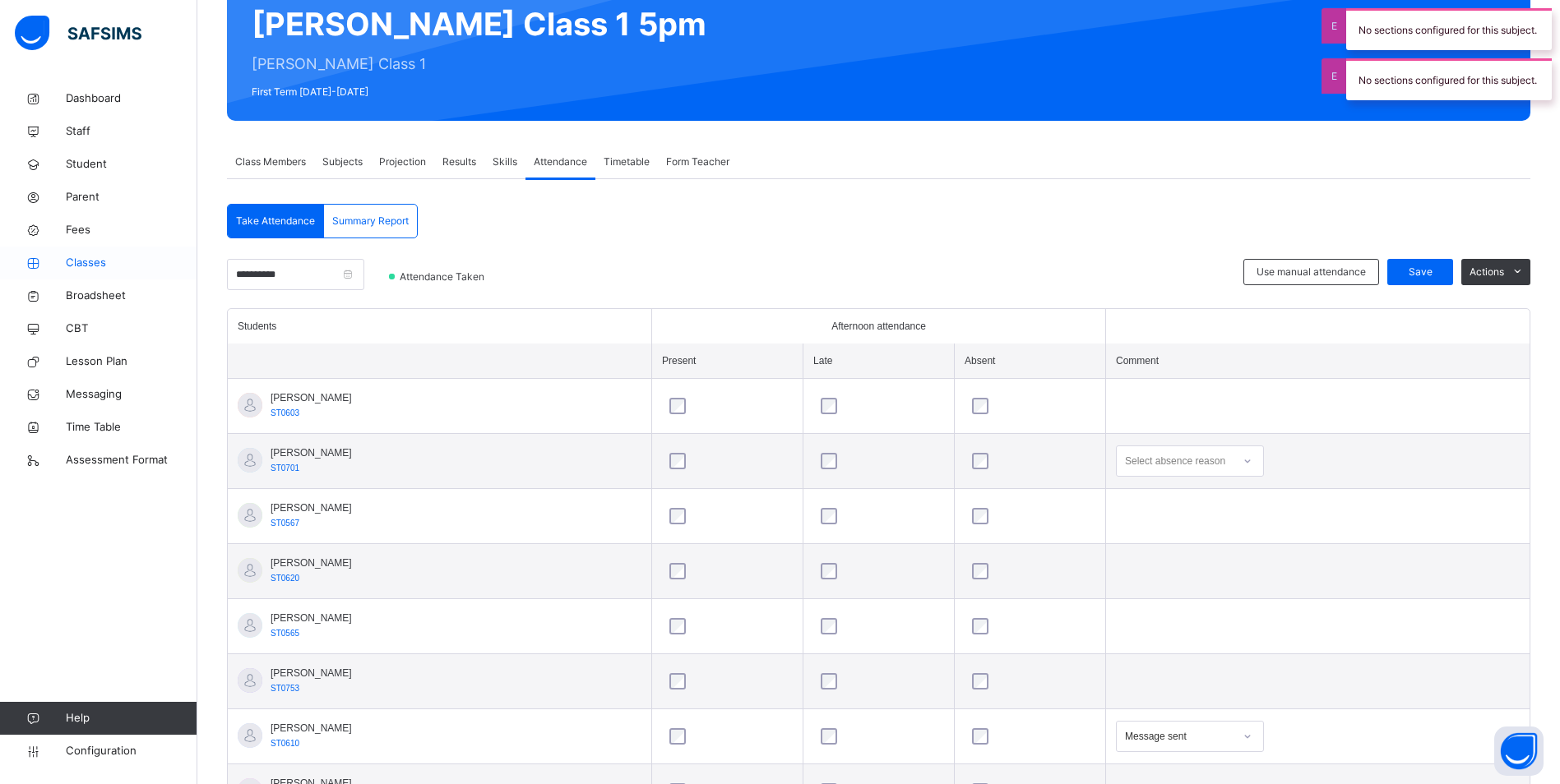
click at [82, 271] on link "Classes" at bounding box center [98, 263] width 197 height 33
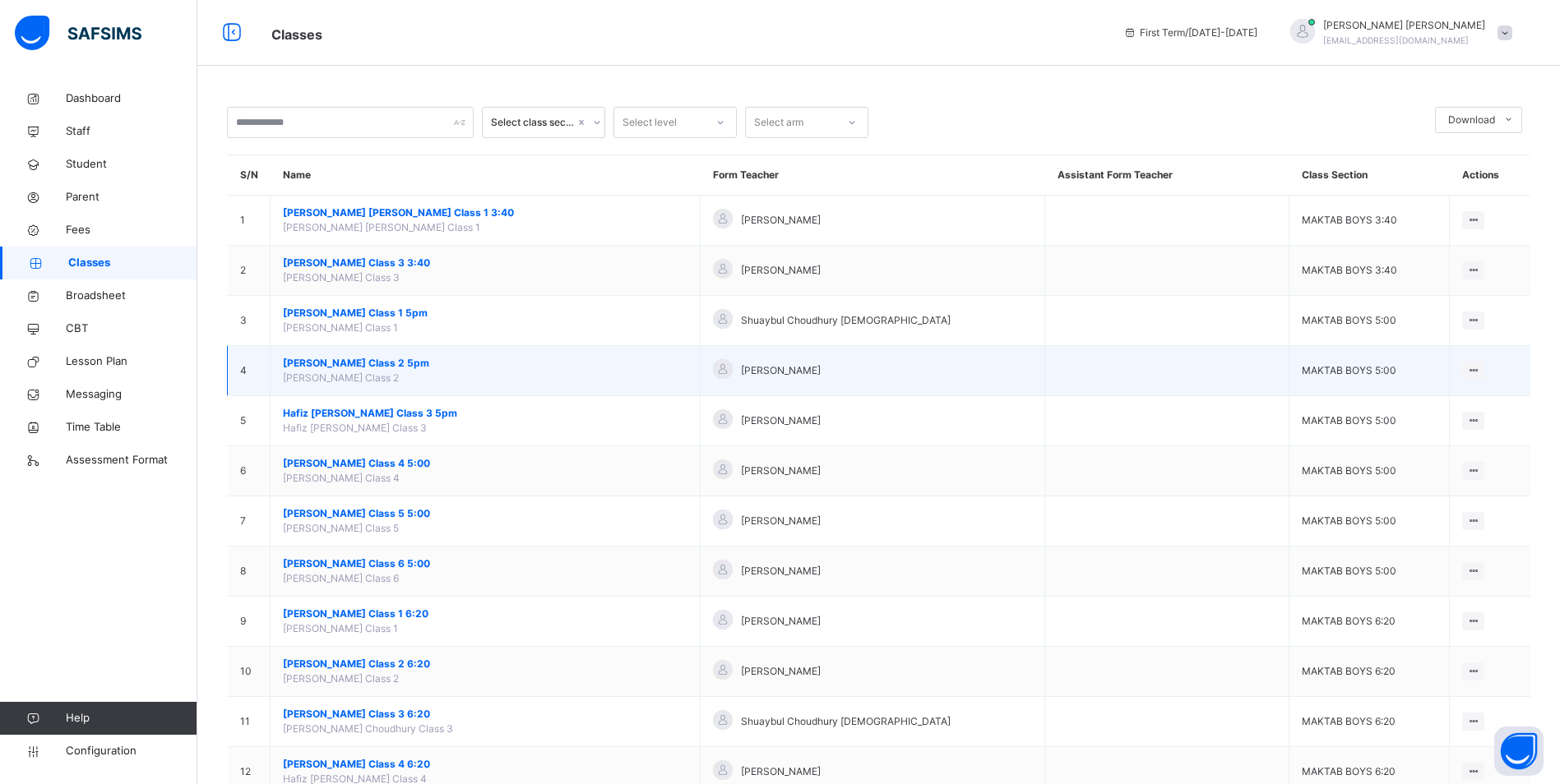
click at [399, 364] on span "[PERSON_NAME] Class 2 5pm" at bounding box center [486, 363] width 405 height 15
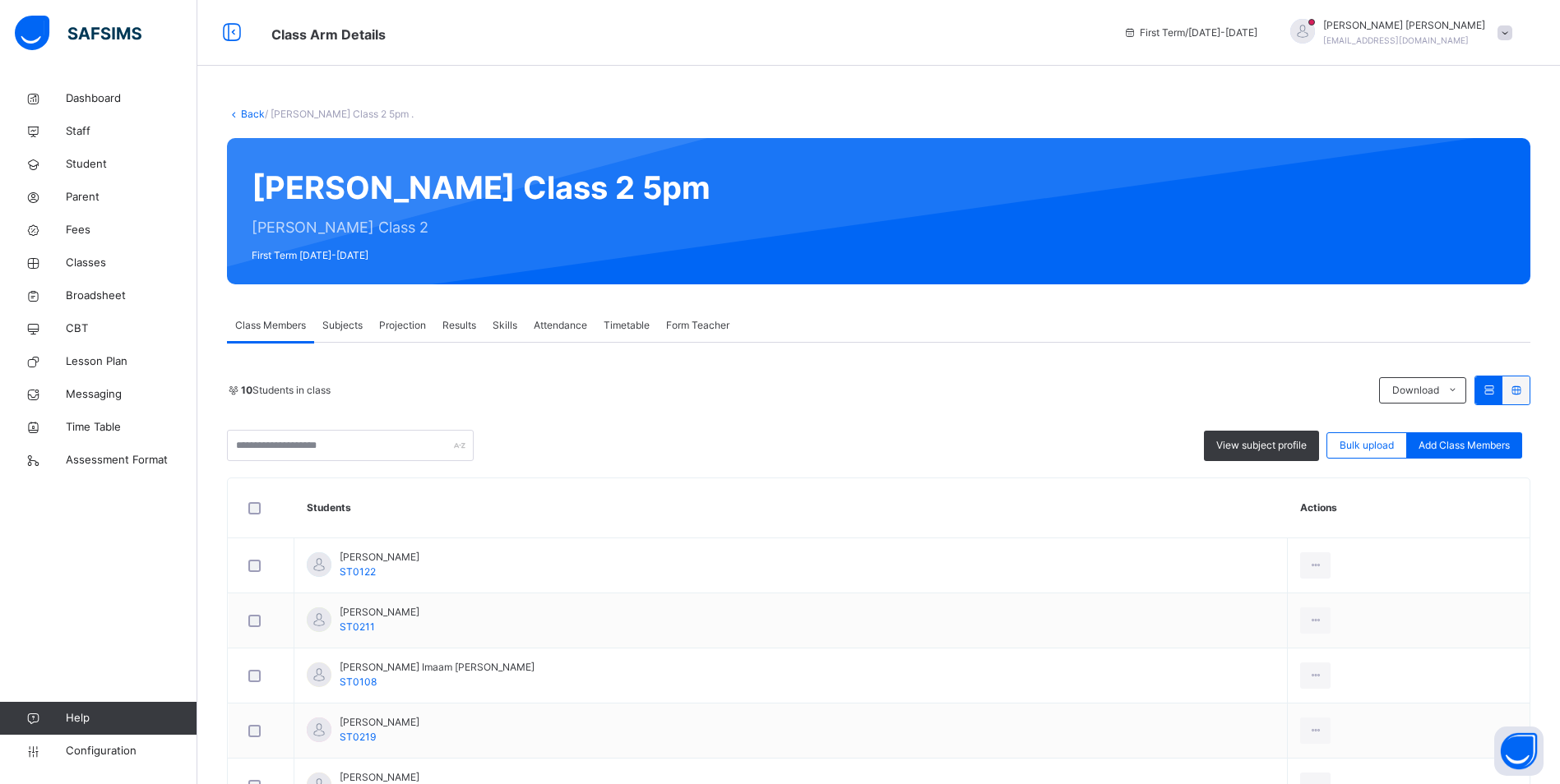
scroll to position [247, 0]
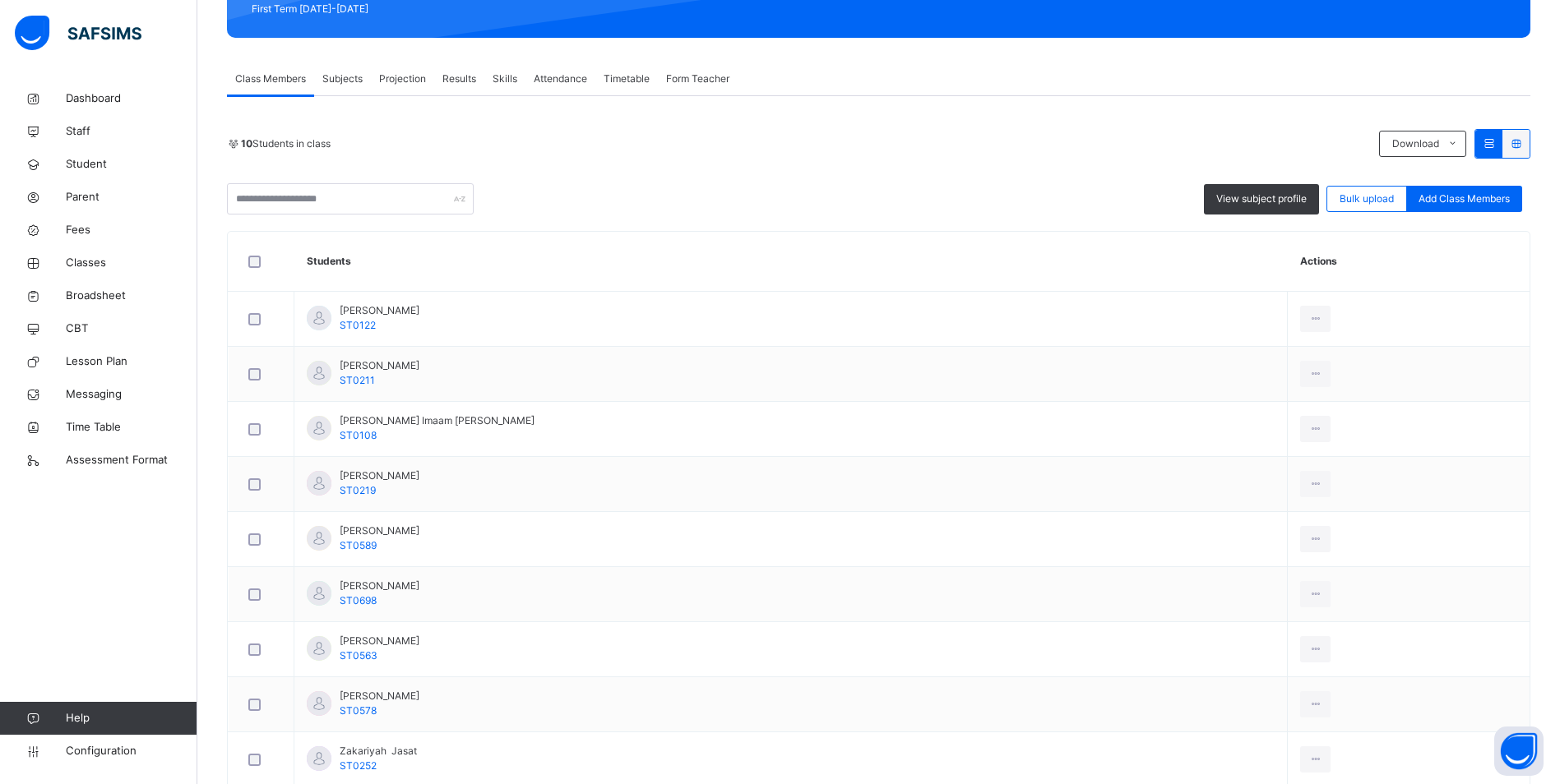
drag, startPoint x: 548, startPoint y: 82, endPoint x: 601, endPoint y: 267, distance: 192.4
click at [548, 81] on span "Attendance" at bounding box center [560, 78] width 53 height 15
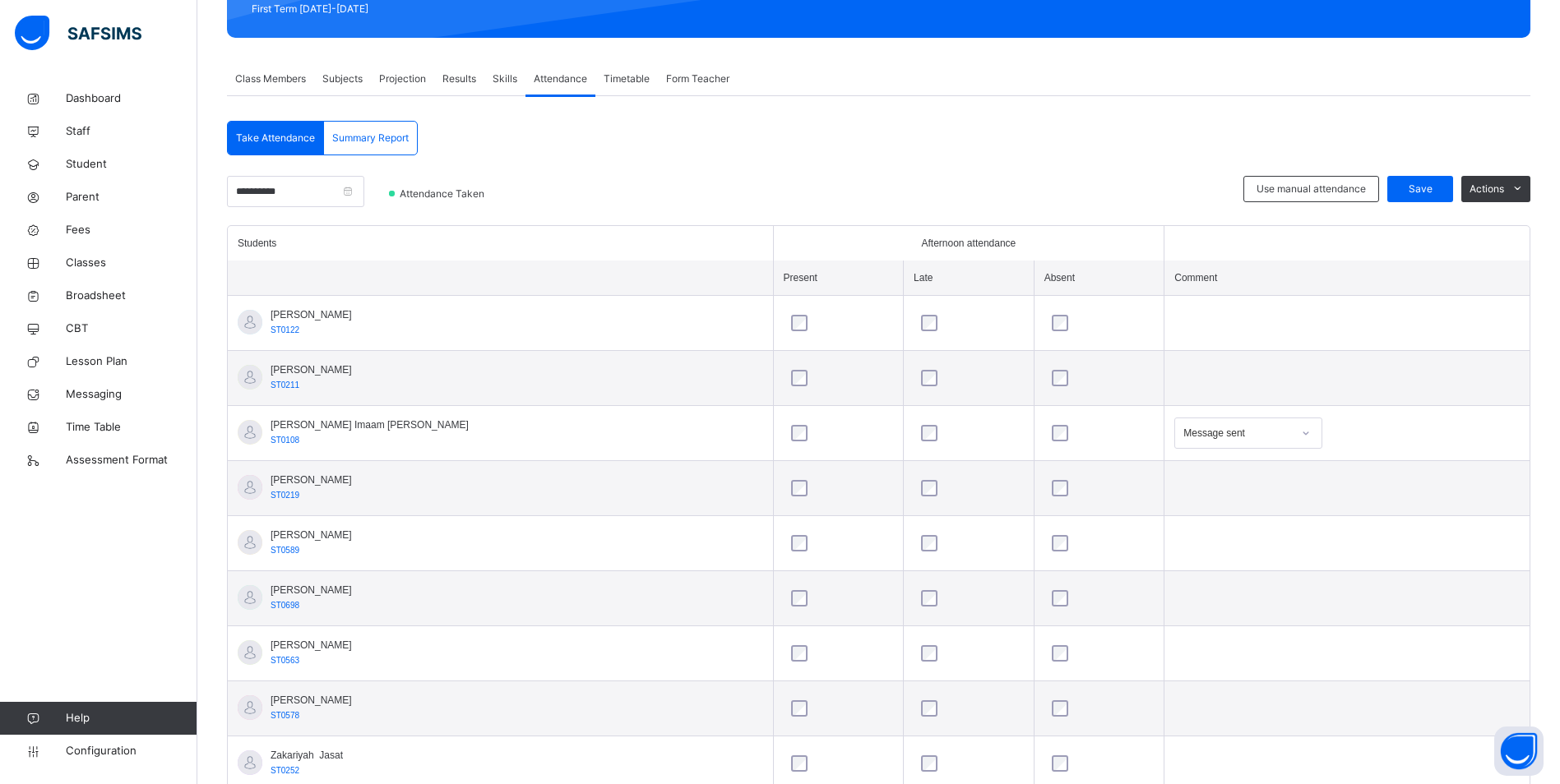
click at [1183, 431] on div "Message sent" at bounding box center [1237, 433] width 108 height 15
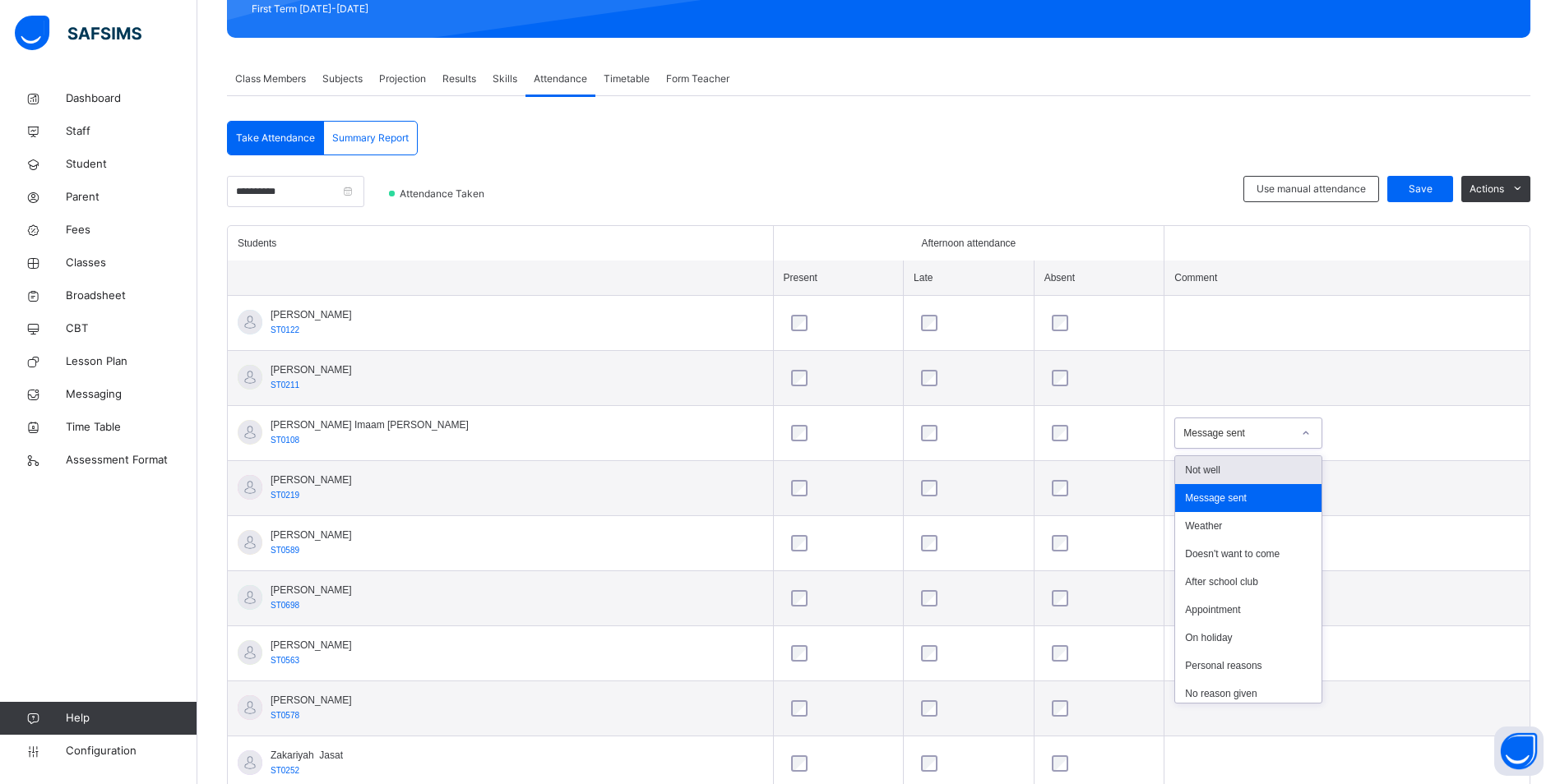
click at [1181, 461] on div "Not well" at bounding box center [1248, 470] width 146 height 28
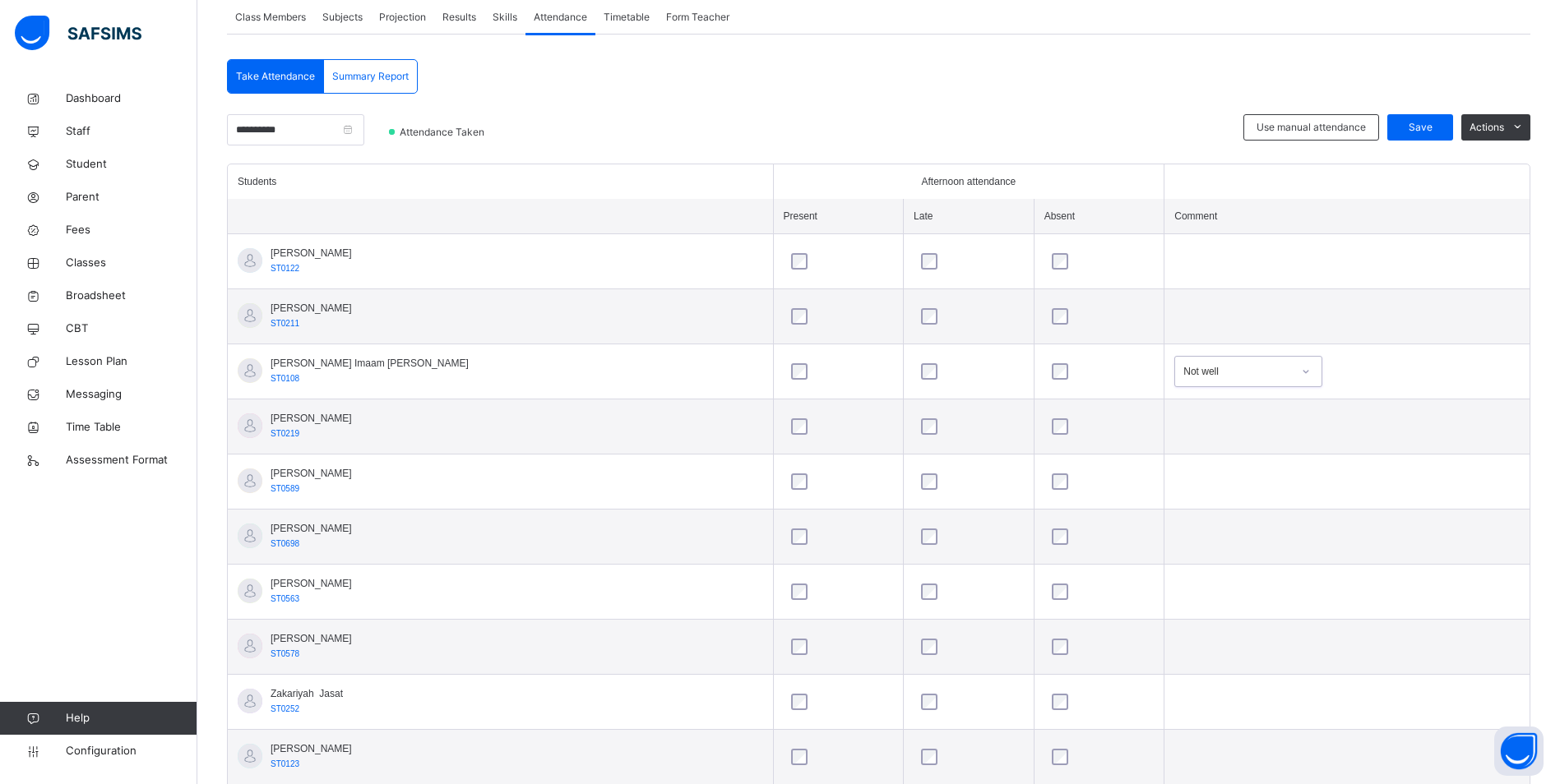
scroll to position [355, 0]
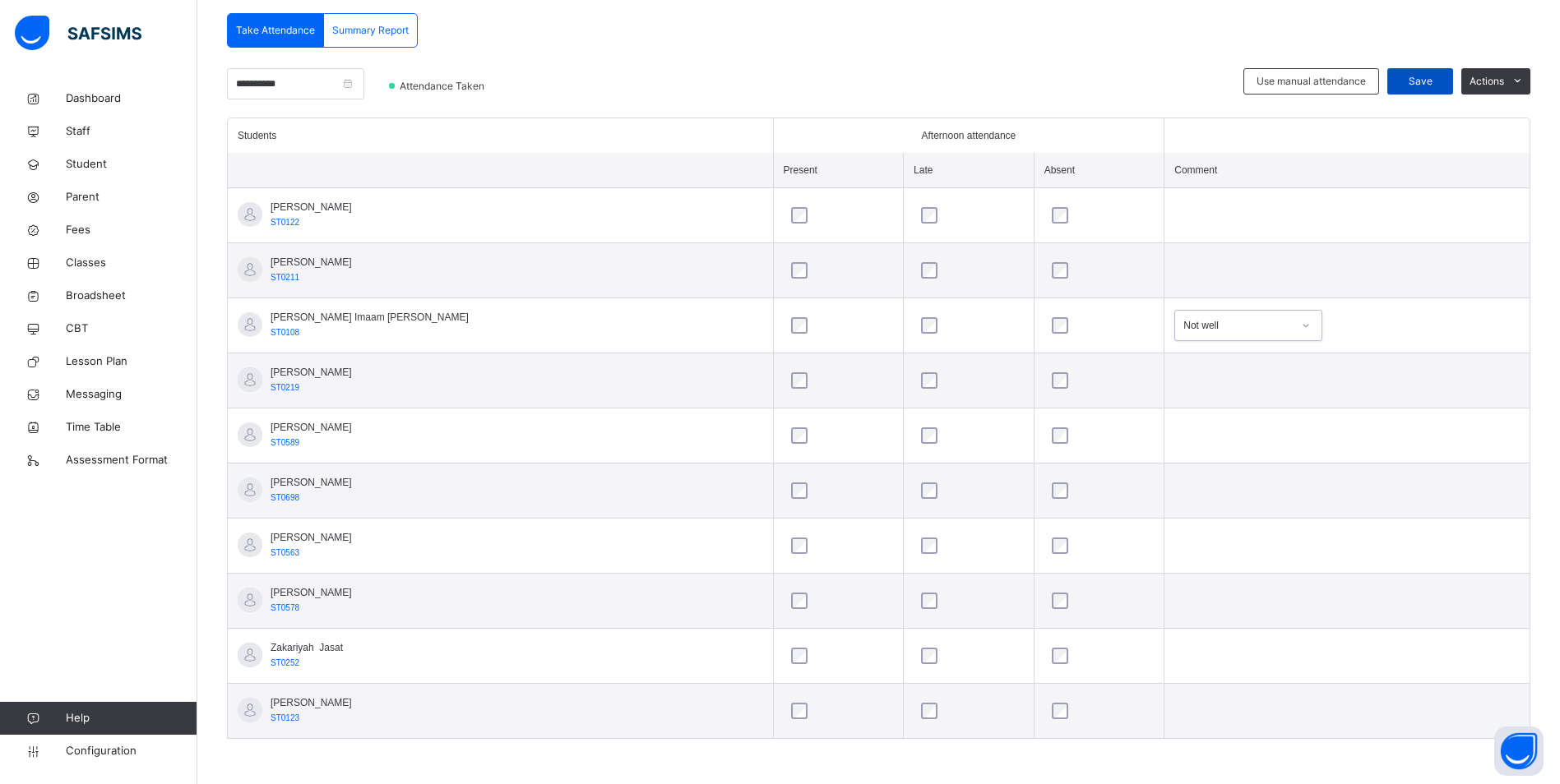
click at [1431, 78] on span "Save" at bounding box center [1421, 81] width 41 height 15
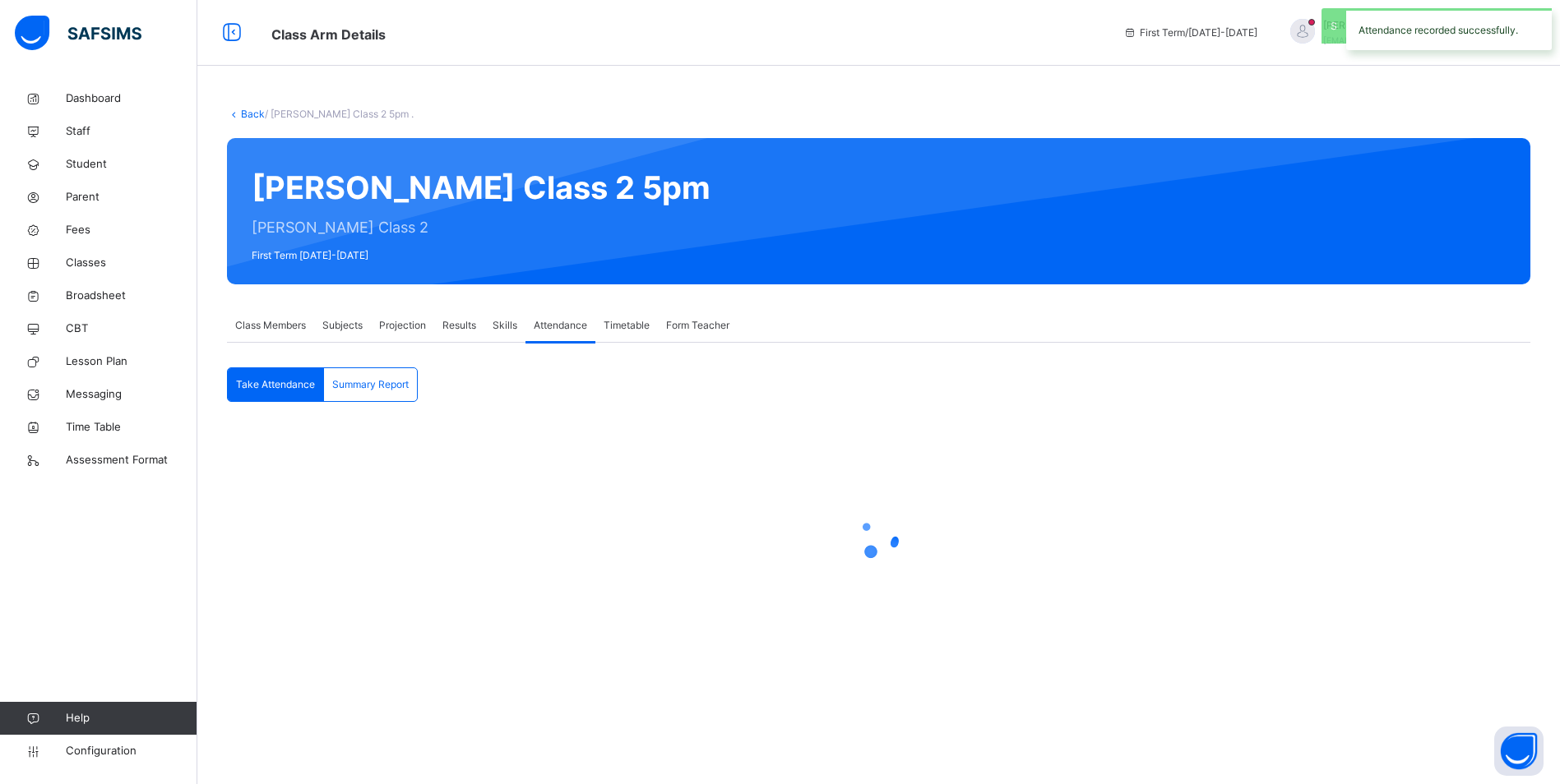
scroll to position [0, 0]
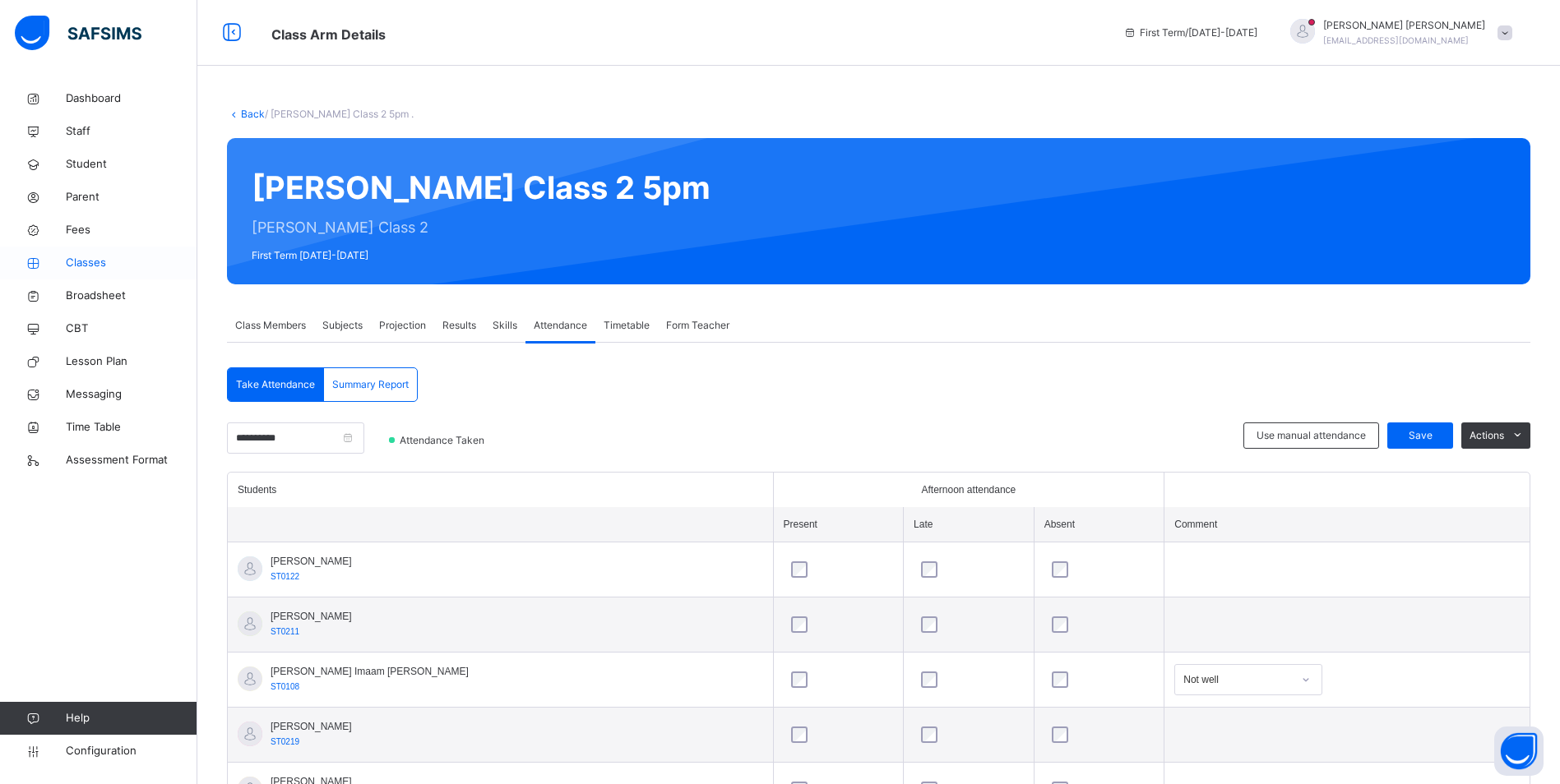
click at [95, 266] on span "Classes" at bounding box center [131, 262] width 132 height 16
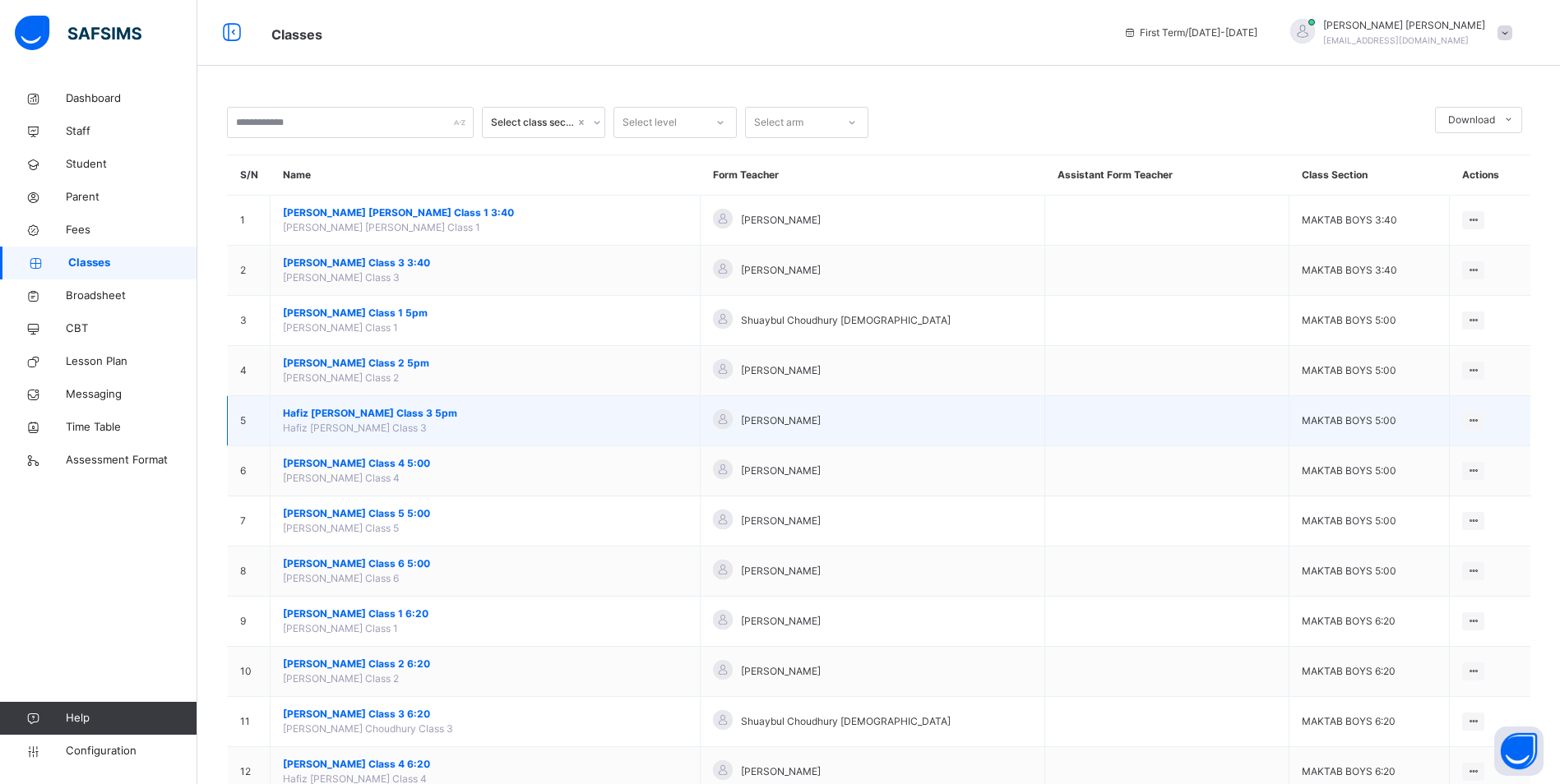
click at [346, 415] on span "Hafiz [PERSON_NAME] Class 3 5pm" at bounding box center [486, 413] width 405 height 15
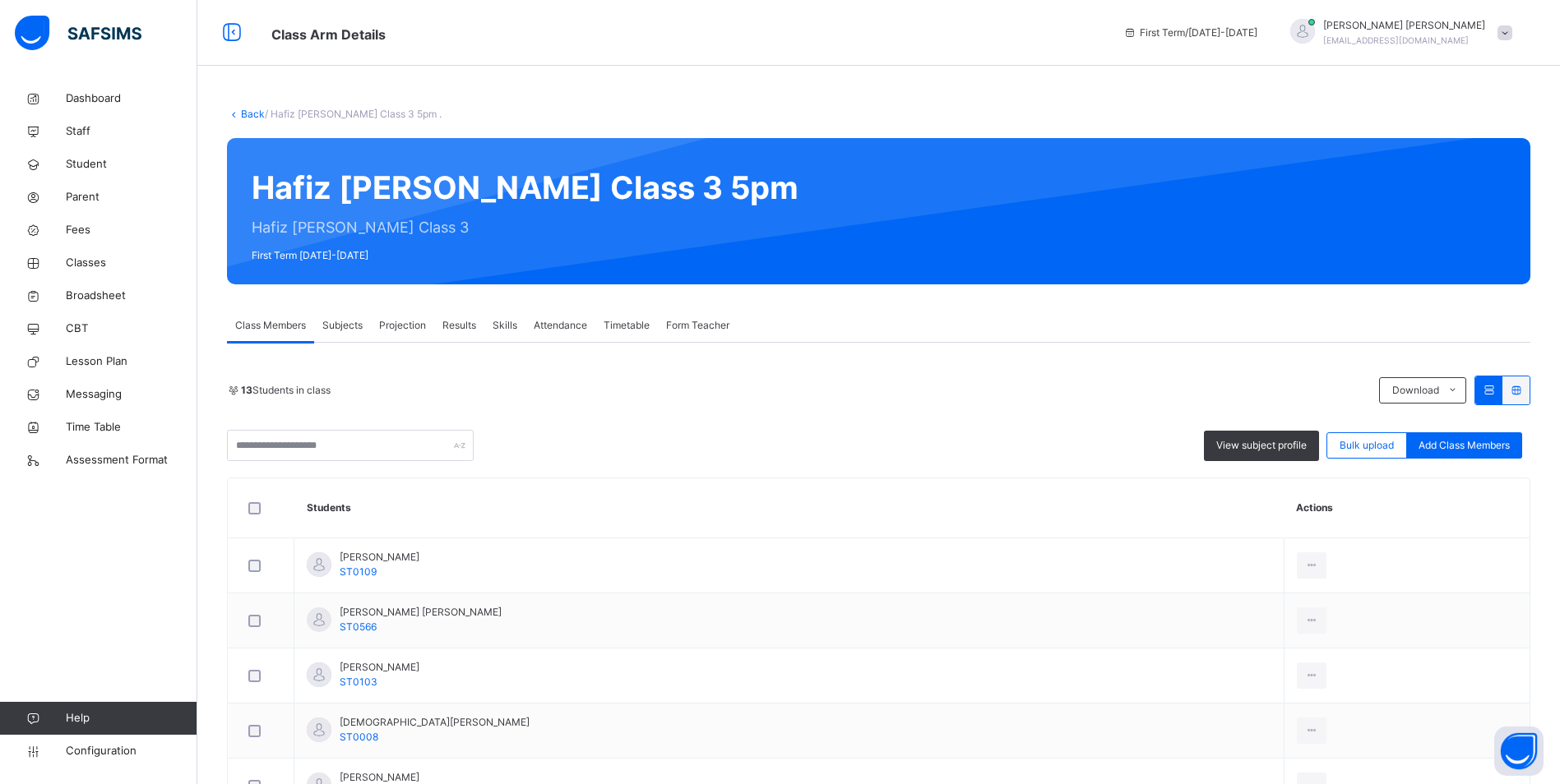
click at [549, 325] on span "Attendance" at bounding box center [560, 325] width 53 height 15
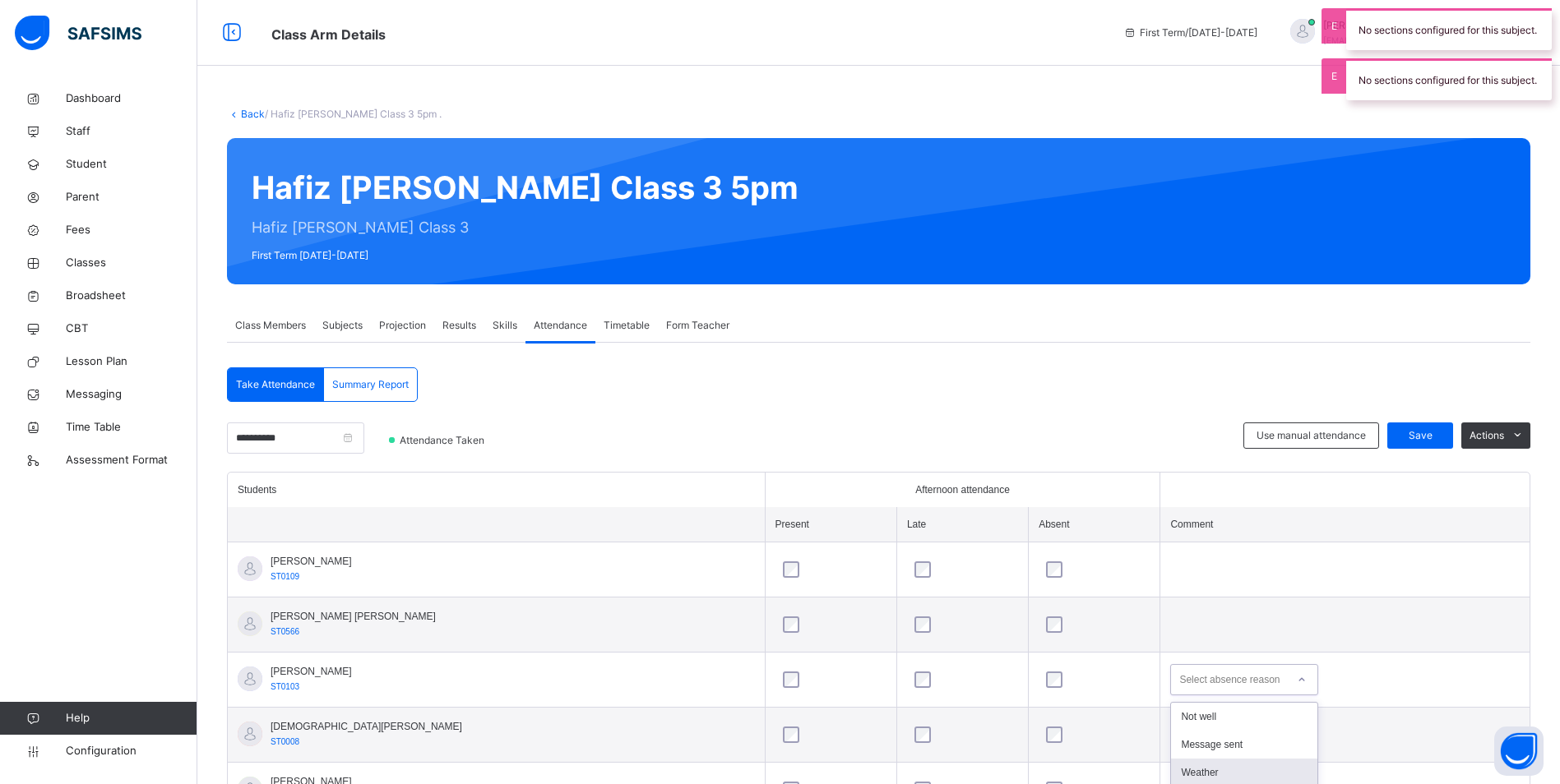
click at [1190, 682] on div "option Weather focused, 3 of 14. 14 results available. Use Up and Down to choos…" at bounding box center [1244, 680] width 148 height 31
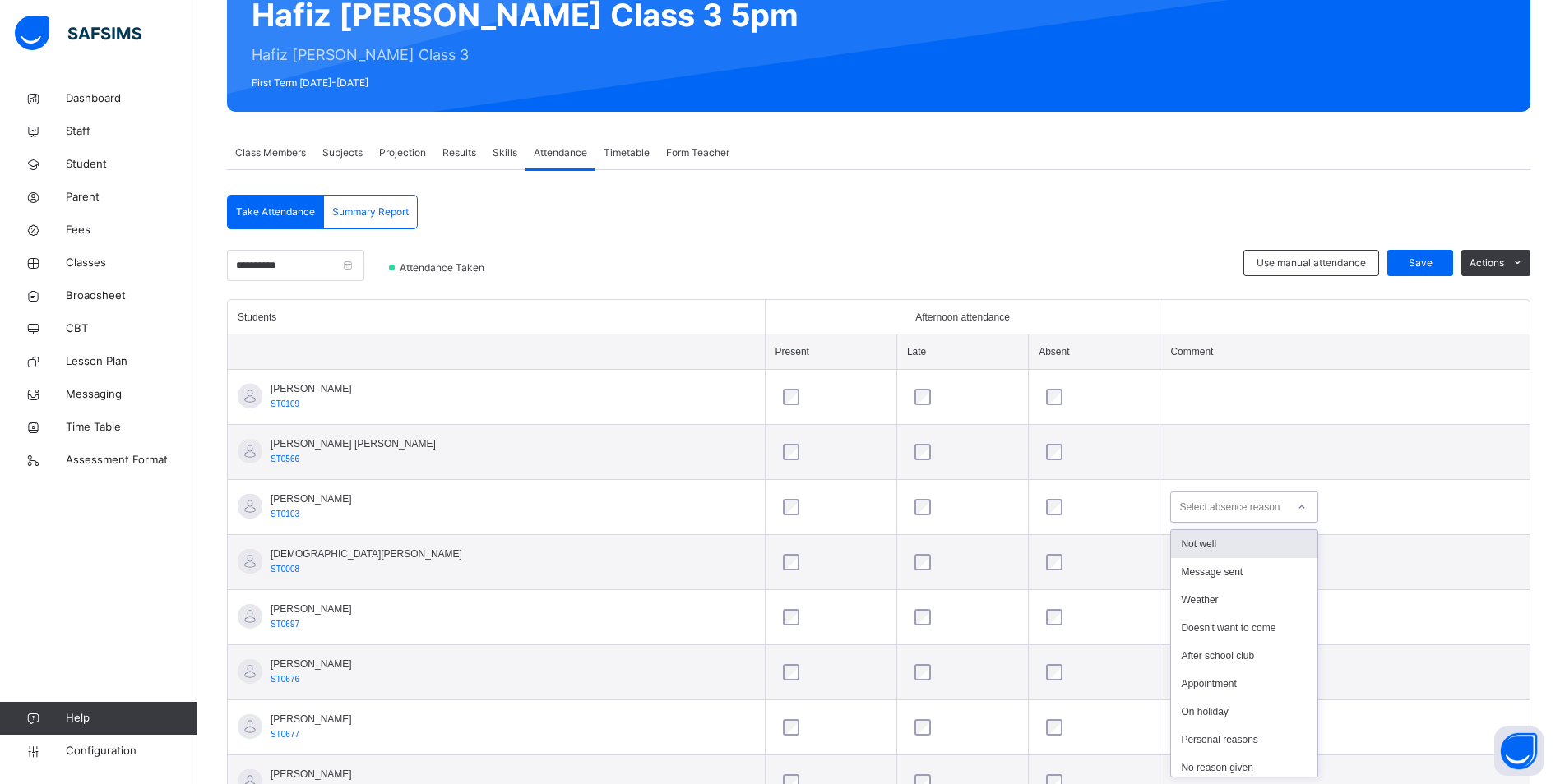
click at [1179, 542] on div "Not well" at bounding box center [1244, 544] width 146 height 28
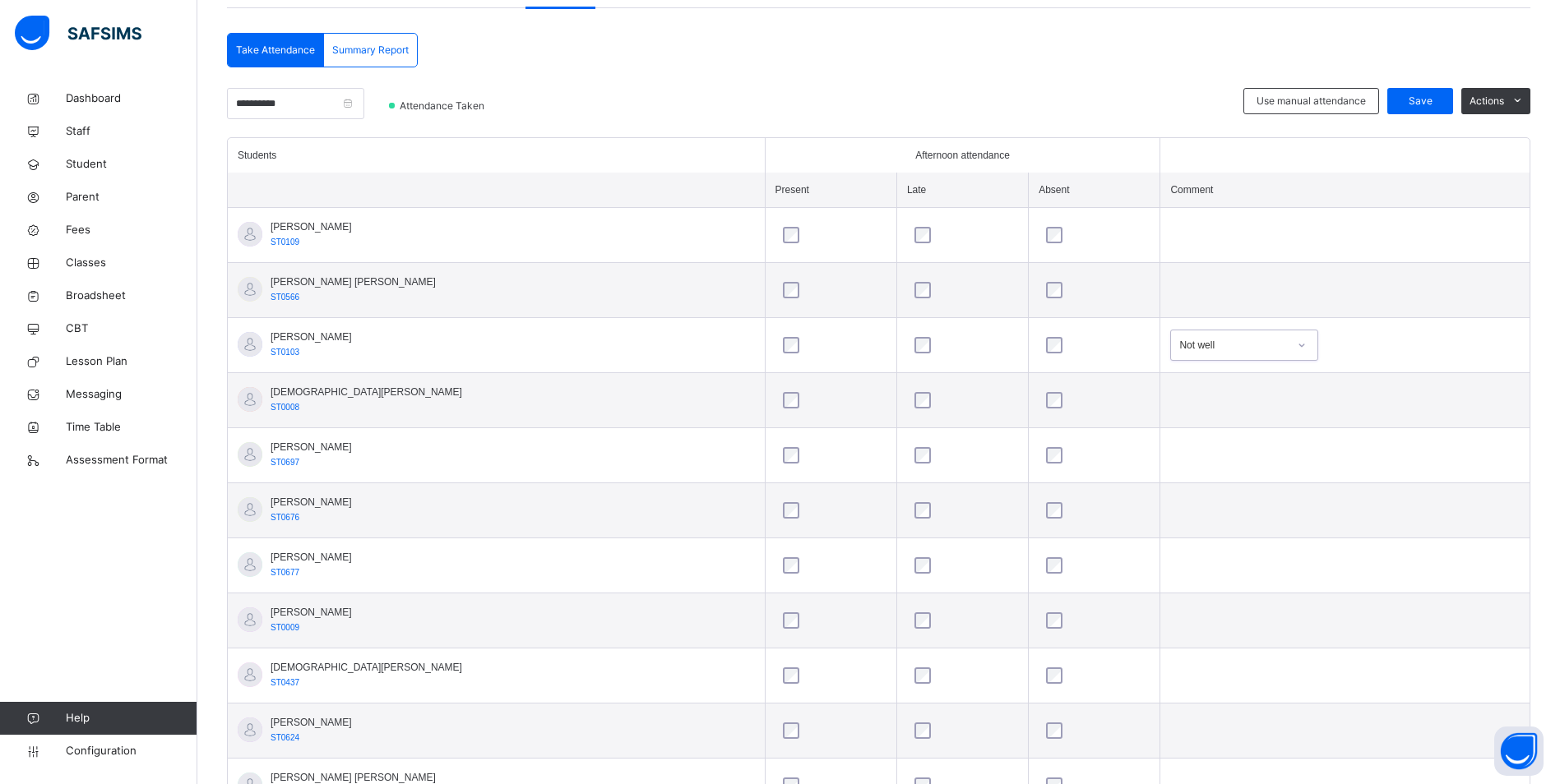
scroll to position [27, 0]
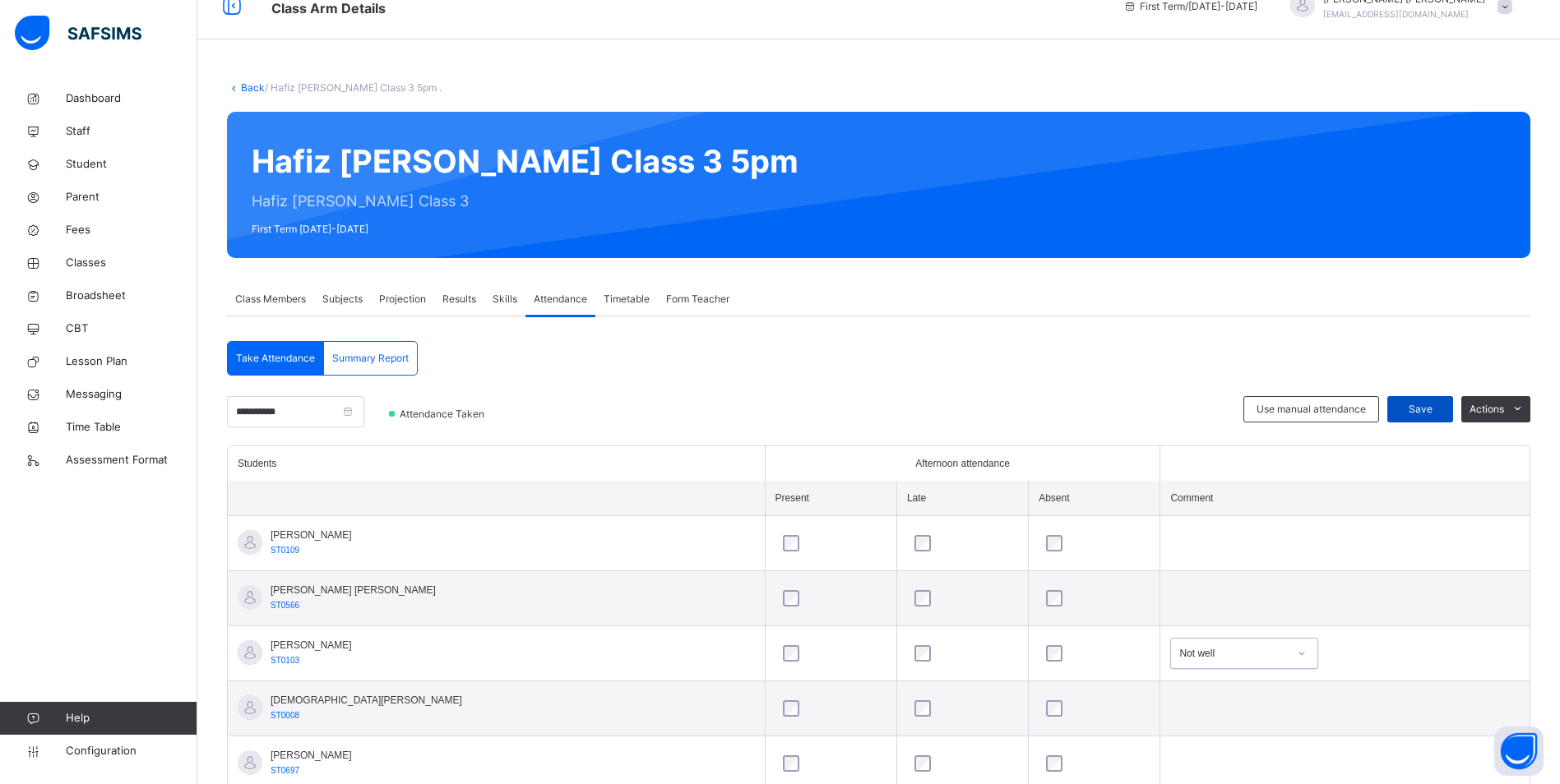
click at [1434, 412] on span "Save" at bounding box center [1421, 409] width 41 height 15
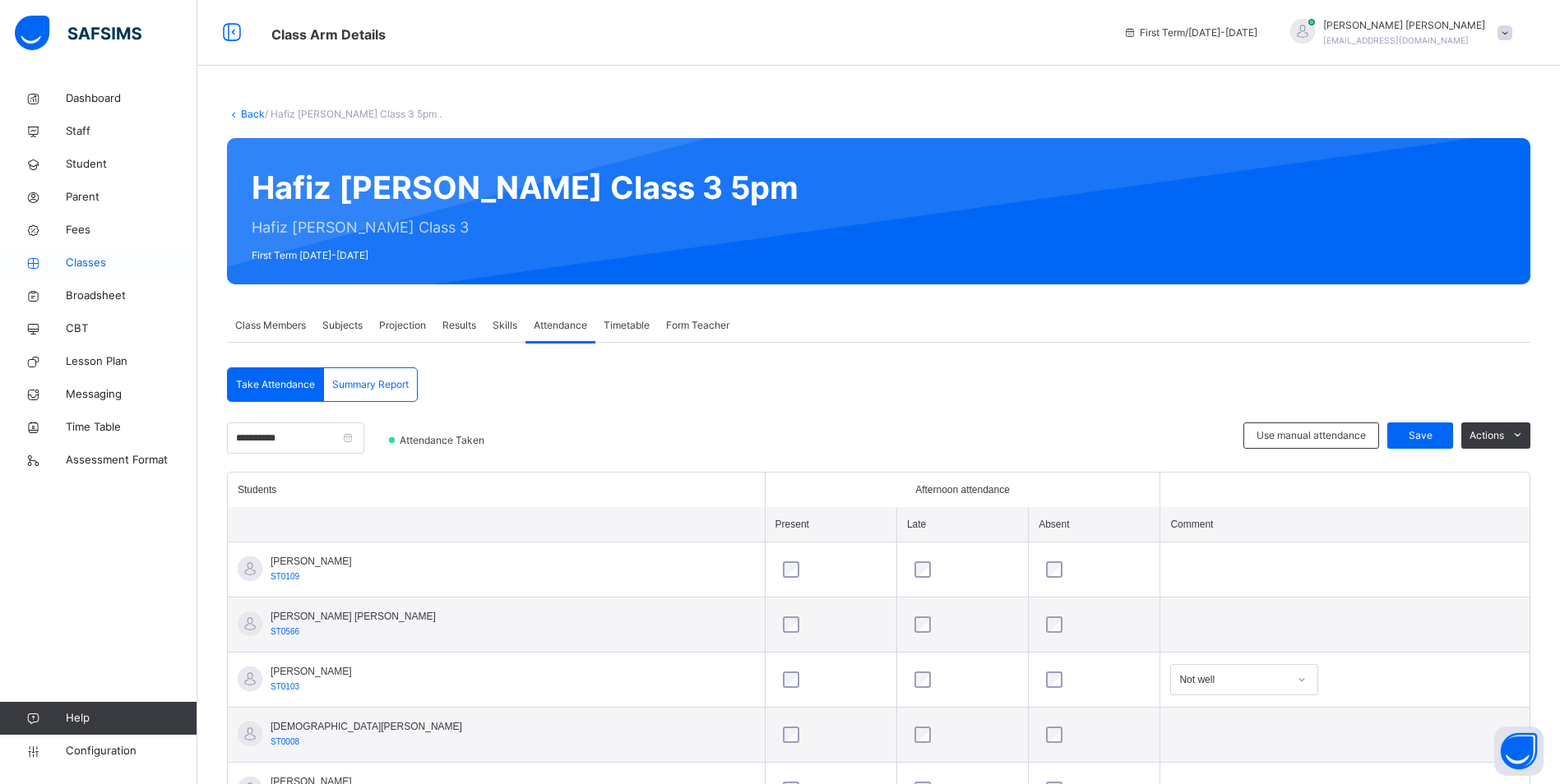
click at [92, 259] on span "Classes" at bounding box center [131, 262] width 132 height 16
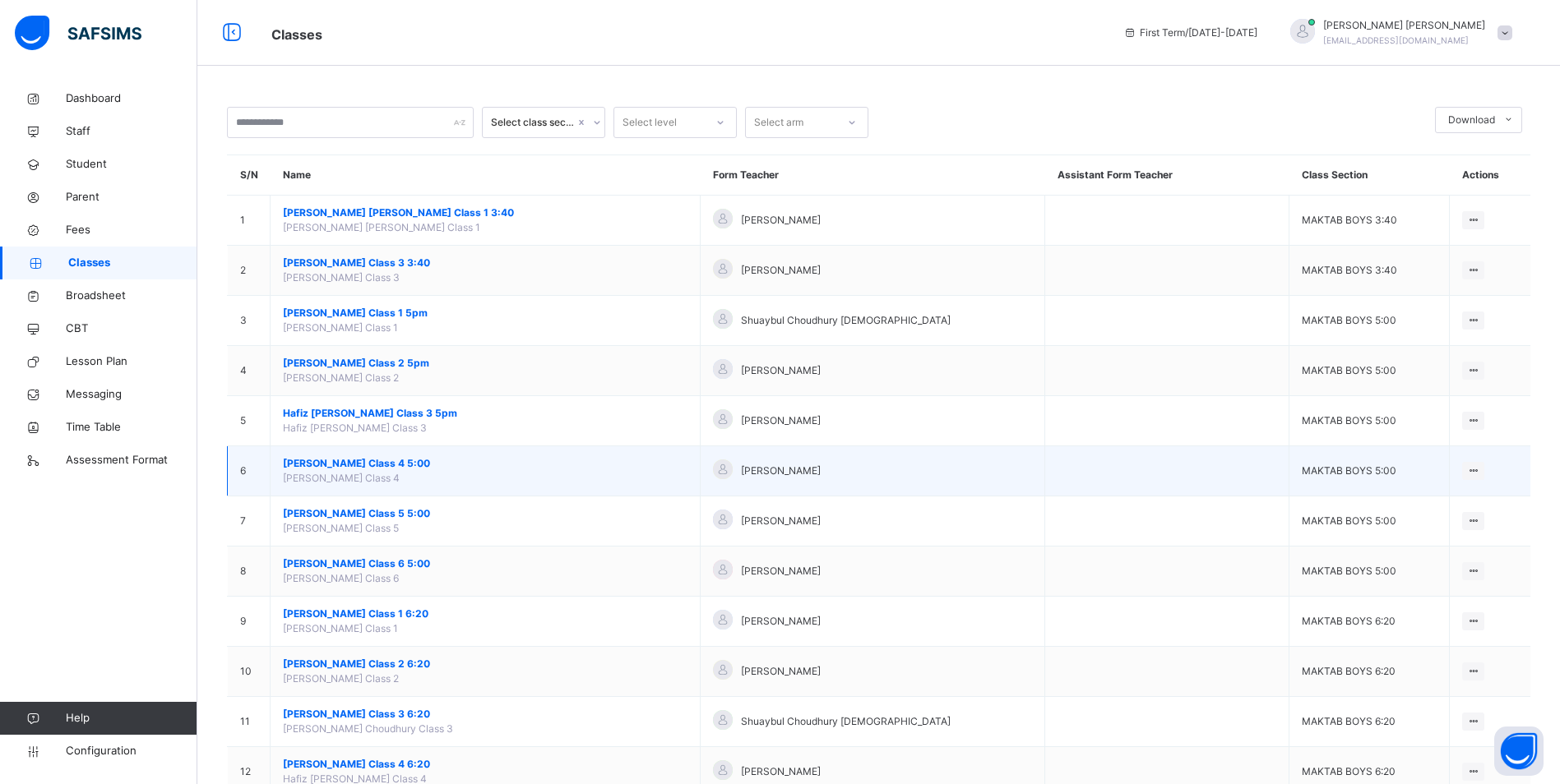
click at [355, 463] on span "[PERSON_NAME] Class 4 5:00" at bounding box center [486, 463] width 405 height 15
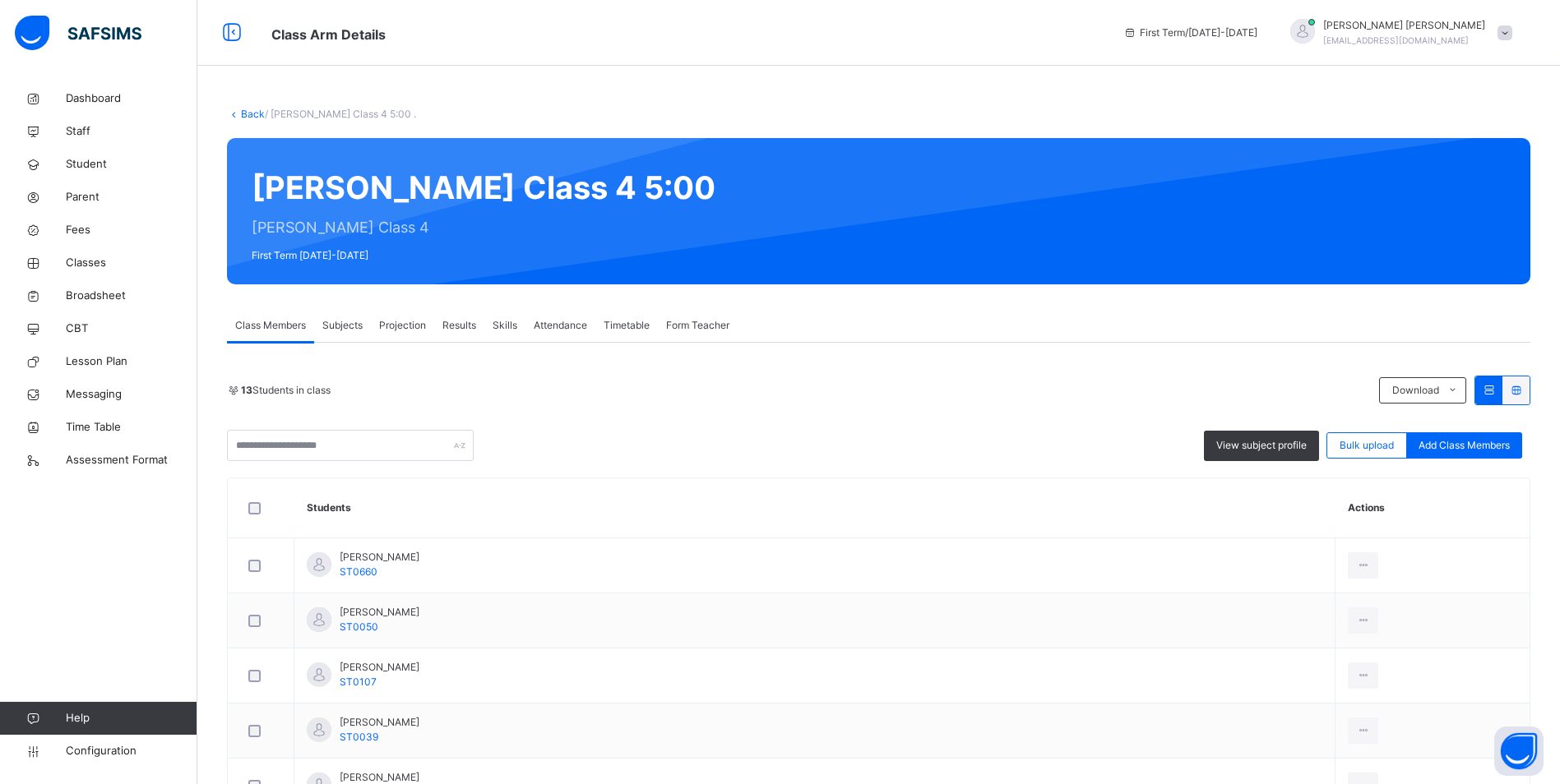
click at [546, 318] on div "Attendance" at bounding box center [560, 325] width 70 height 33
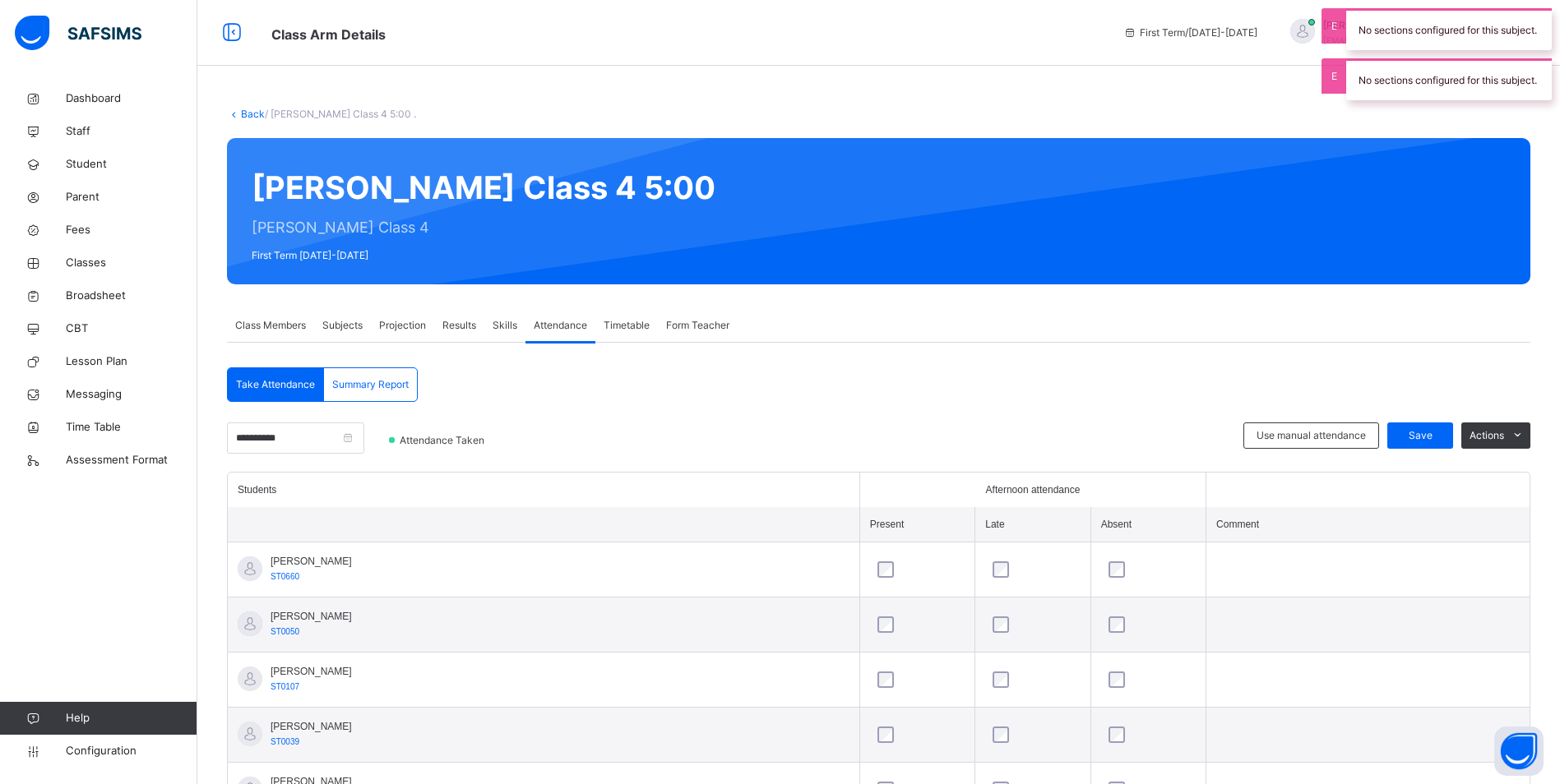
scroll to position [520, 0]
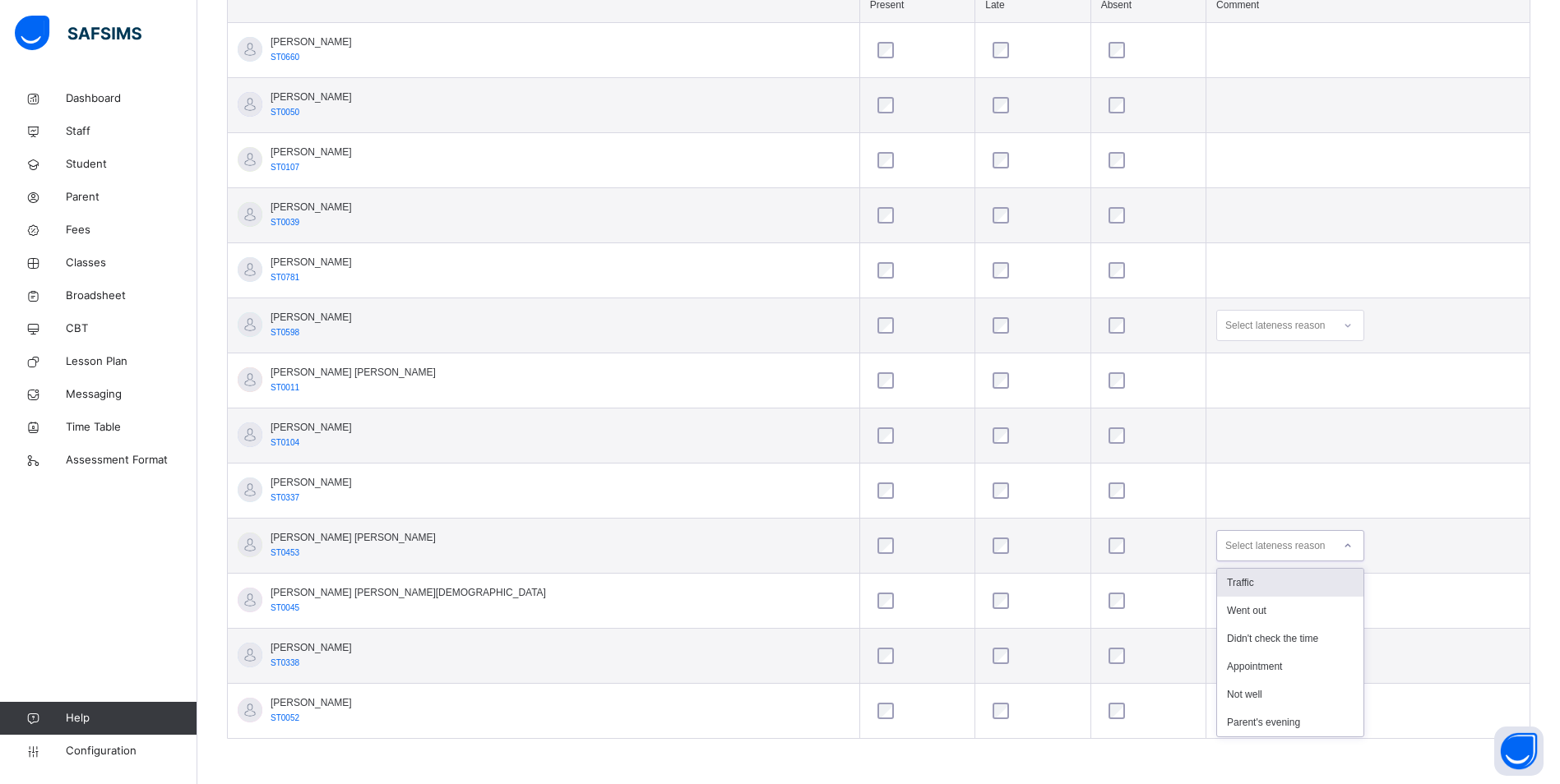
click at [1225, 549] on div "Select lateness reason" at bounding box center [1275, 546] width 100 height 31
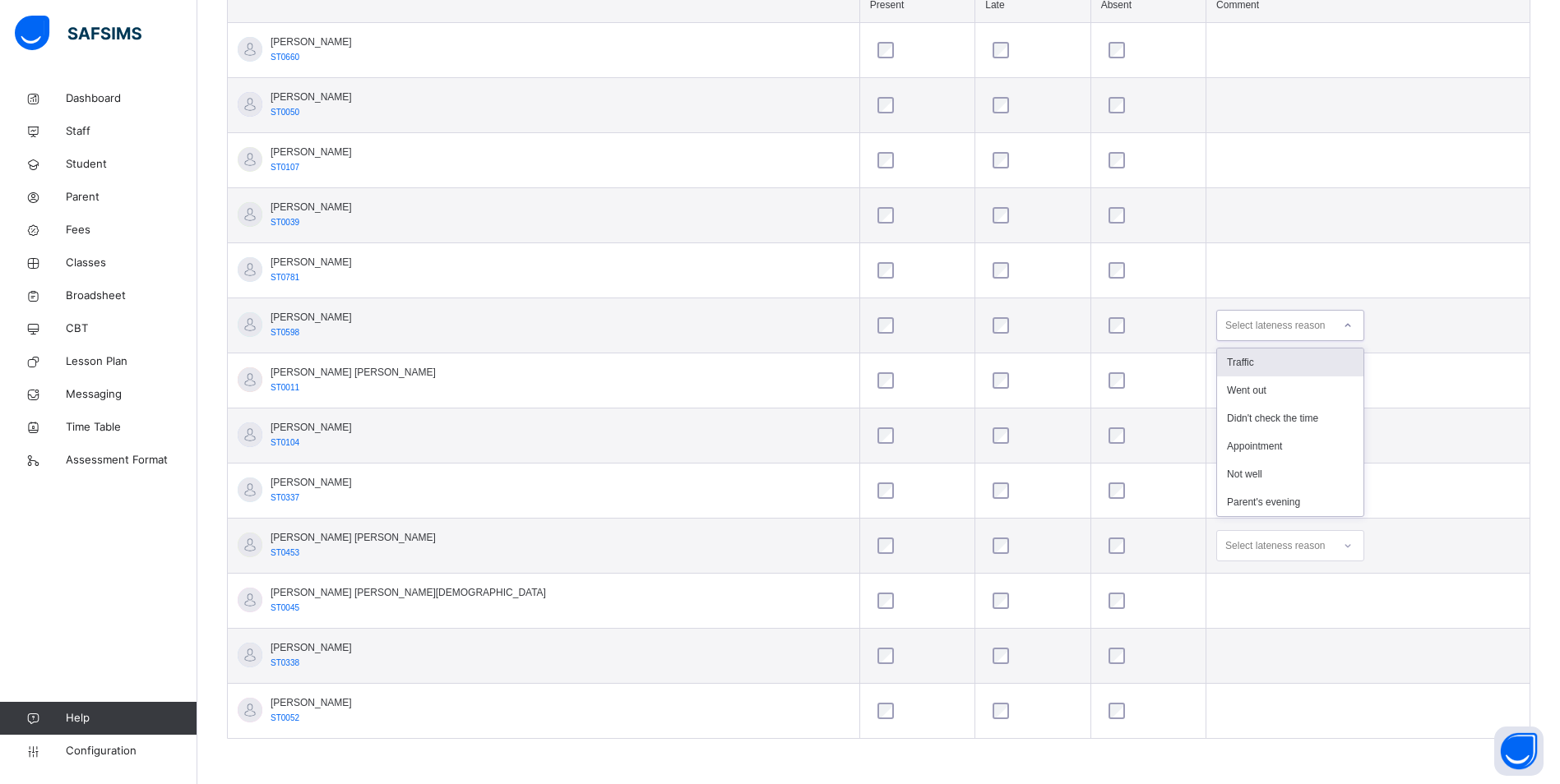
click at [1225, 322] on div "Select lateness reason" at bounding box center [1275, 325] width 100 height 31
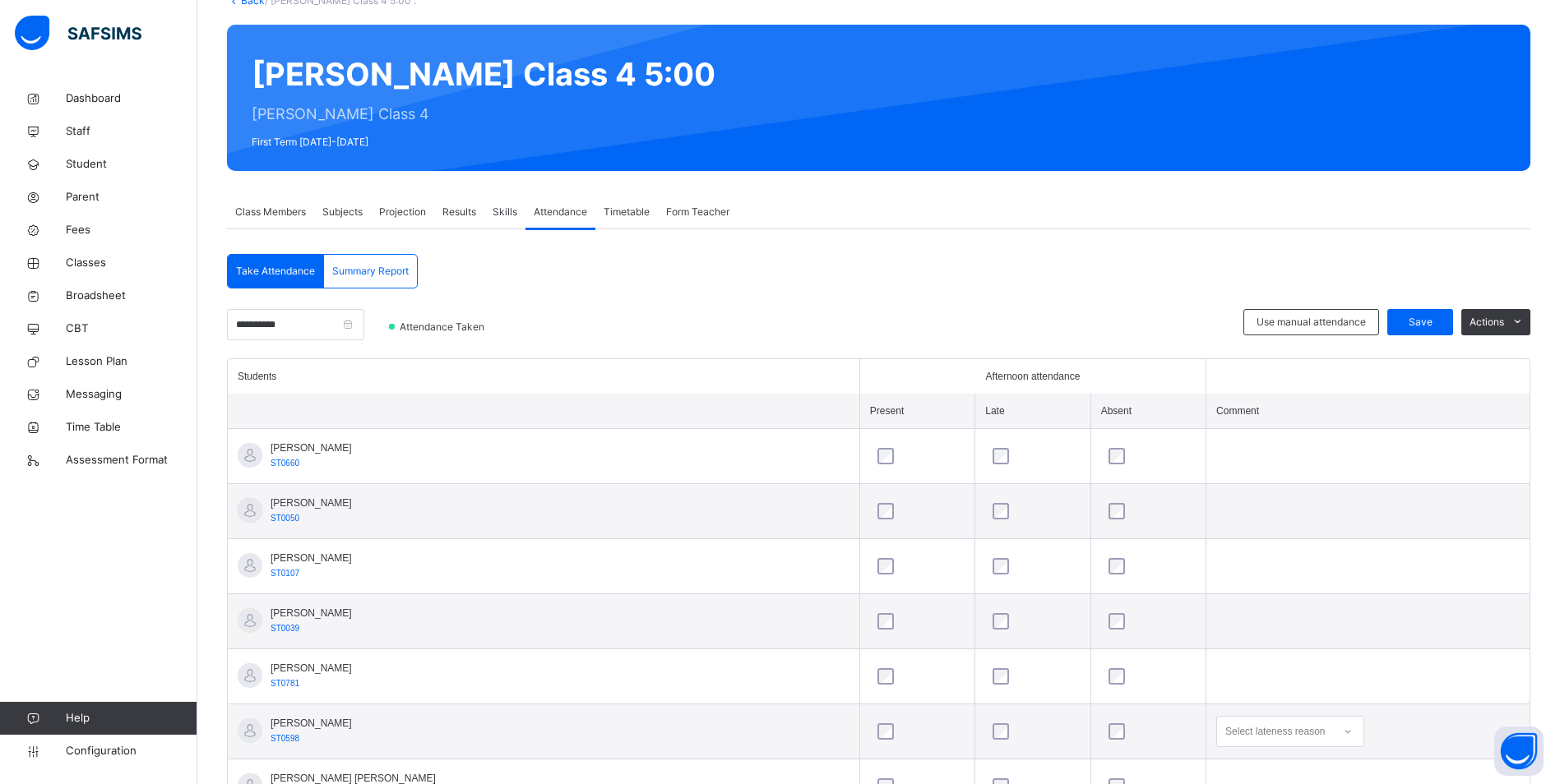
scroll to position [108, 0]
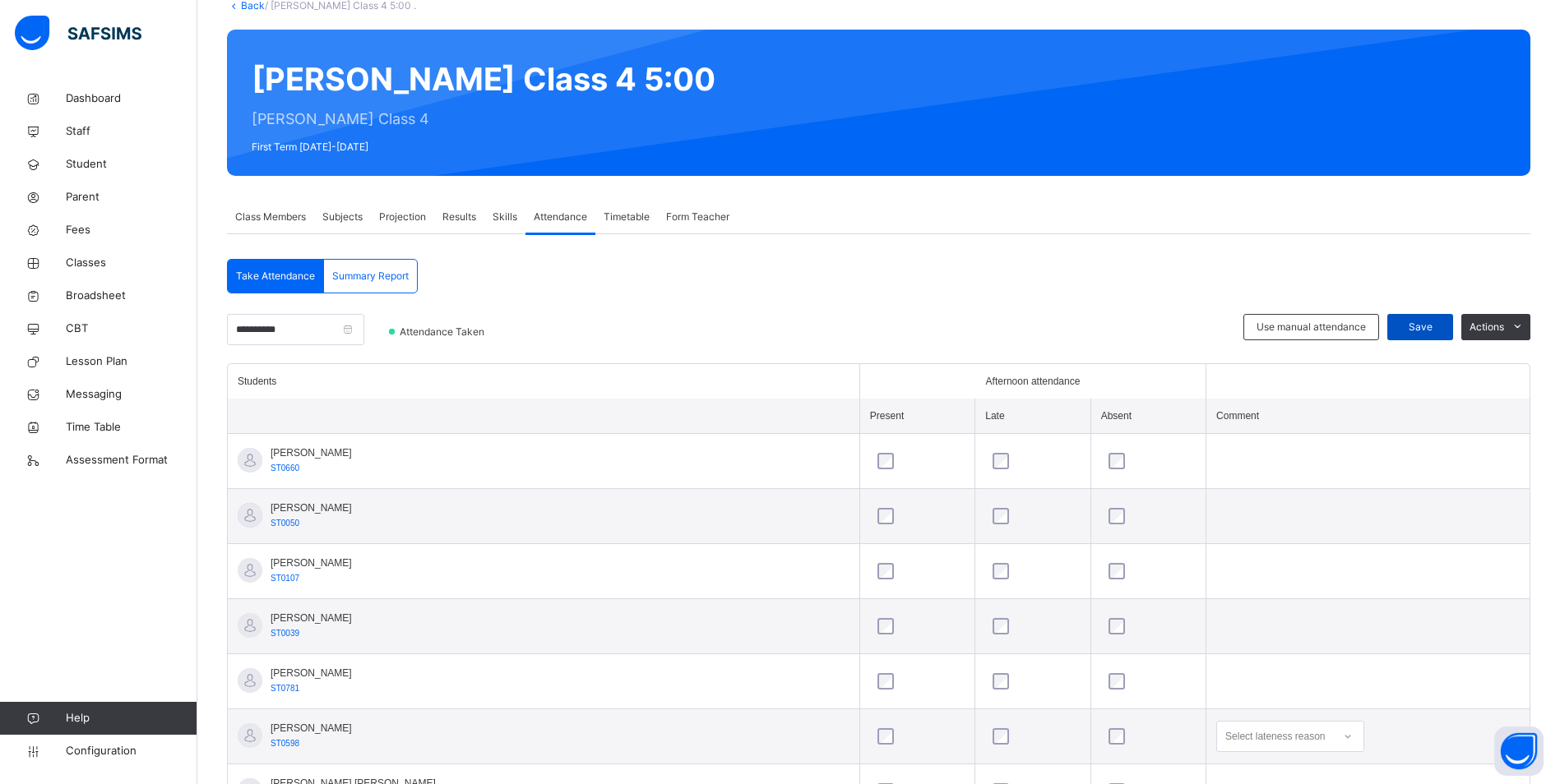
click at [1414, 316] on div "Save" at bounding box center [1420, 327] width 65 height 27
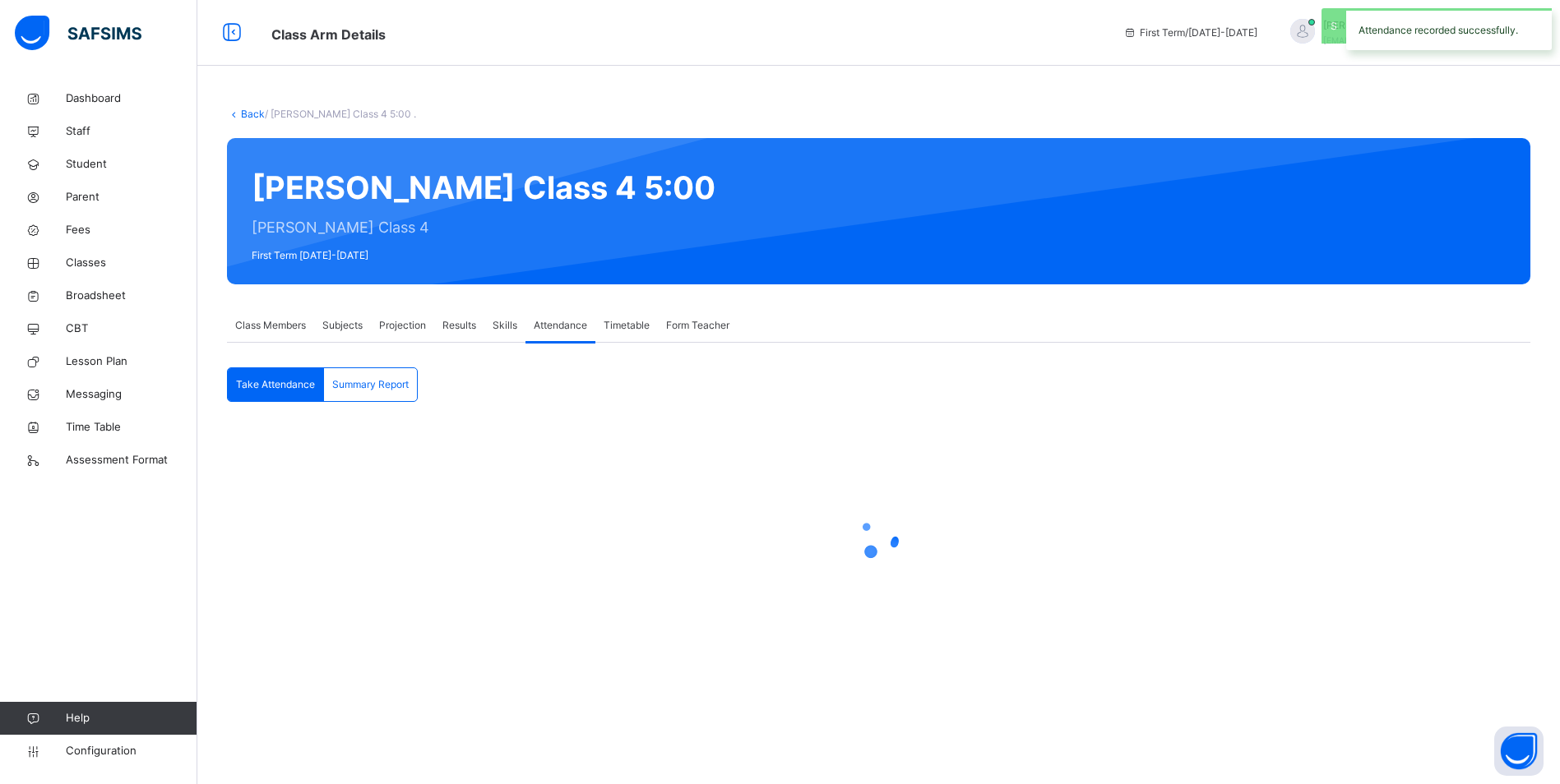
scroll to position [0, 0]
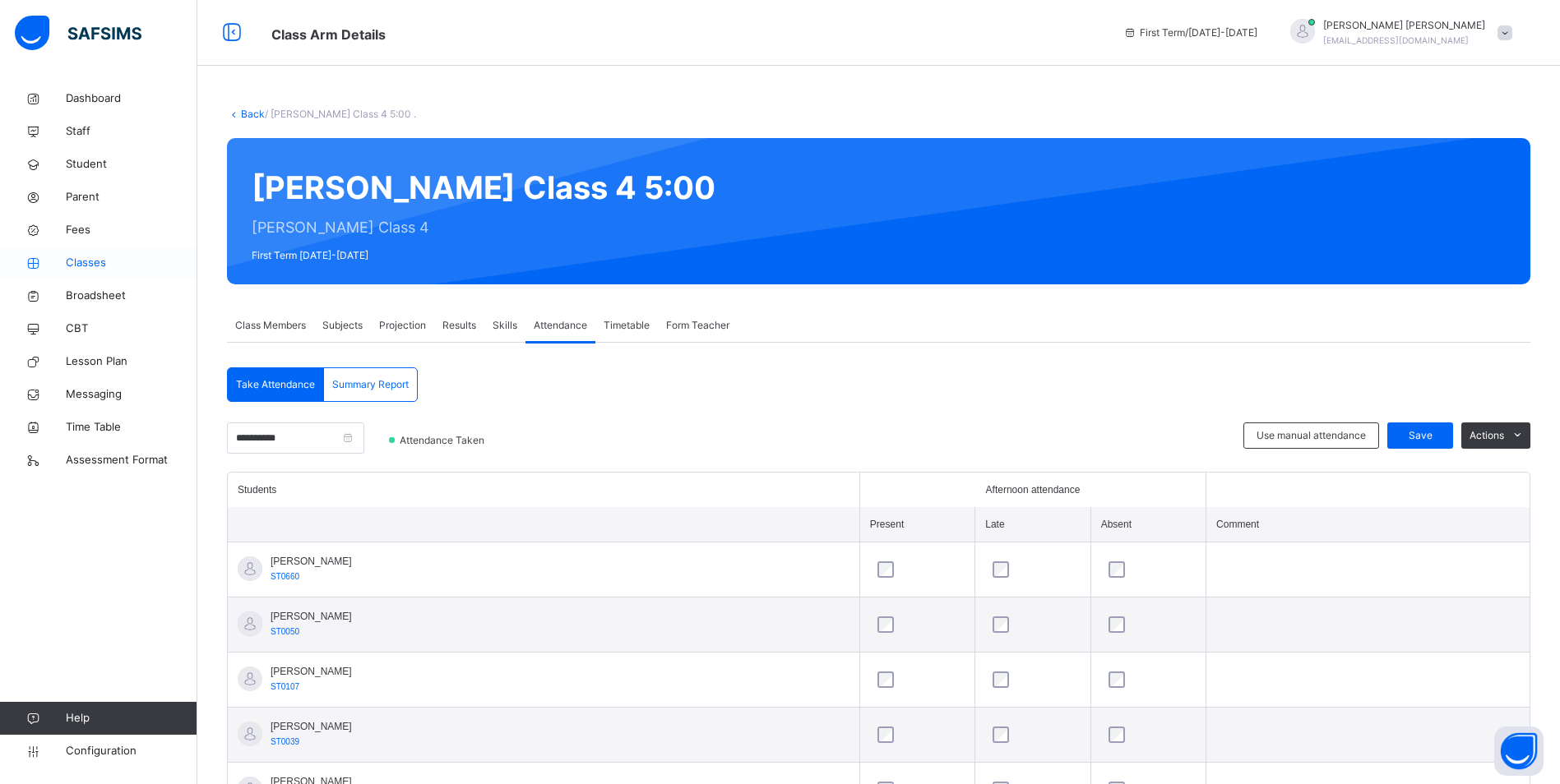
click at [63, 265] on icon at bounding box center [33, 263] width 65 height 12
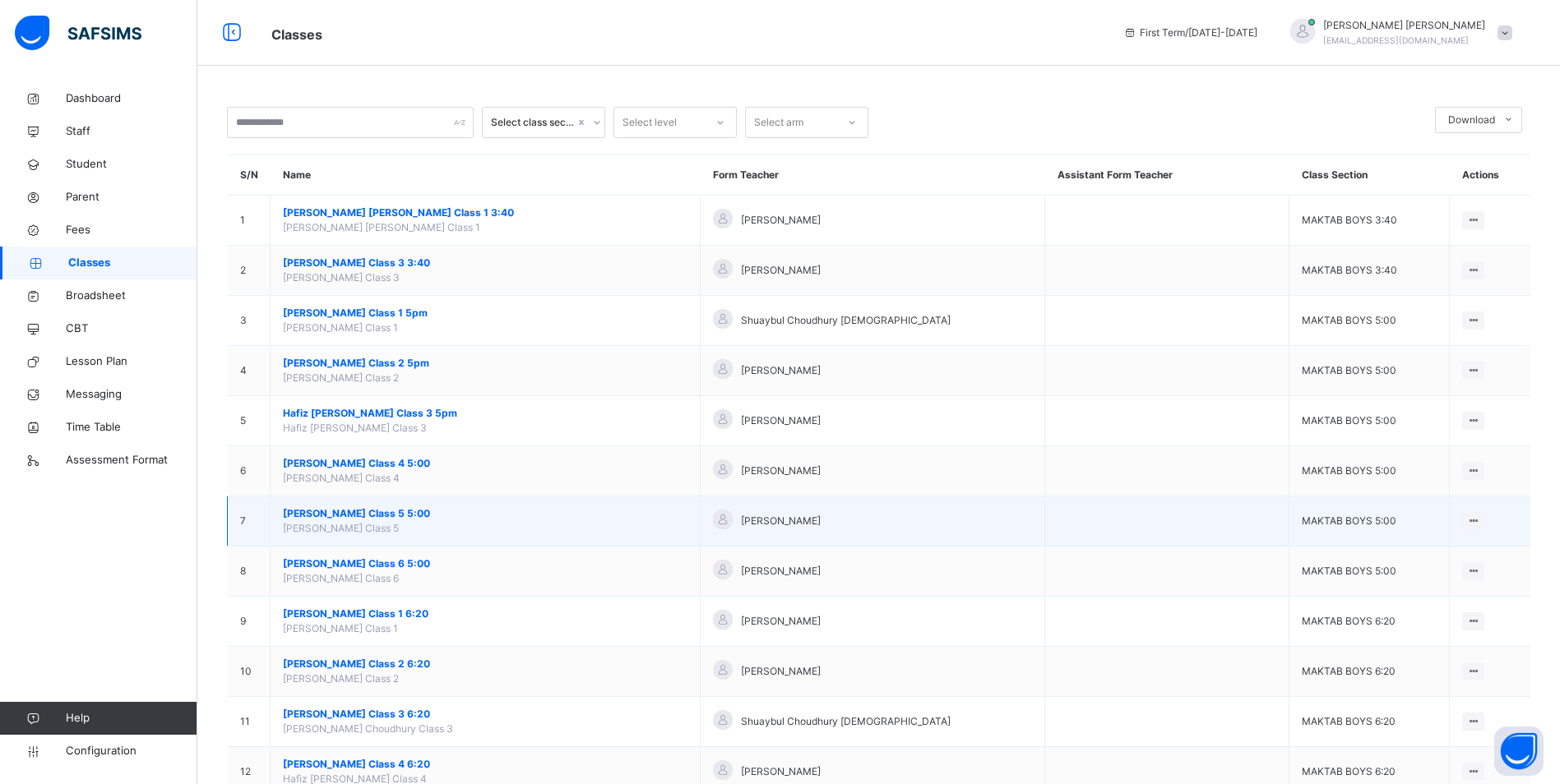
click at [352, 512] on span "[PERSON_NAME] Class 5 5:00" at bounding box center [486, 513] width 405 height 15
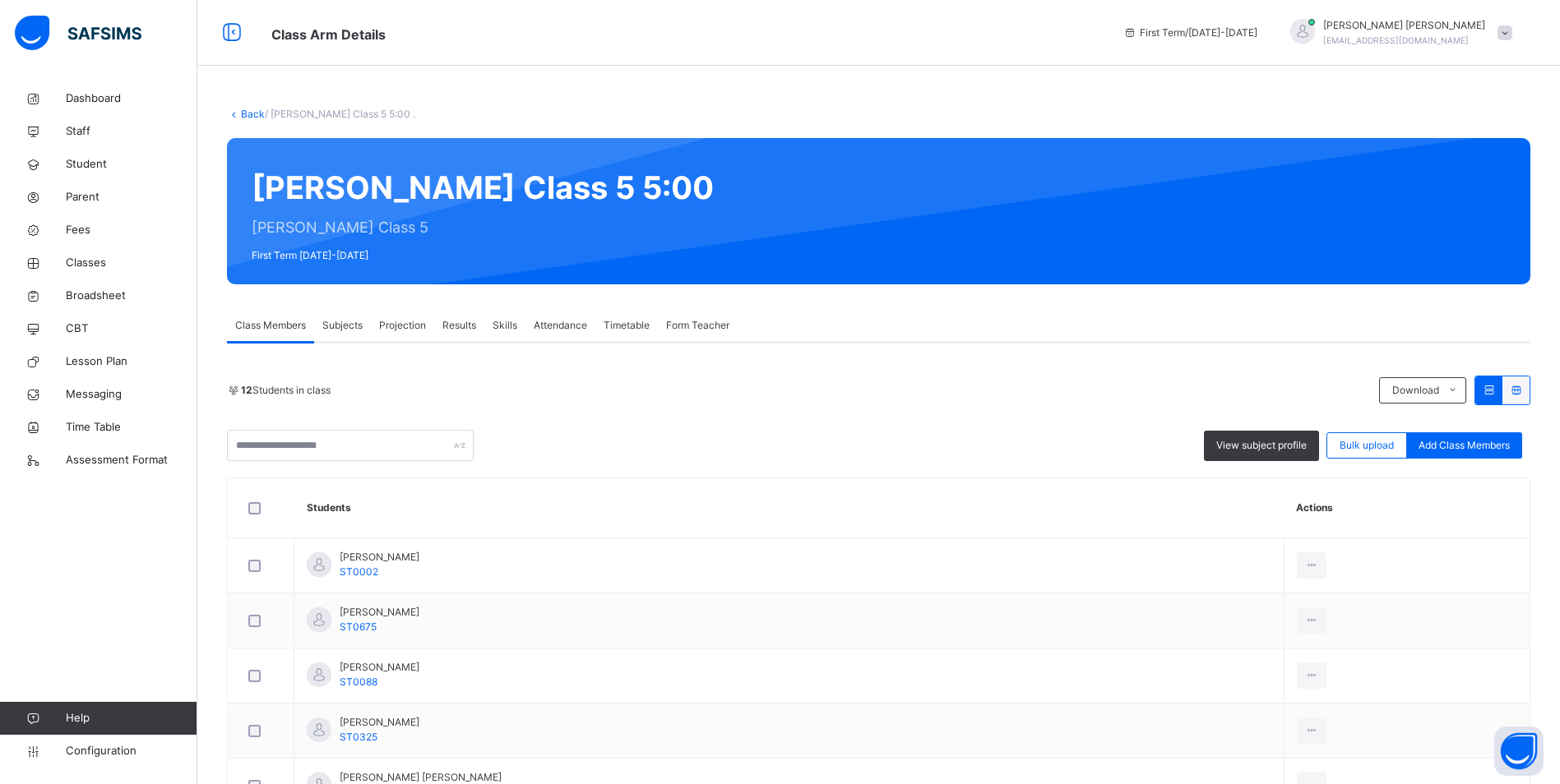
click at [535, 315] on div "Attendance" at bounding box center [560, 325] width 70 height 33
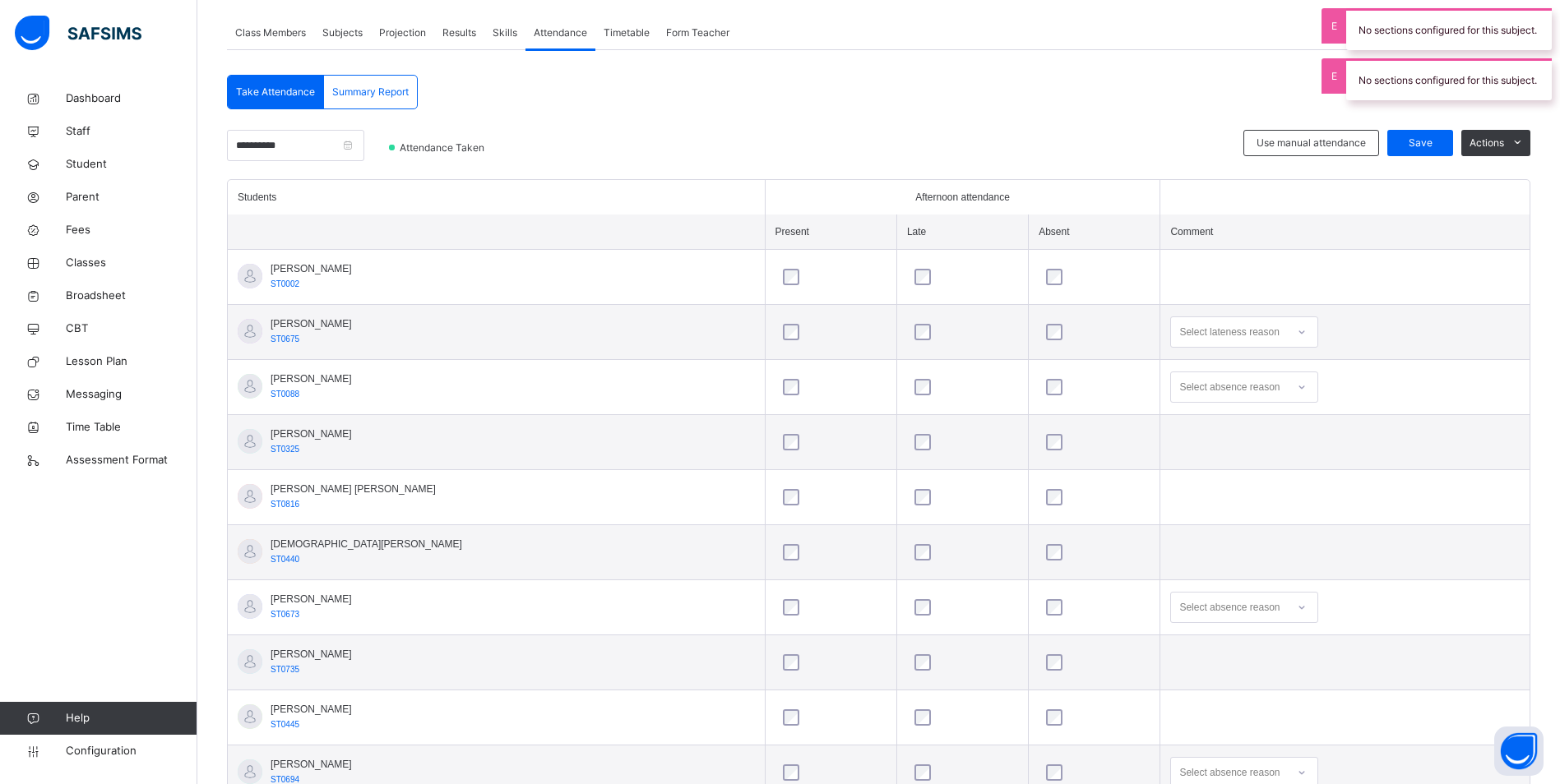
scroll to position [329, 0]
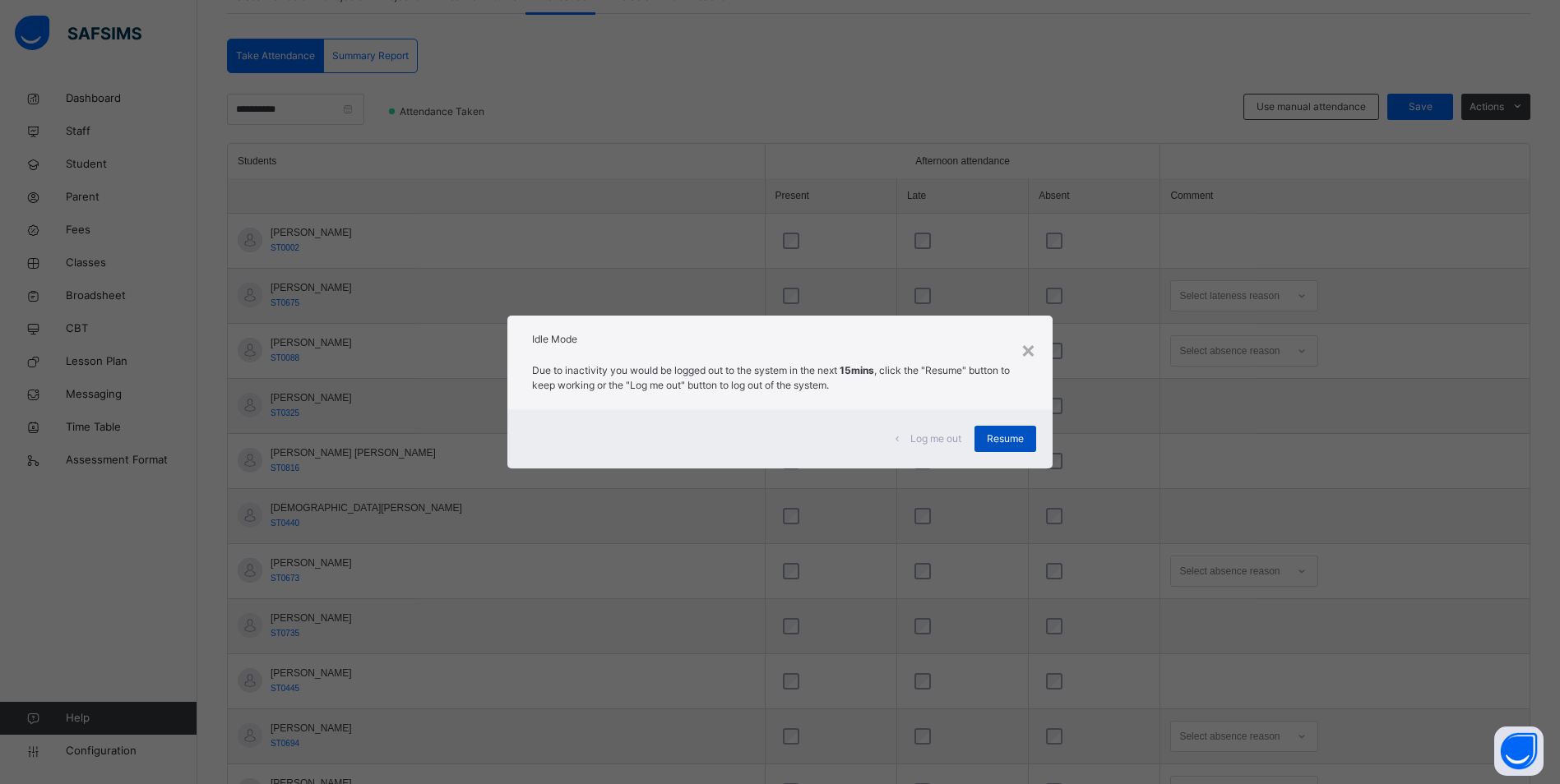
click at [1021, 428] on div "Resume" at bounding box center [1006, 439] width 62 height 27
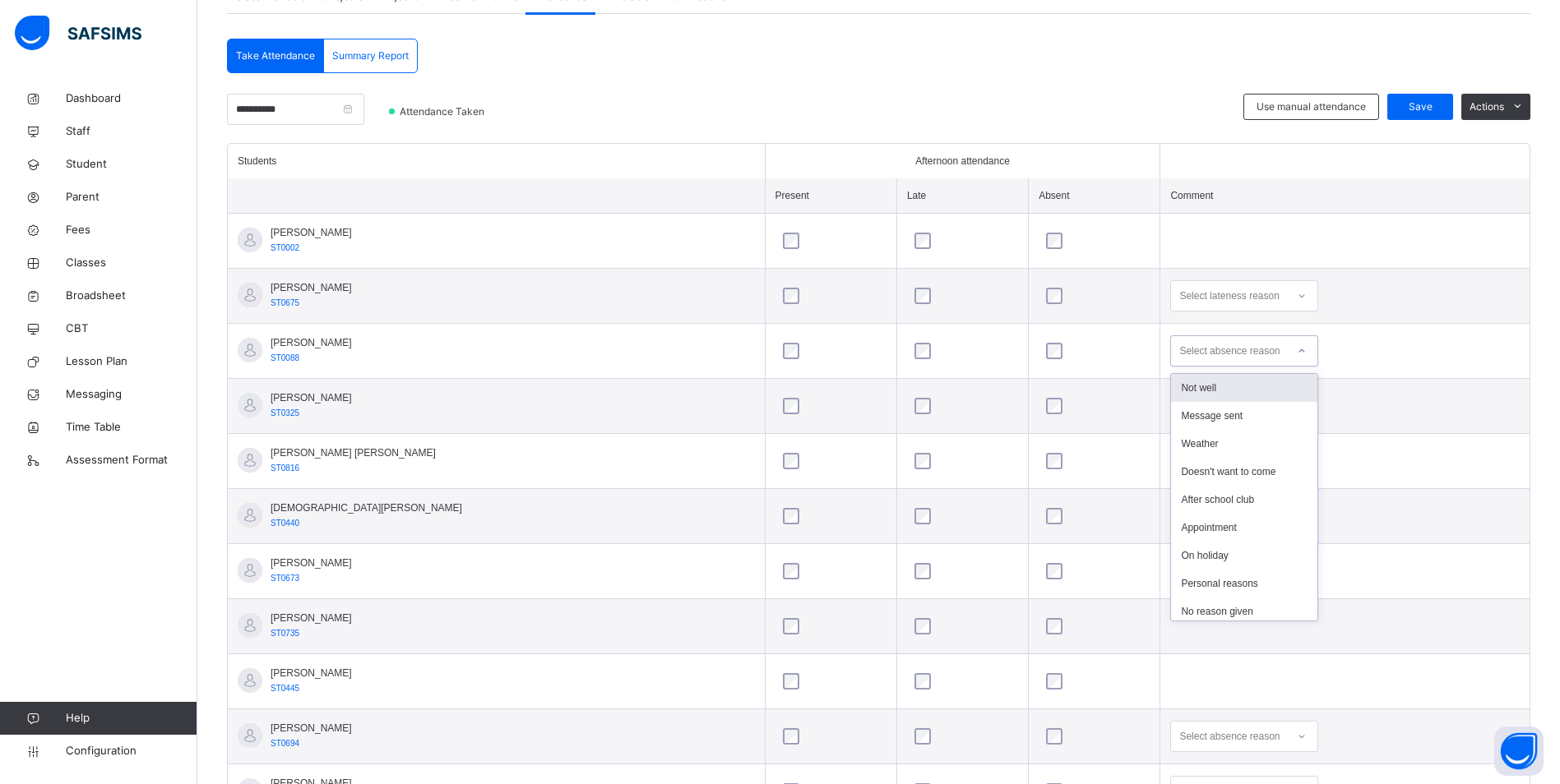
click at [1179, 354] on div "Select absence reason" at bounding box center [1229, 351] width 101 height 31
click at [1171, 387] on div "Not well" at bounding box center [1244, 388] width 146 height 28
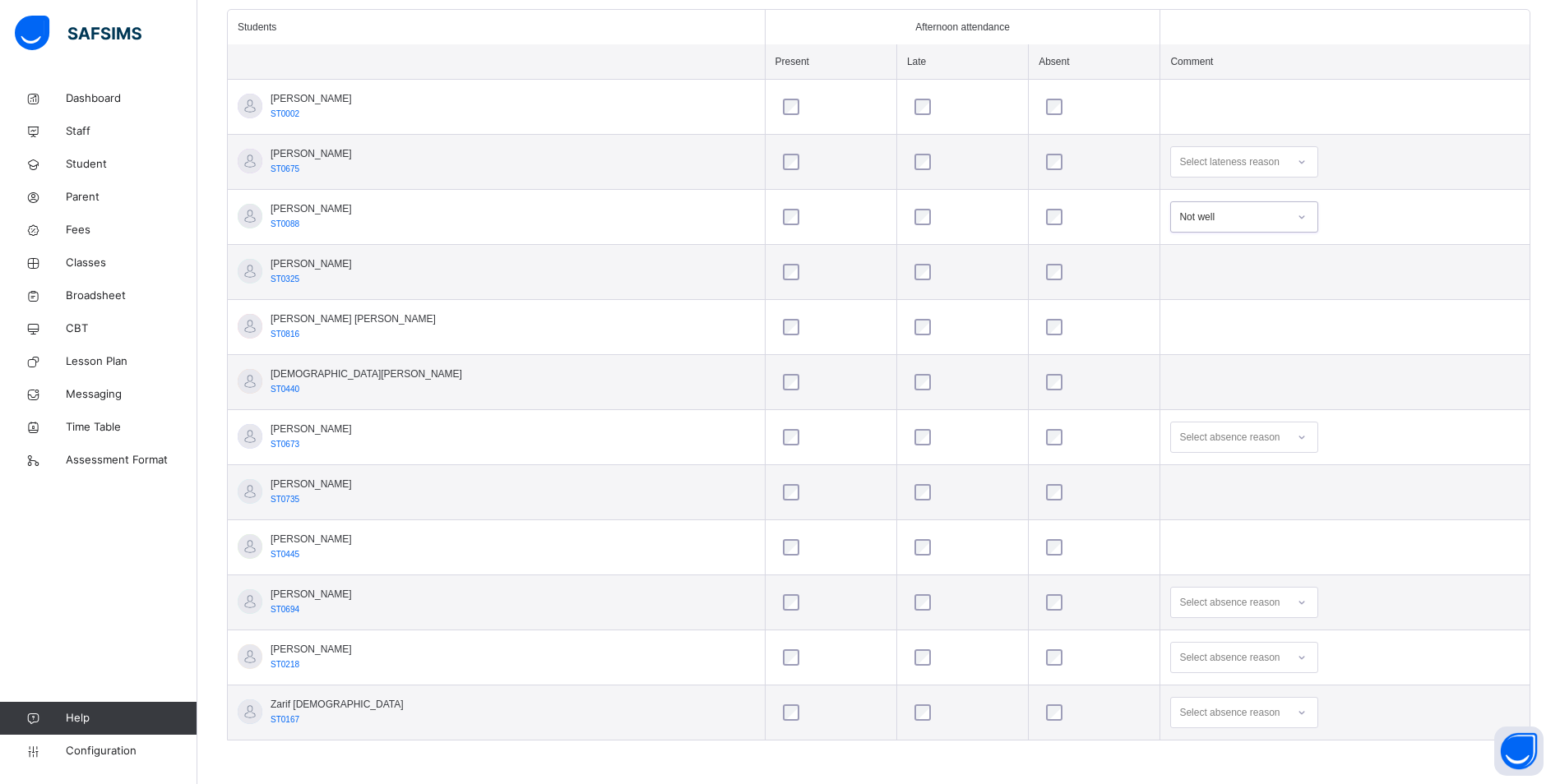
scroll to position [465, 0]
click at [1240, 438] on div "Select absence reason" at bounding box center [1229, 436] width 115 height 26
click at [1225, 481] on div "Not well" at bounding box center [1244, 472] width 146 height 28
click at [1234, 594] on div "Select absence reason" at bounding box center [1229, 601] width 101 height 31
click at [1204, 669] on div "Message sent" at bounding box center [1244, 665] width 146 height 28
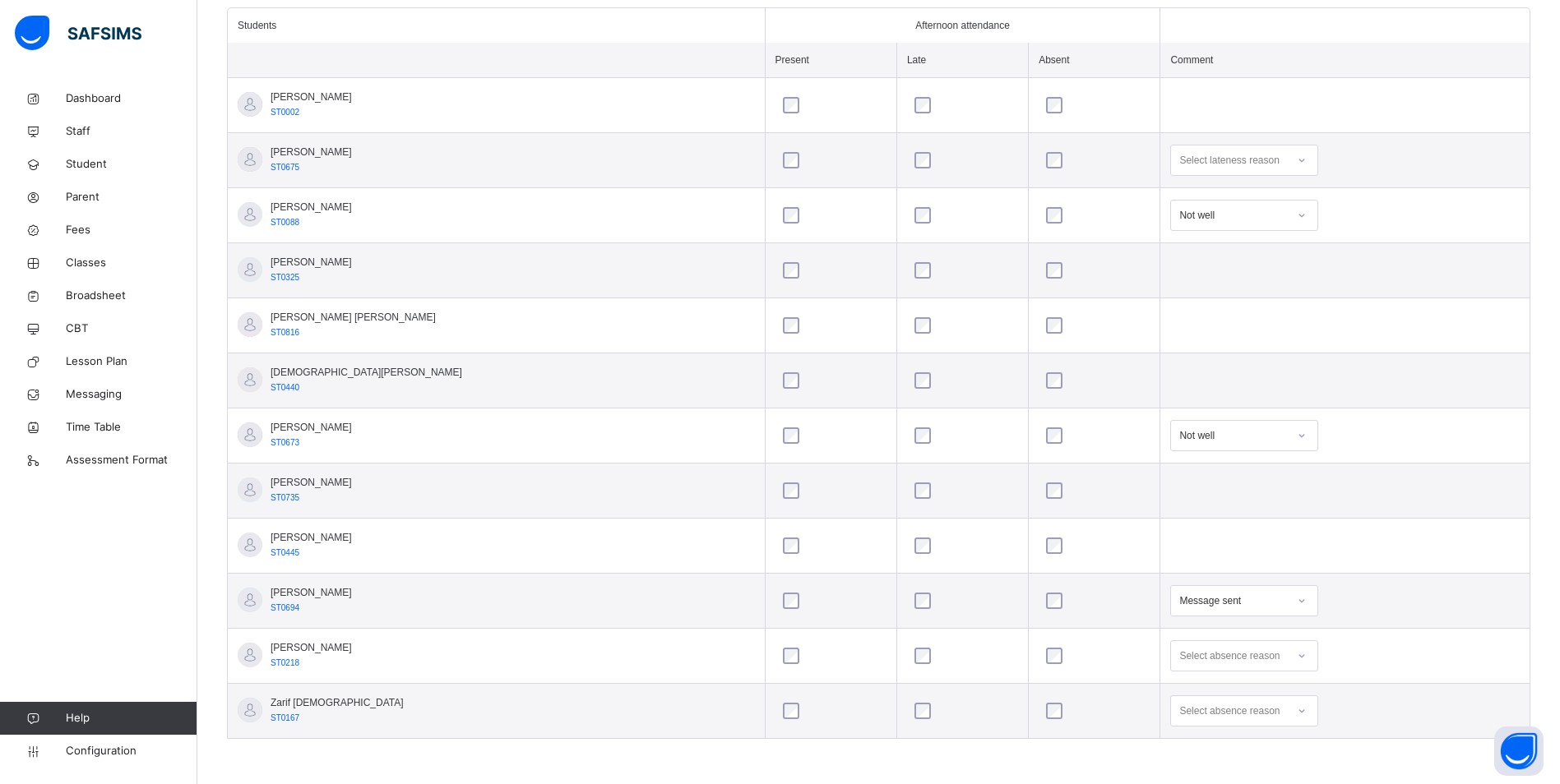
click at [1210, 666] on div "Select absence reason" at bounding box center [1244, 656] width 148 height 31
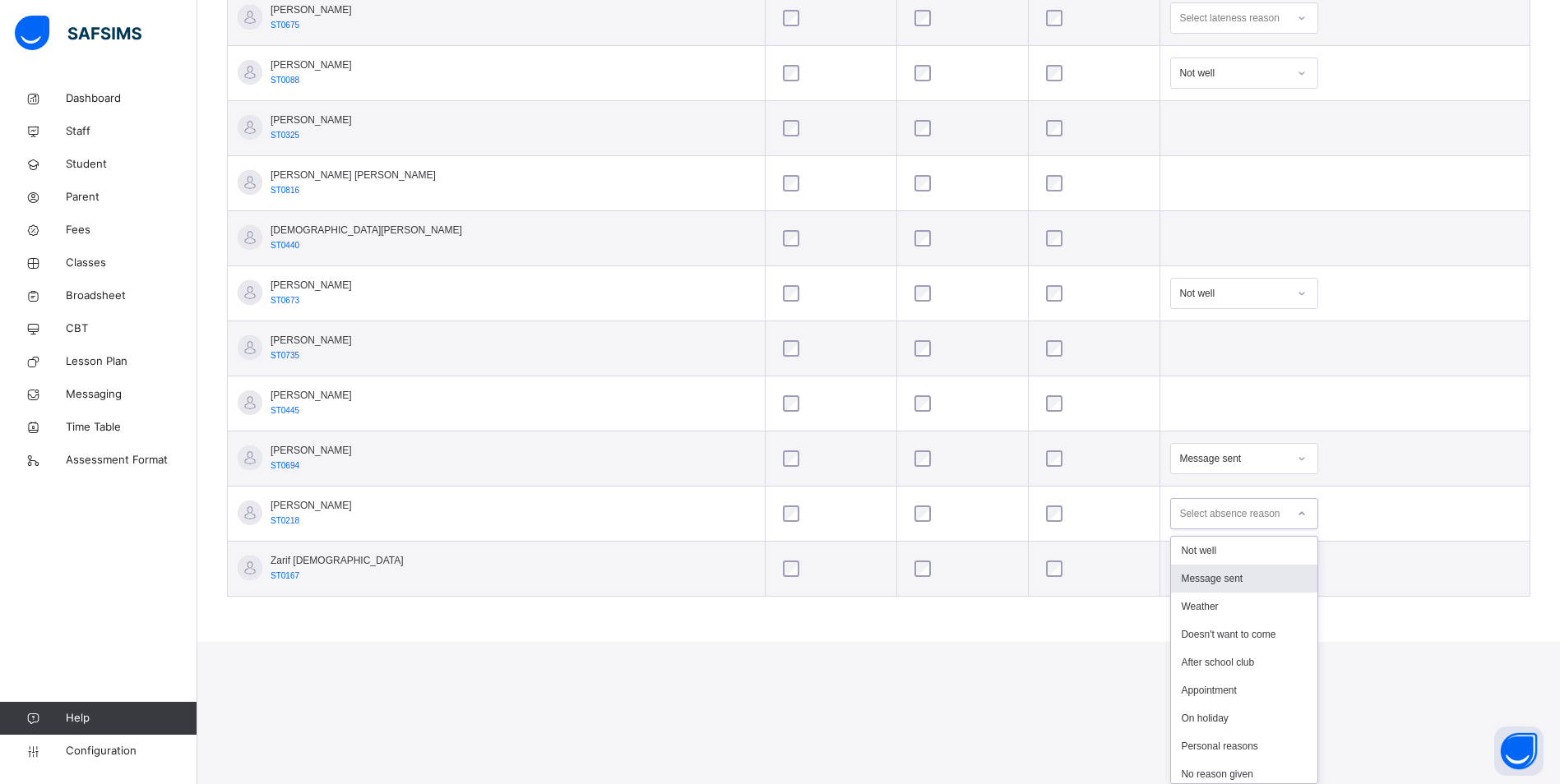
click at [1212, 579] on div "Message sent" at bounding box center [1244, 578] width 146 height 28
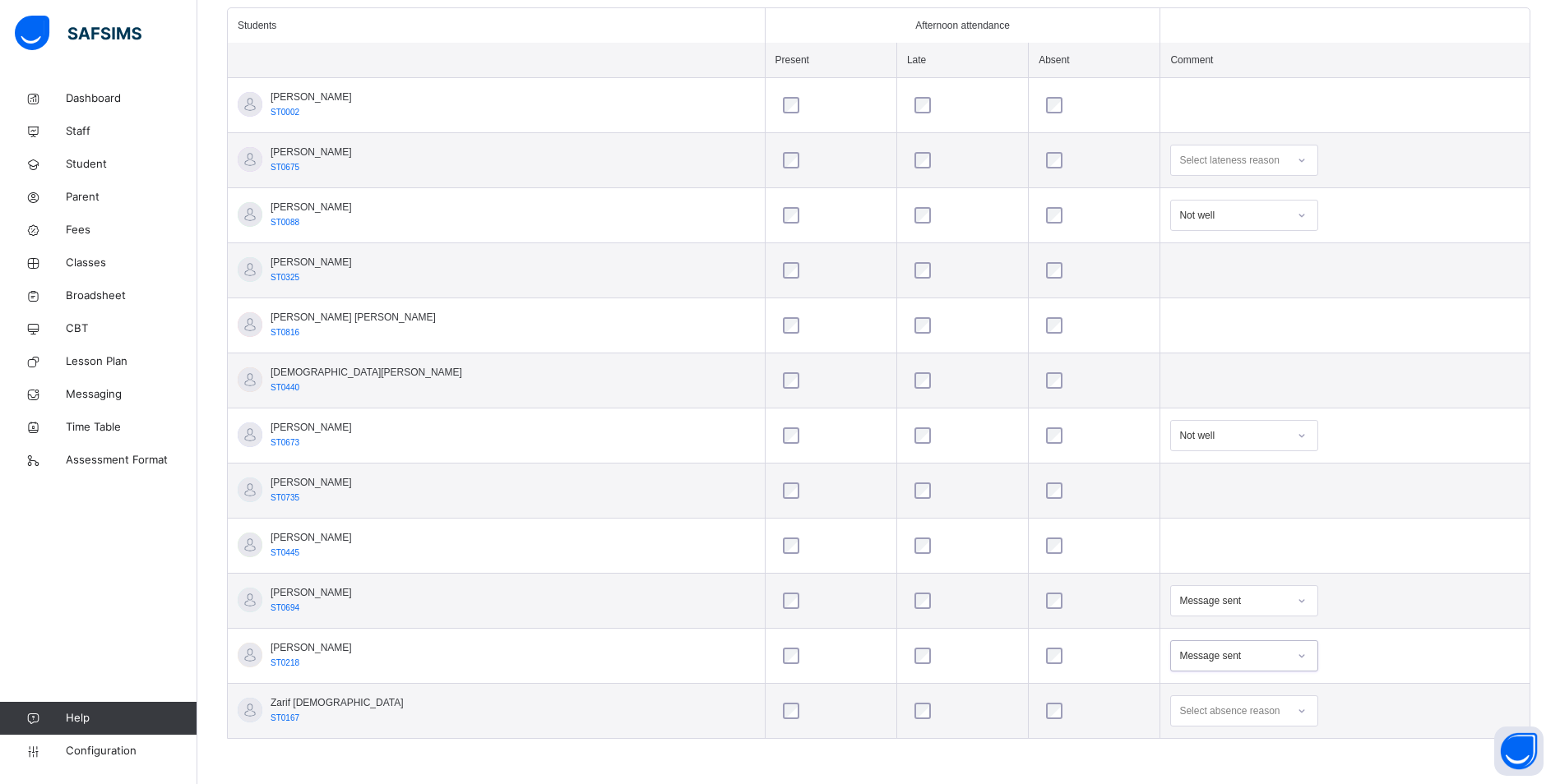
click at [1186, 645] on div "option Message sent, selected. 0 results available. Select is focused ,type to …" at bounding box center [1244, 656] width 148 height 31
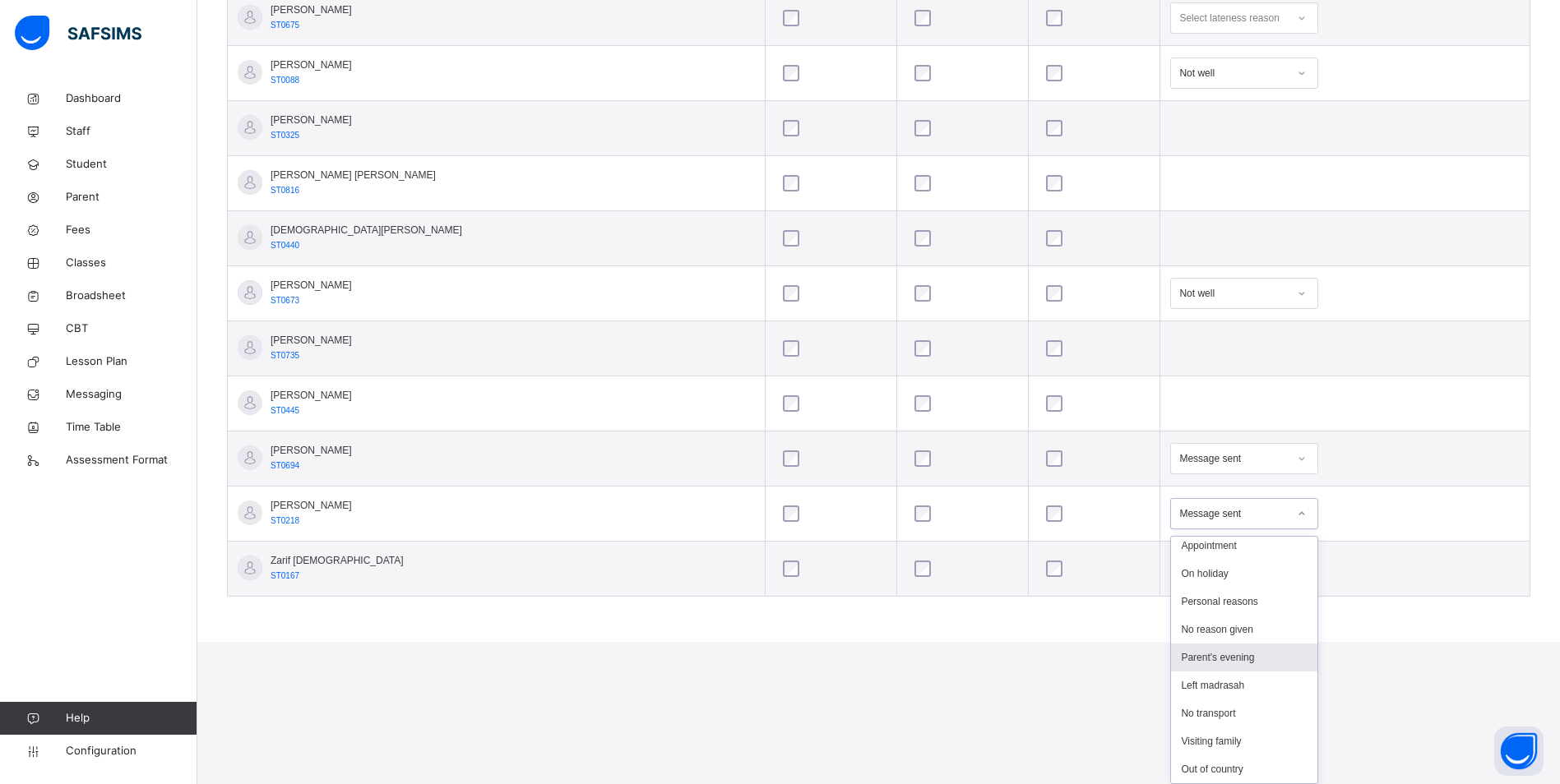
scroll to position [0, 0]
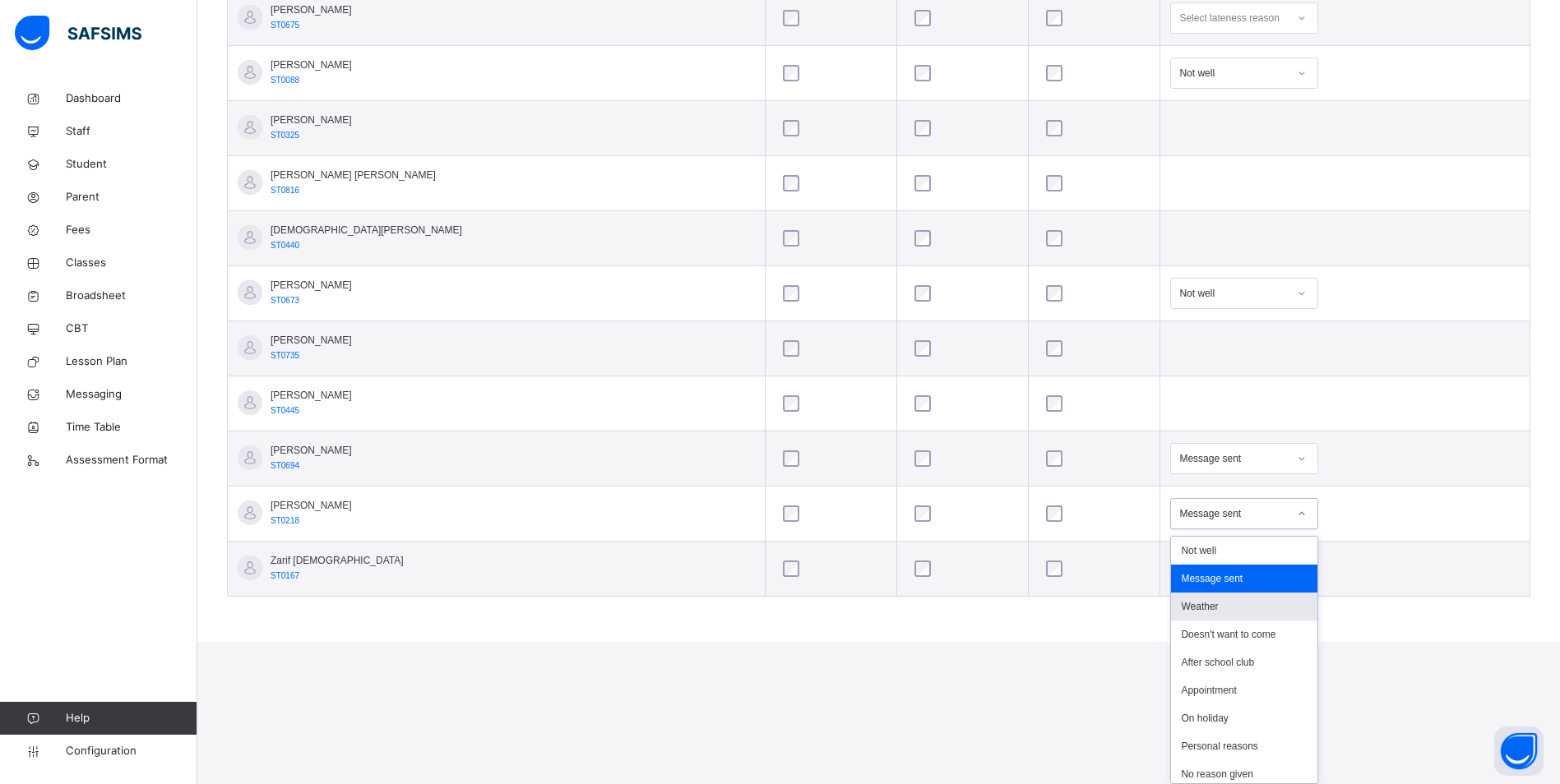
click at [1004, 642] on html "Class Arm Details First Term / [DATE]-[DATE] [PERSON_NAME] [EMAIL_ADDRESS][DOMA…" at bounding box center [780, 17] width 1560 height 1249
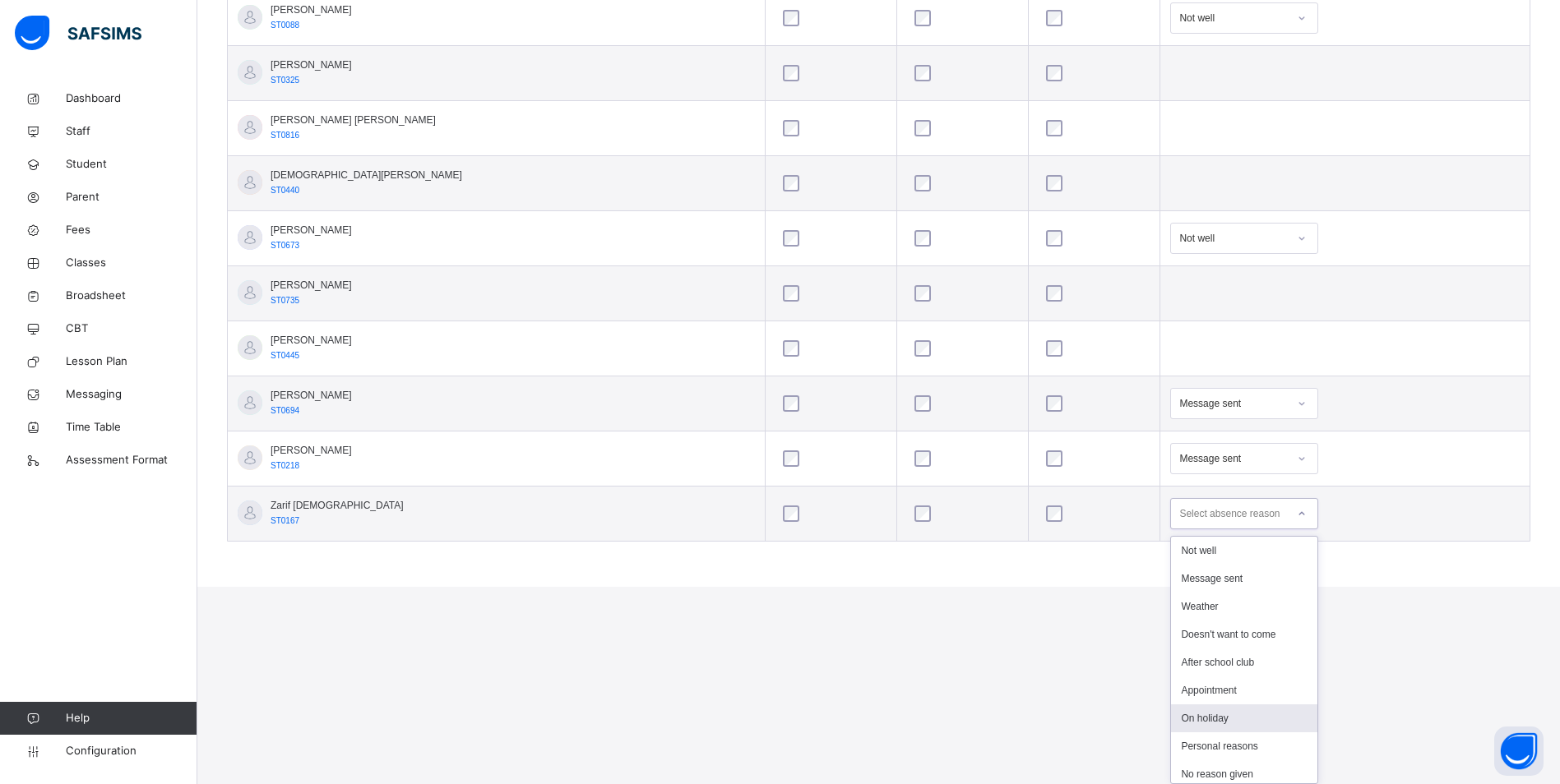
click at [1170, 529] on div "option On holiday focused, 7 of 14. 14 results available. Use Up and Down to ch…" at bounding box center [1244, 514] width 148 height 31
click at [1186, 583] on div "Message sent" at bounding box center [1244, 578] width 146 height 28
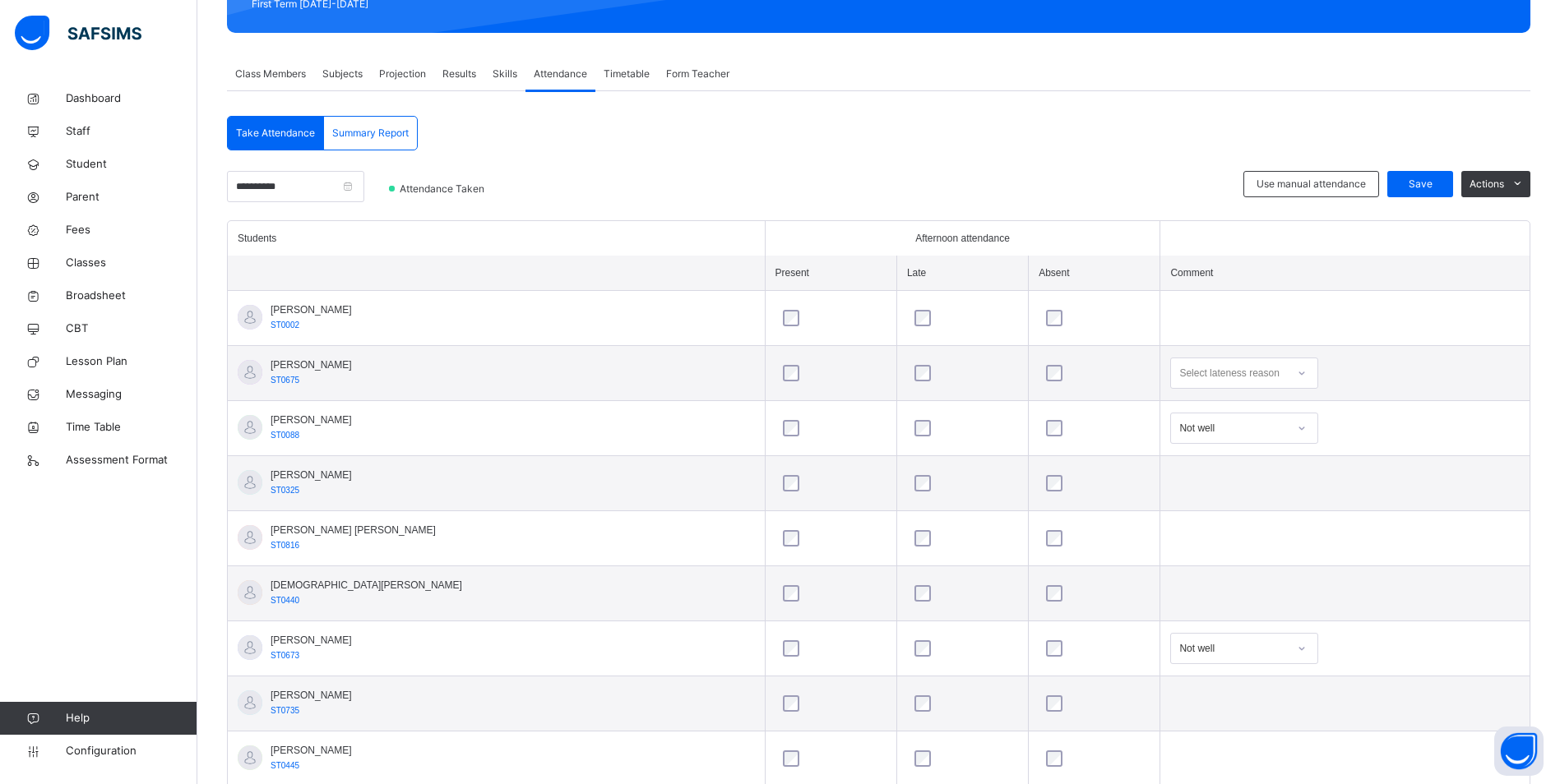
scroll to position [53, 0]
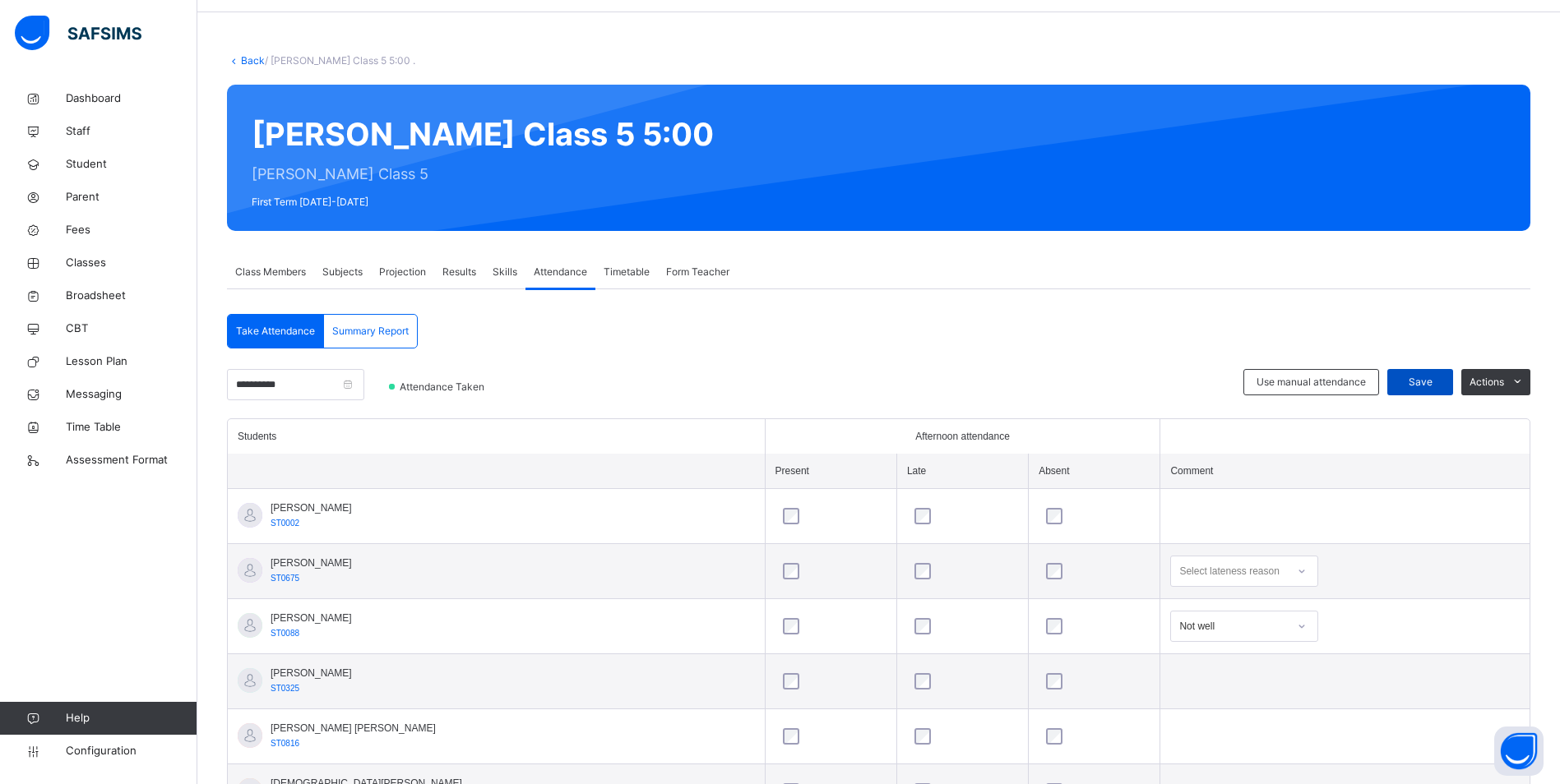
click at [1427, 383] on span "Save" at bounding box center [1421, 382] width 41 height 15
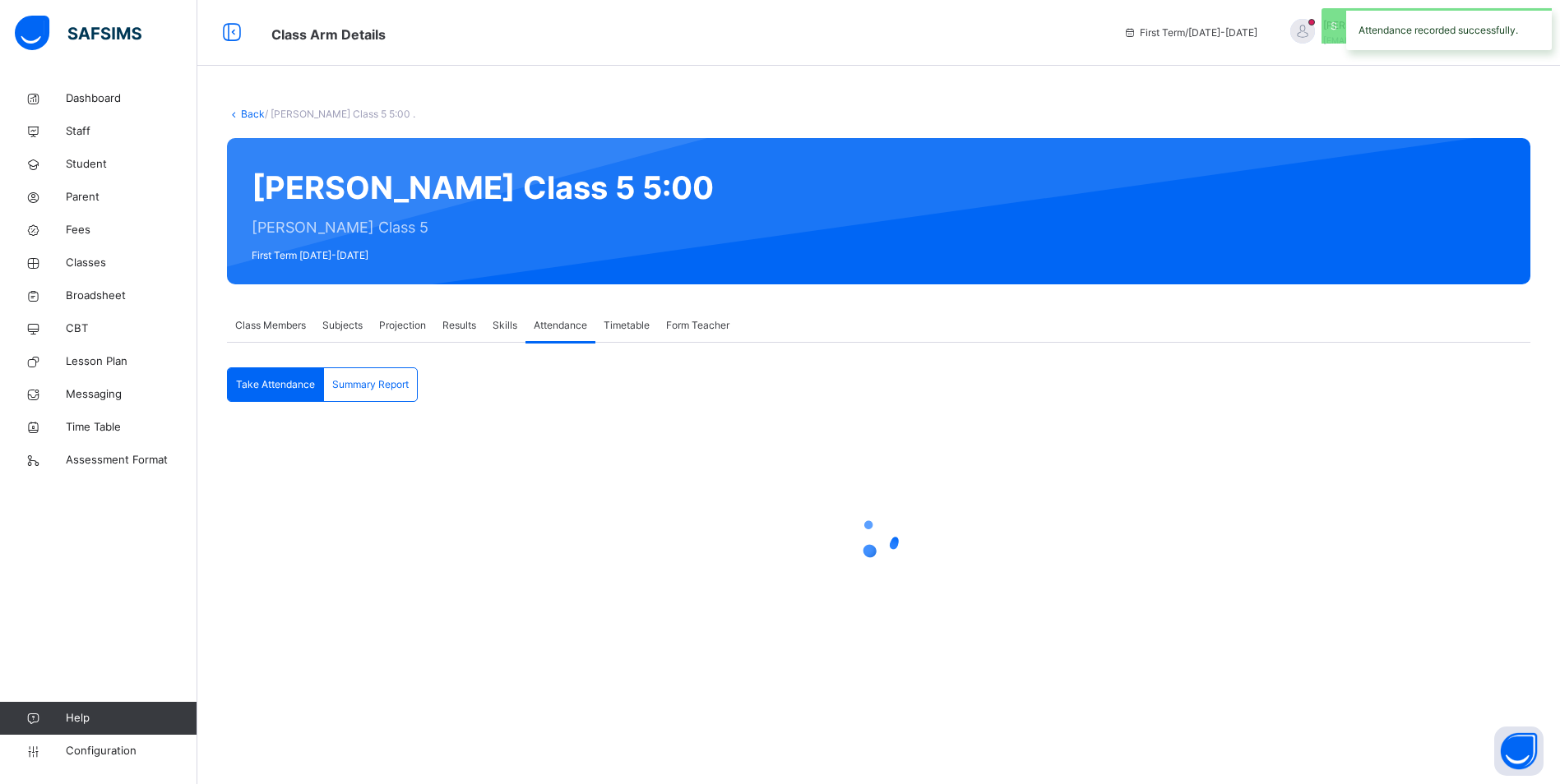
scroll to position [0, 0]
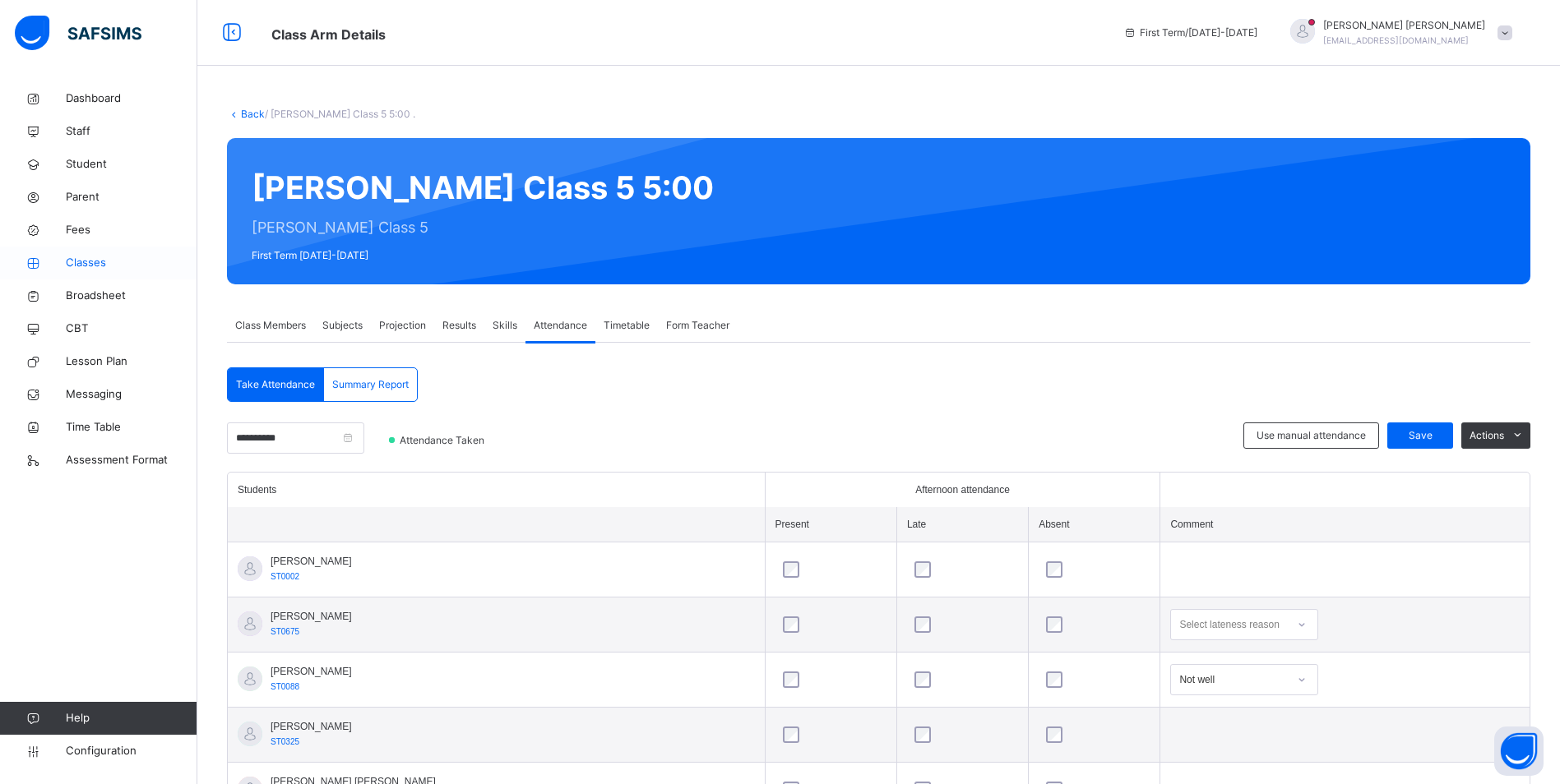
click at [108, 264] on span "Classes" at bounding box center [131, 262] width 132 height 16
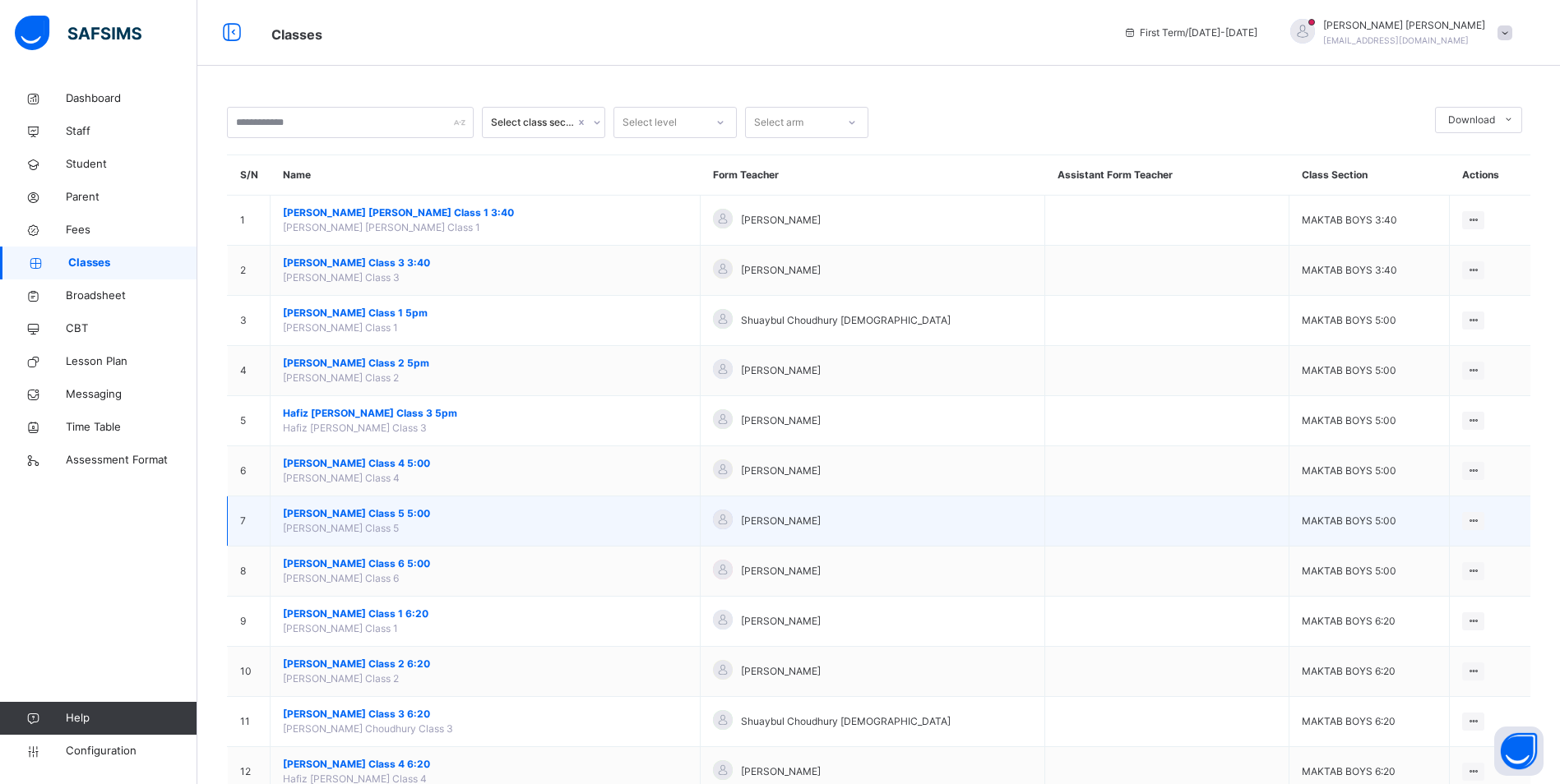
click at [390, 517] on span "[PERSON_NAME] Class 5 5:00" at bounding box center [486, 513] width 405 height 15
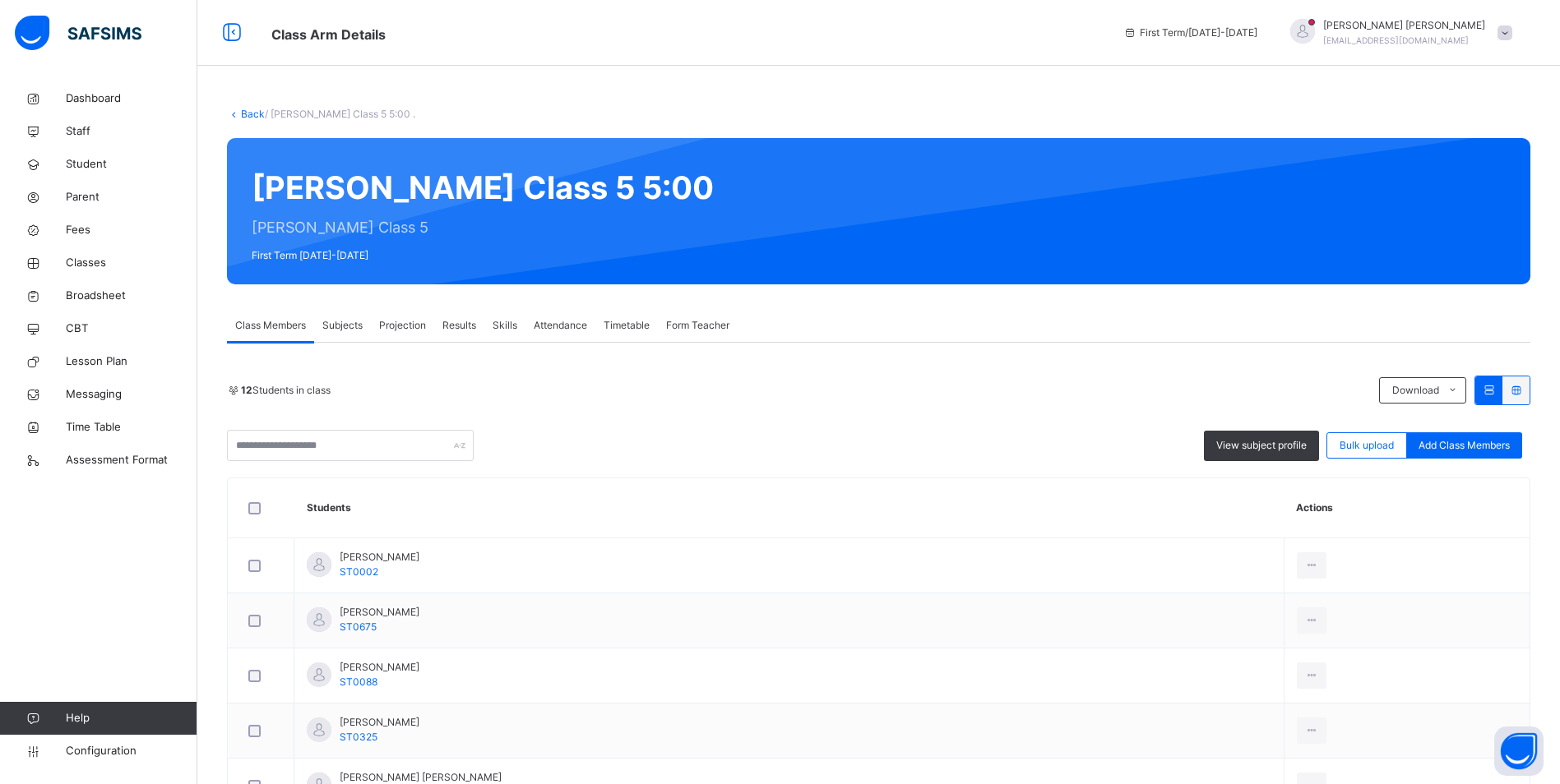
click at [561, 321] on span "Attendance" at bounding box center [560, 325] width 53 height 15
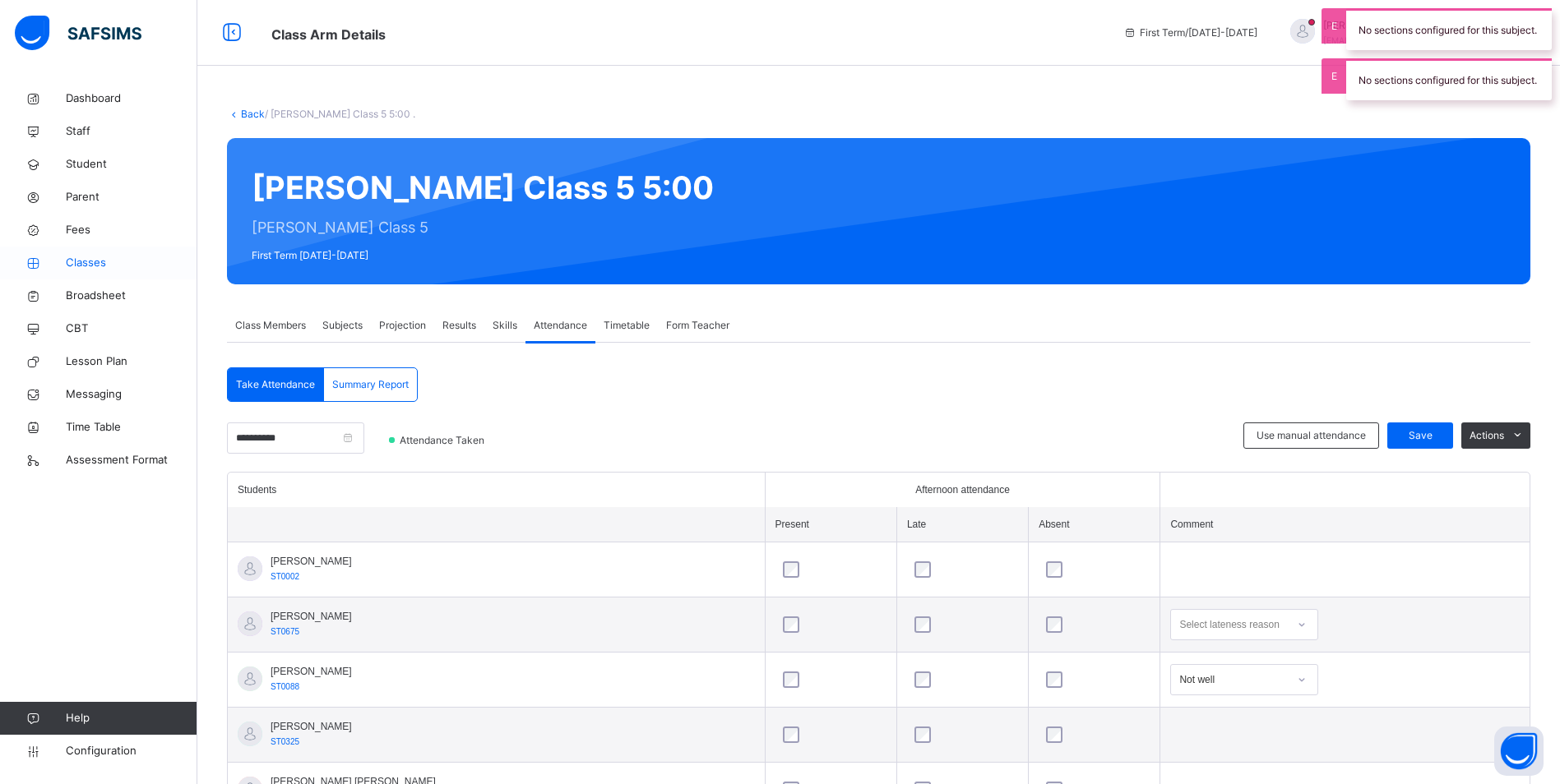
click at [90, 262] on span "Classes" at bounding box center [131, 262] width 132 height 16
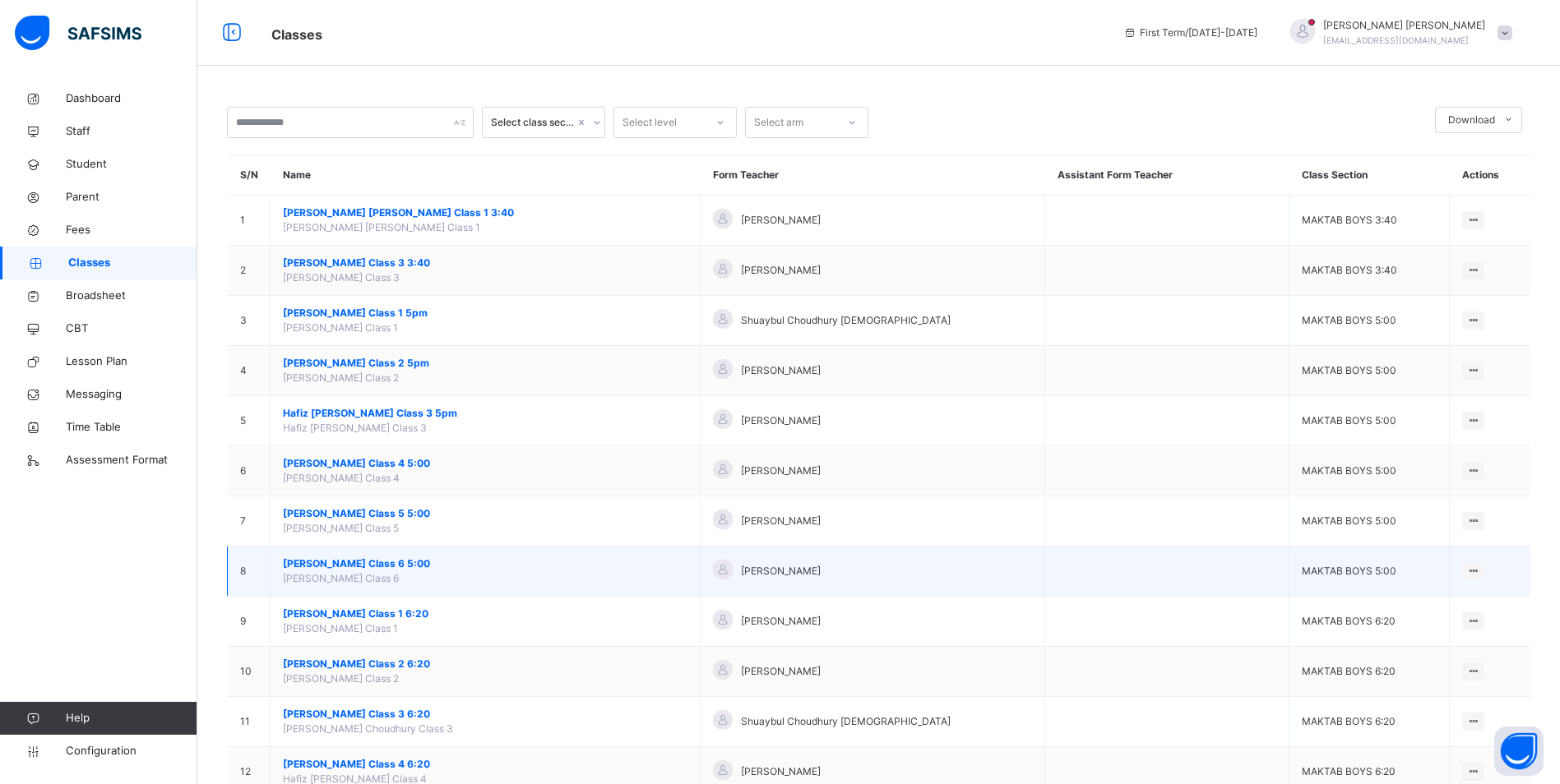
click at [374, 569] on span "[PERSON_NAME] Class 6 5:00" at bounding box center [486, 564] width 405 height 15
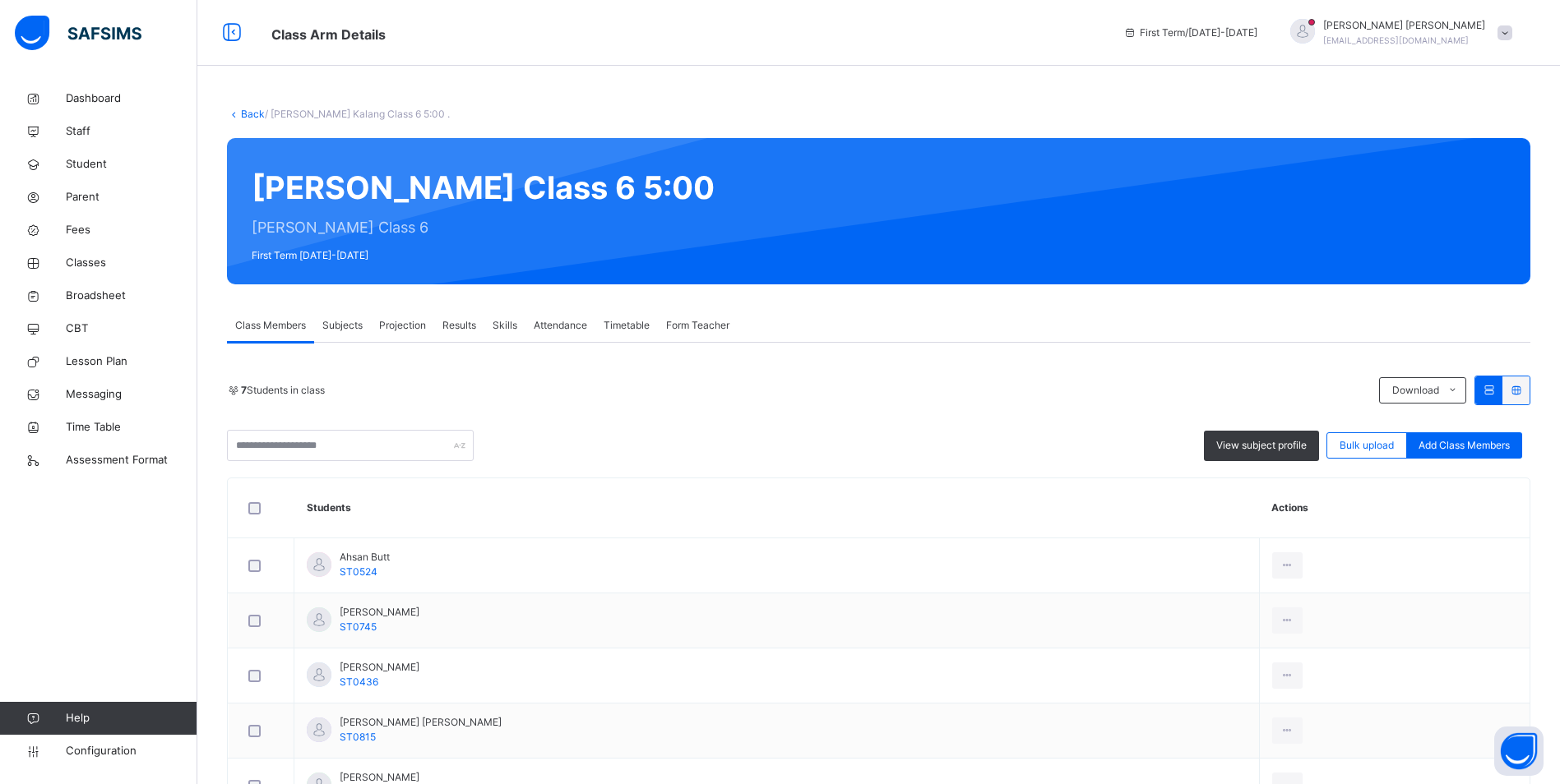
click at [550, 319] on span "Attendance" at bounding box center [560, 325] width 53 height 15
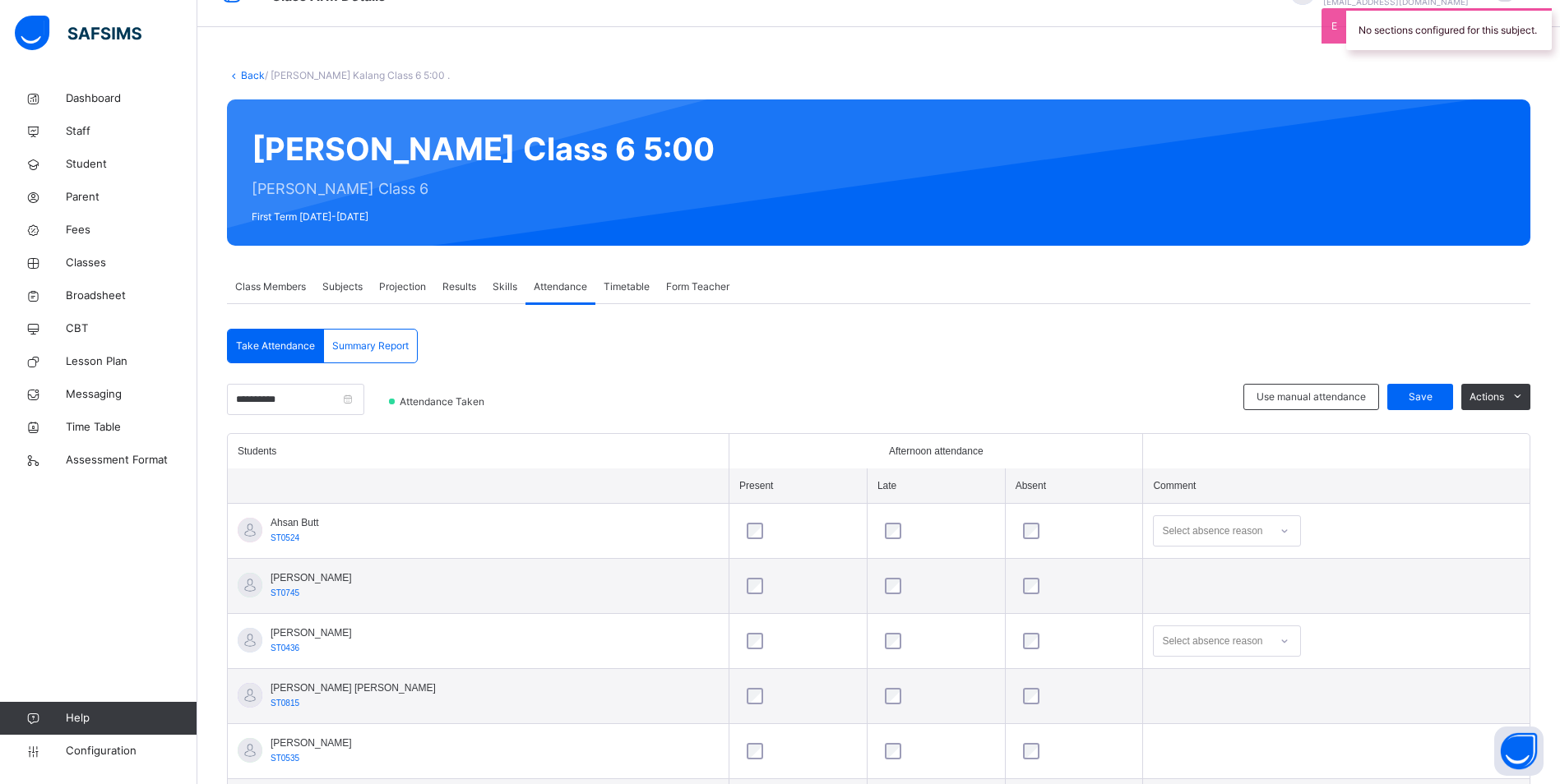
scroll to position [25, 0]
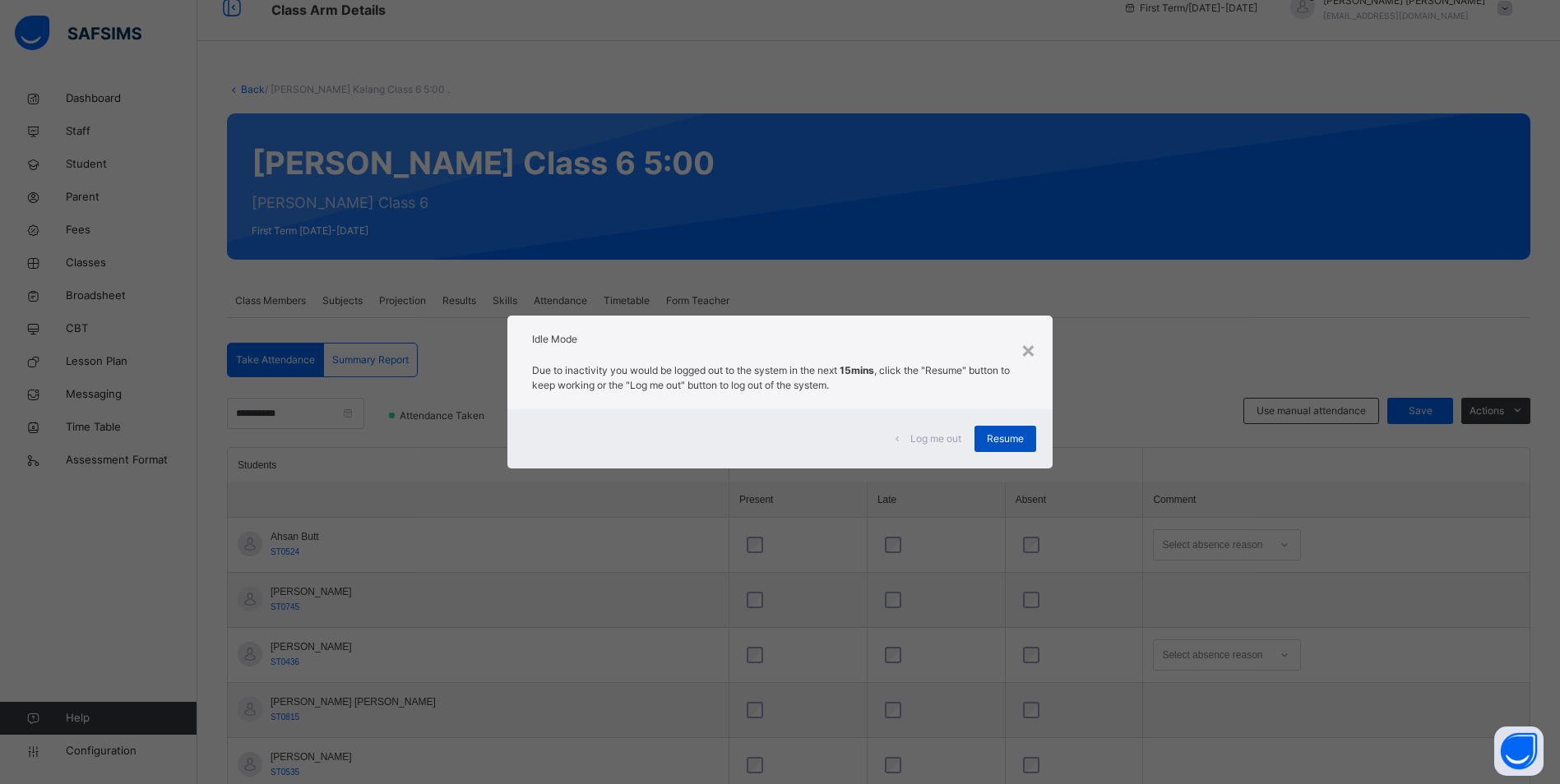
click at [987, 432] on div "Resume" at bounding box center [1006, 439] width 62 height 27
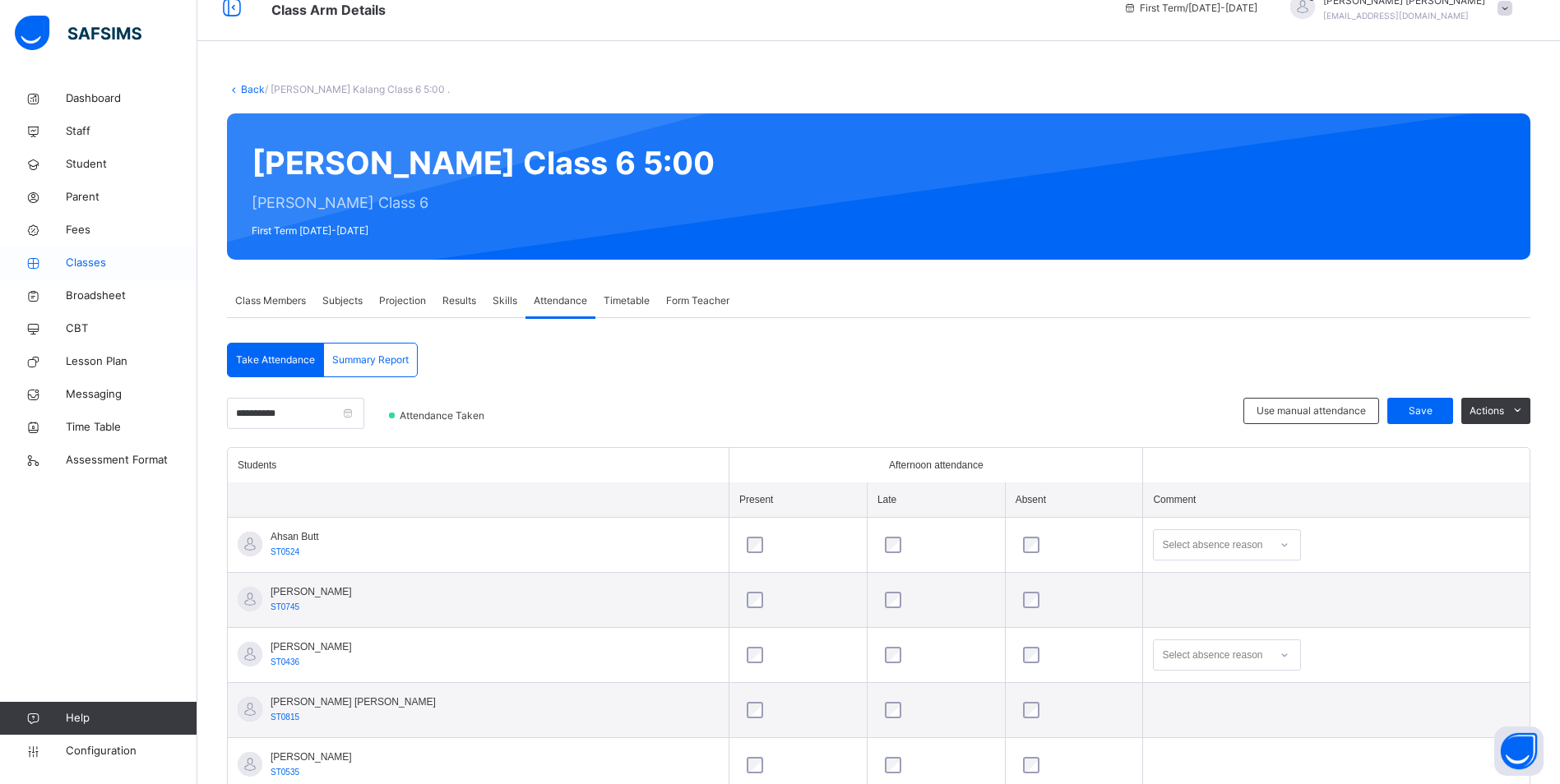
click at [64, 265] on icon at bounding box center [33, 263] width 65 height 12
